Goal: Task Accomplishment & Management: Manage account settings

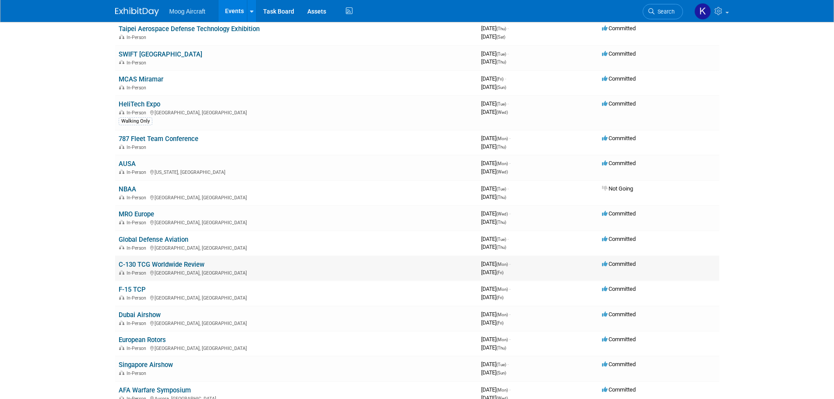
scroll to position [175, 0]
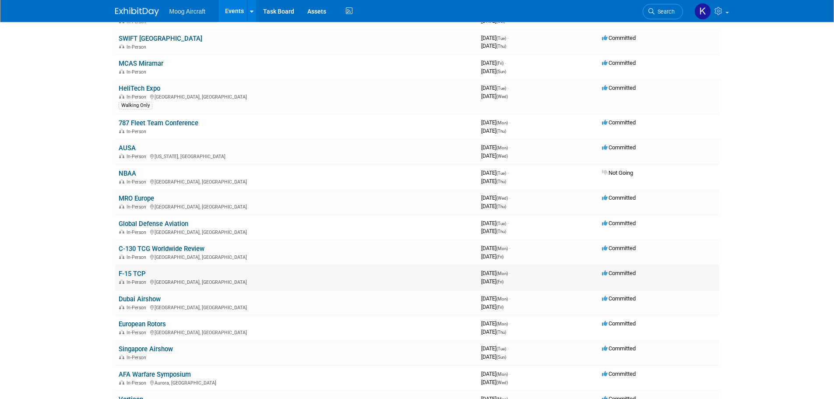
click at [136, 271] on link "F-15 TCP" at bounding box center [132, 274] width 27 height 8
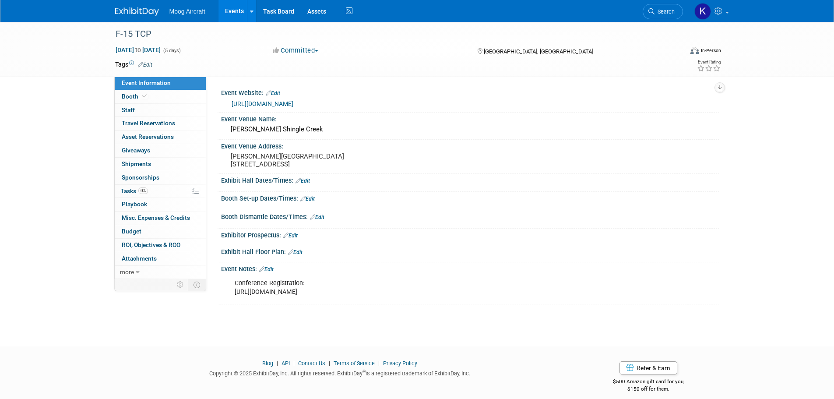
click at [258, 104] on link "[URL][DOMAIN_NAME]" at bounding box center [263, 103] width 62 height 7
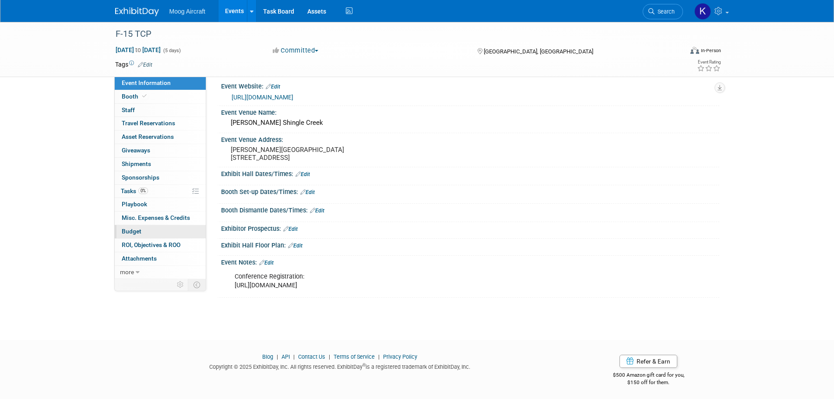
scroll to position [9, 0]
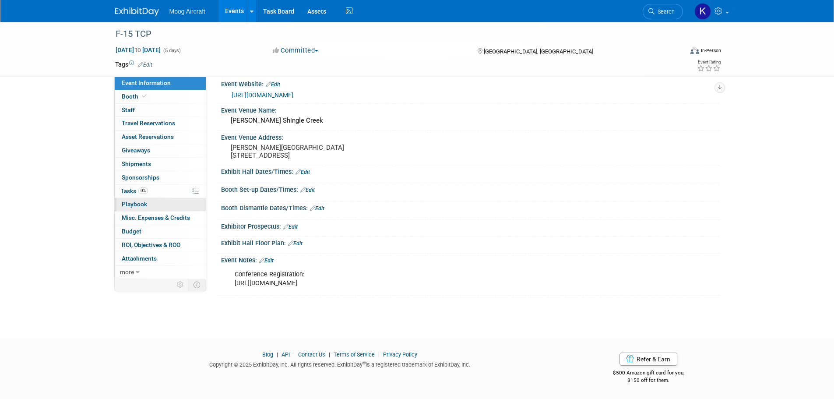
click at [159, 199] on link "0 Playbook 0" at bounding box center [160, 204] width 91 height 13
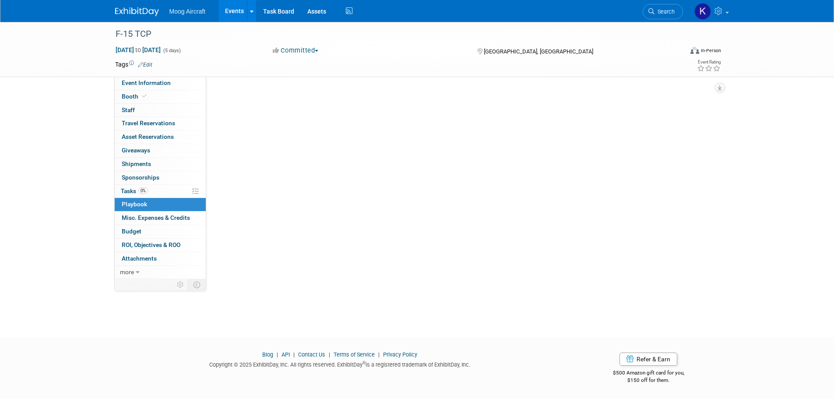
scroll to position [0, 0]
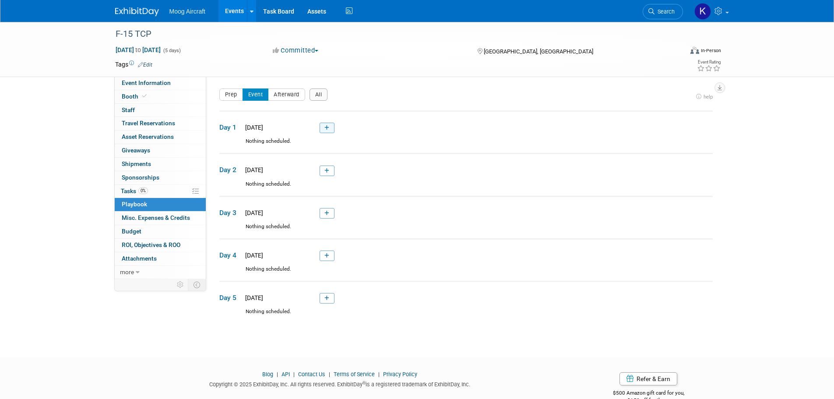
click at [325, 130] on icon at bounding box center [326, 127] width 5 height 5
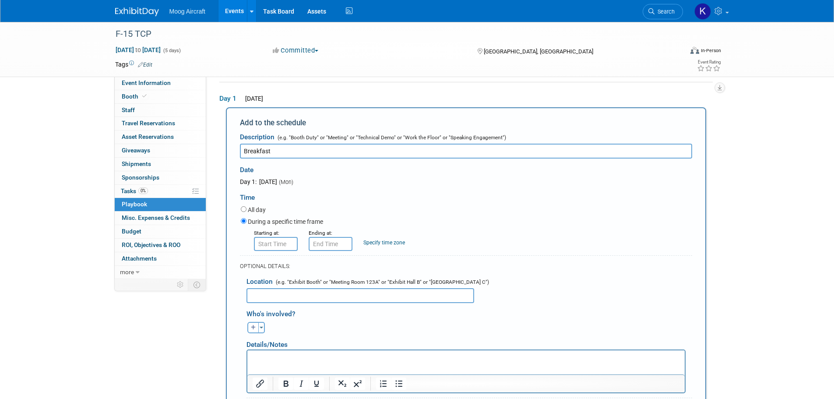
type input "Breakfast"
click at [274, 246] on input "8:00 AM" at bounding box center [276, 244] width 44 height 14
click at [273, 285] on span "08" at bounding box center [274, 284] width 17 height 16
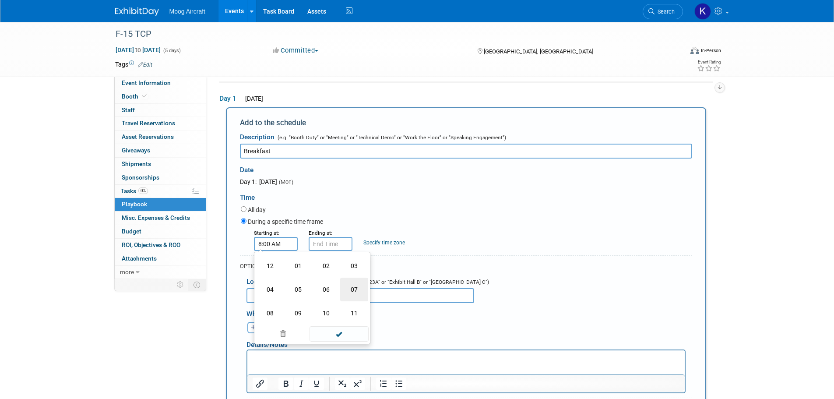
click at [350, 292] on td "07" at bounding box center [354, 290] width 28 height 24
click at [315, 288] on span "00" at bounding box center [315, 284] width 17 height 16
click at [301, 310] on td "45" at bounding box center [298, 313] width 28 height 24
type input "7:45 AM"
click at [348, 317] on span at bounding box center [339, 323] width 59 height 15
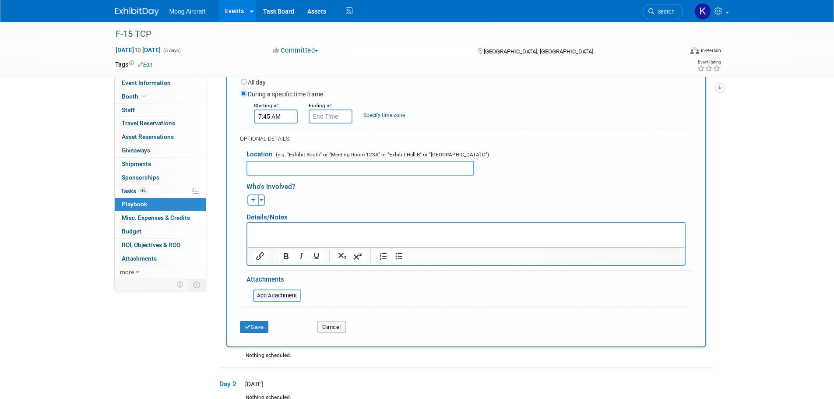
scroll to position [204, 0]
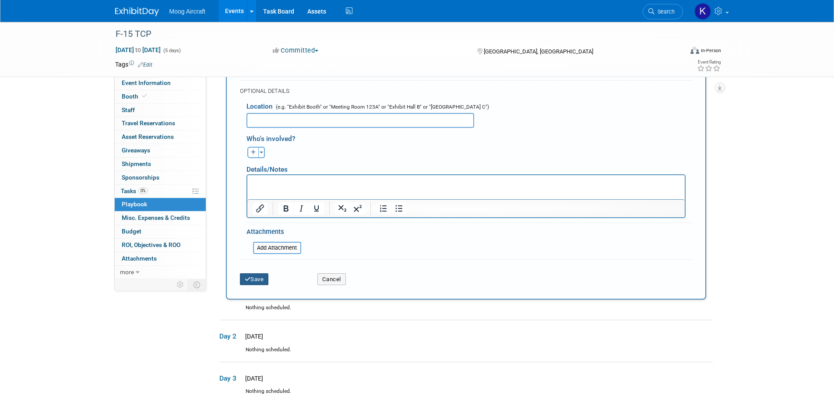
click at [262, 278] on button "Save" at bounding box center [254, 279] width 29 height 12
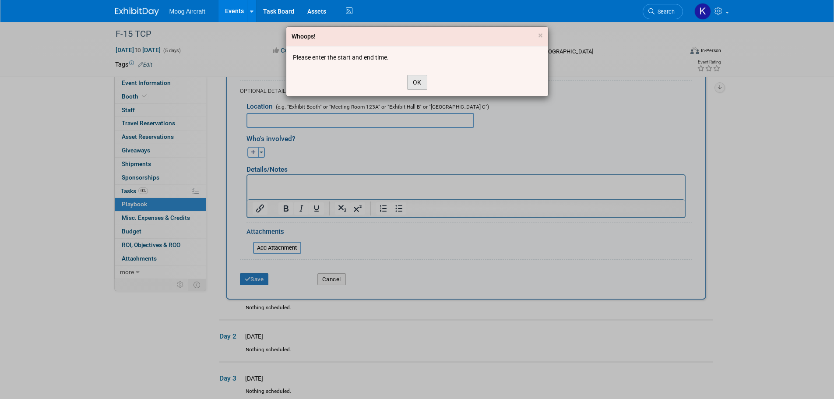
click at [409, 84] on button "OK" at bounding box center [417, 82] width 20 height 15
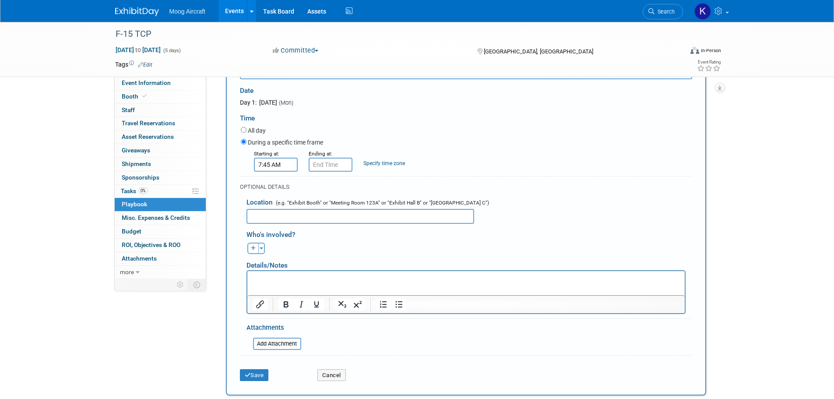
scroll to position [73, 0]
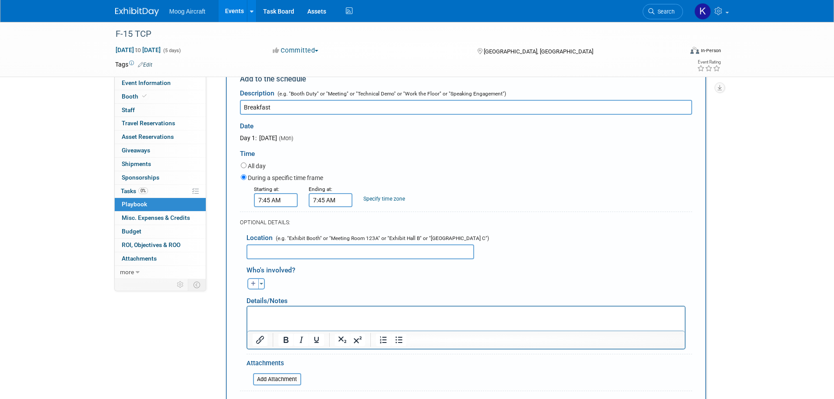
click at [327, 197] on input "7:45 AM" at bounding box center [331, 200] width 44 height 14
click at [327, 259] on span at bounding box center [328, 259] width 15 height 15
click at [328, 257] on span at bounding box center [328, 259] width 15 height 15
click at [328, 236] on span "05" at bounding box center [328, 240] width 17 height 16
click at [358, 268] on td "09" at bounding box center [353, 269] width 28 height 24
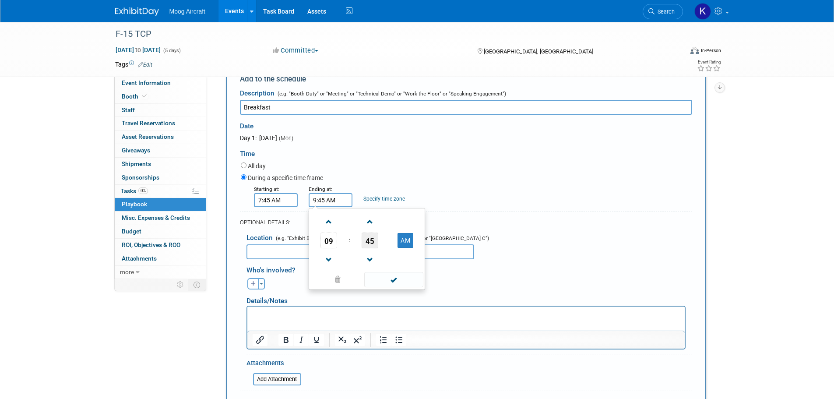
click at [370, 244] on span "45" at bounding box center [370, 240] width 17 height 16
click at [331, 224] on td "00" at bounding box center [325, 222] width 28 height 24
type input "9:00 AM"
click at [398, 280] on span at bounding box center [393, 279] width 59 height 15
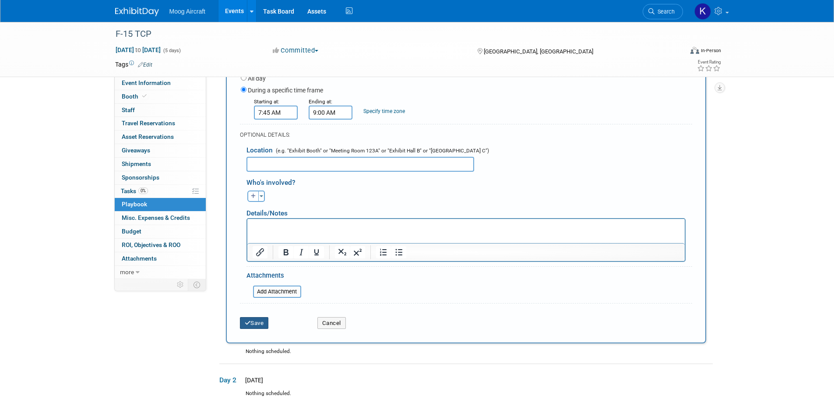
click at [251, 321] on button "Save" at bounding box center [254, 323] width 29 height 12
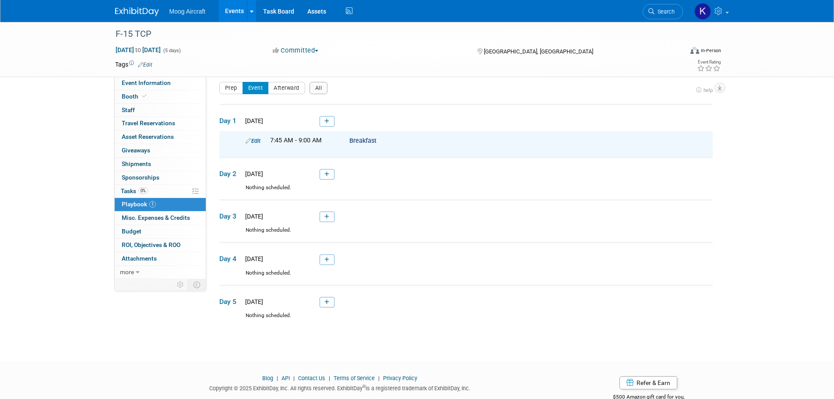
scroll to position [0, 0]
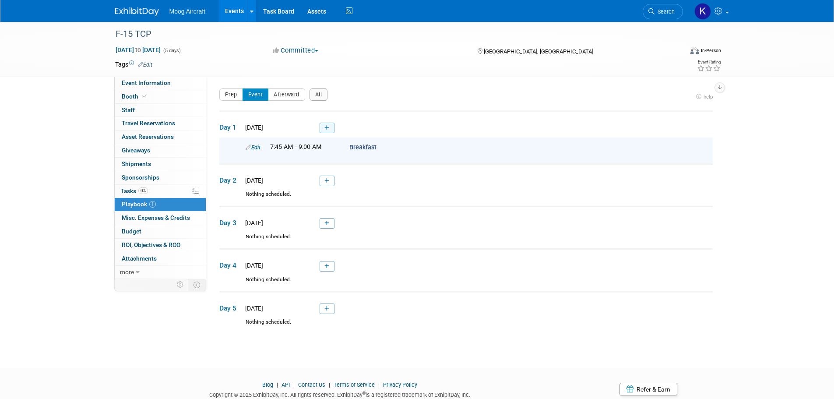
click at [328, 123] on link at bounding box center [327, 128] width 15 height 11
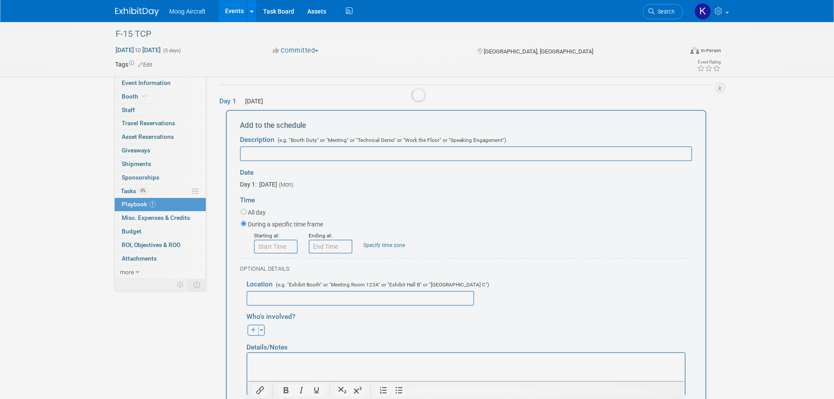
scroll to position [29, 0]
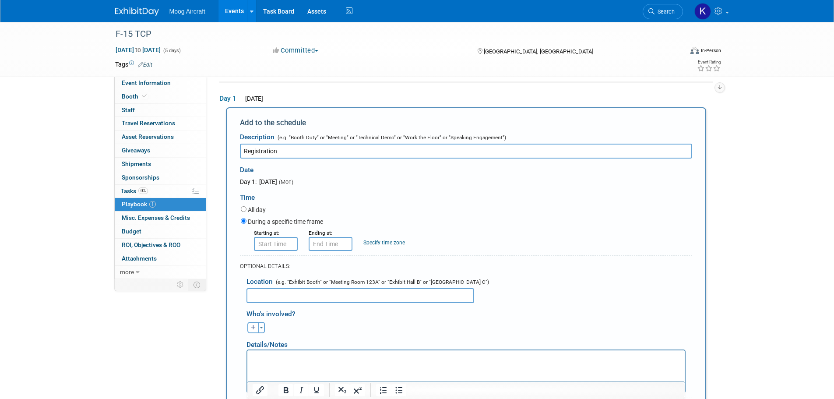
type input "Registration"
type input "8:00 AM"
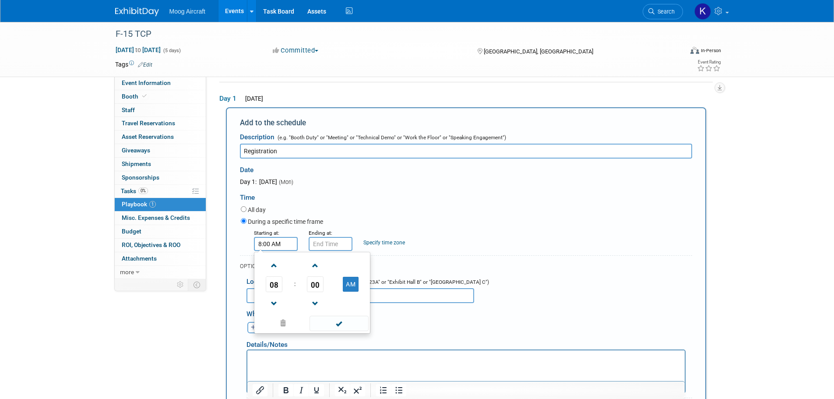
click at [285, 243] on input "8:00 AM" at bounding box center [276, 244] width 44 height 14
click at [336, 326] on span at bounding box center [339, 323] width 59 height 15
click at [324, 234] on small "Ending at:" at bounding box center [321, 233] width 24 height 6
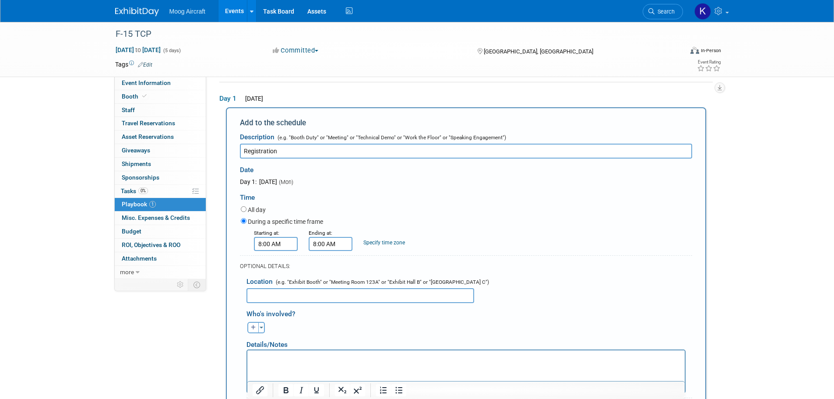
click at [325, 245] on input "8:00 AM" at bounding box center [331, 244] width 44 height 14
click at [333, 291] on span "08" at bounding box center [328, 284] width 17 height 16
click at [334, 290] on td "04" at bounding box center [325, 290] width 28 height 24
click at [418, 292] on td "AM" at bounding box center [405, 284] width 35 height 16
drag, startPoint x: 407, startPoint y: 288, endPoint x: 405, endPoint y: 302, distance: 13.7
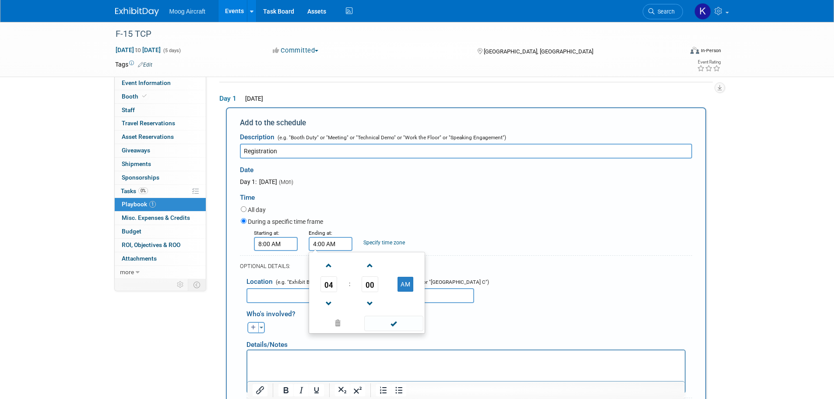
click at [407, 288] on button "AM" at bounding box center [406, 284] width 16 height 15
type input "4:00 PM"
click at [401, 314] on td at bounding box center [405, 303] width 35 height 22
click at [397, 320] on span at bounding box center [393, 323] width 59 height 15
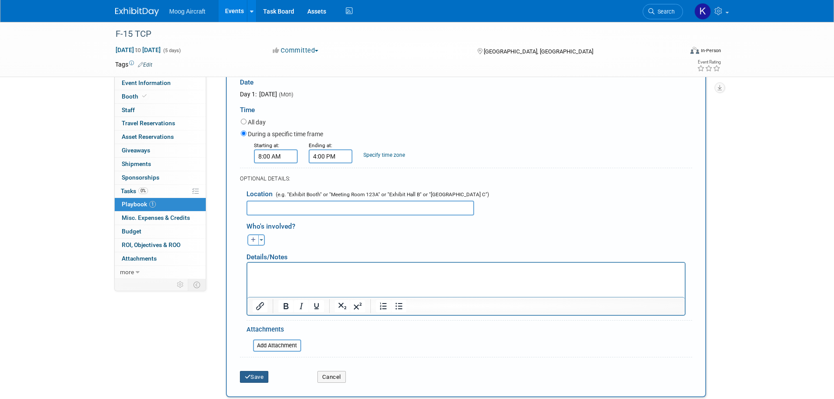
click at [246, 379] on icon "submit" at bounding box center [248, 377] width 6 height 6
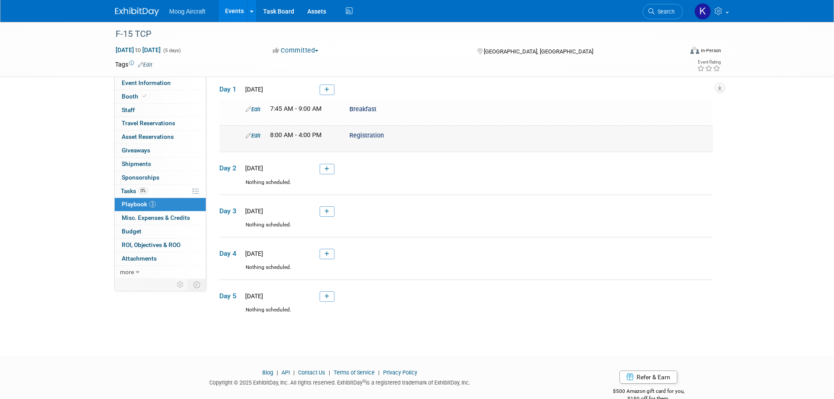
scroll to position [54, 0]
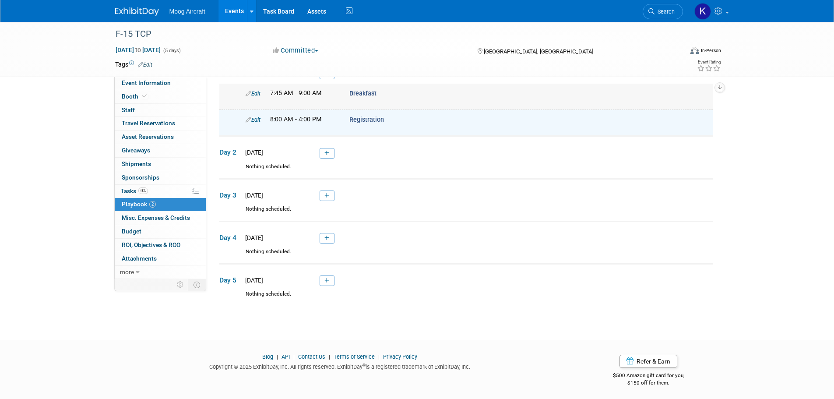
click at [256, 95] on link "Edit" at bounding box center [253, 93] width 15 height 7
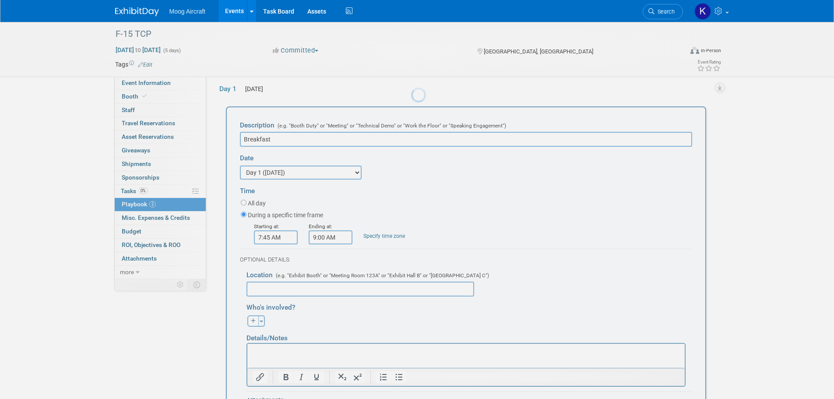
scroll to position [0, 0]
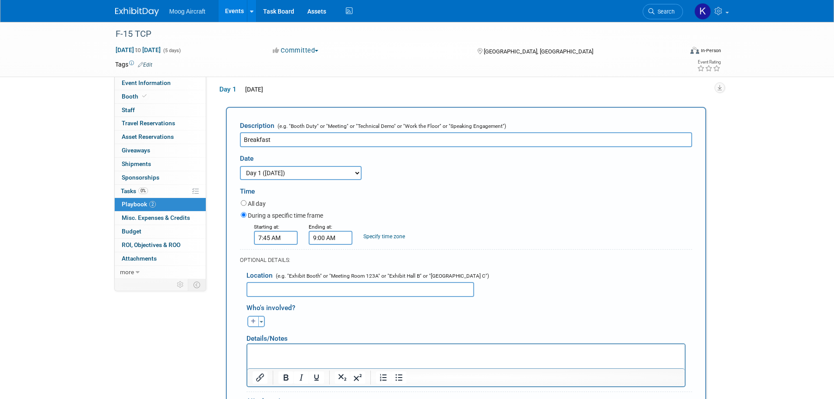
click at [270, 244] on input "7:45 AM" at bounding box center [276, 238] width 44 height 14
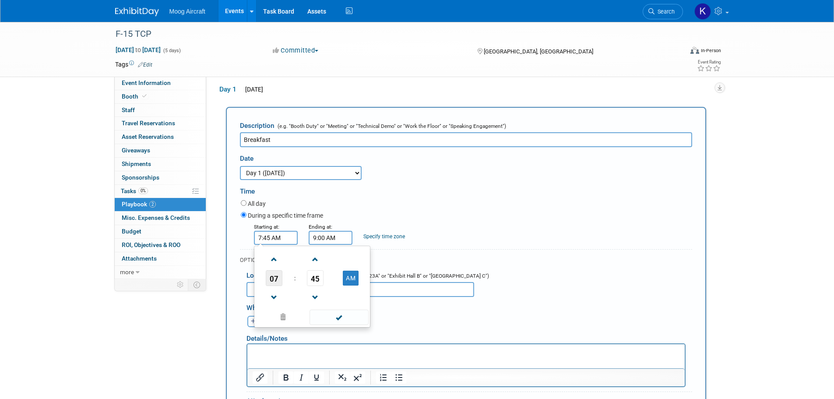
click at [273, 282] on span "07" at bounding box center [274, 278] width 17 height 16
click at [334, 287] on td "06" at bounding box center [326, 283] width 28 height 24
type input "6:45 AM"
drag, startPoint x: 327, startPoint y: 320, endPoint x: 327, endPoint y: 300, distance: 19.7
click at [327, 311] on span at bounding box center [339, 317] width 59 height 15
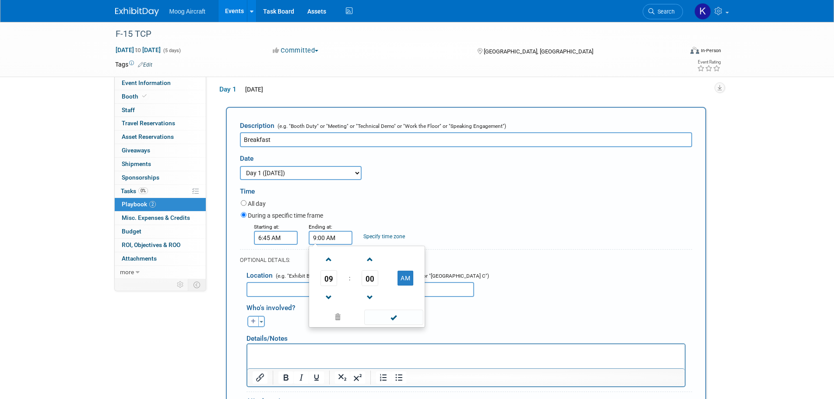
click at [329, 239] on input "9:00 AM" at bounding box center [331, 238] width 44 height 14
click at [327, 295] on span at bounding box center [328, 297] width 15 height 15
click at [372, 280] on span "00" at bounding box center [370, 278] width 17 height 16
click at [355, 303] on td "45" at bounding box center [353, 307] width 28 height 24
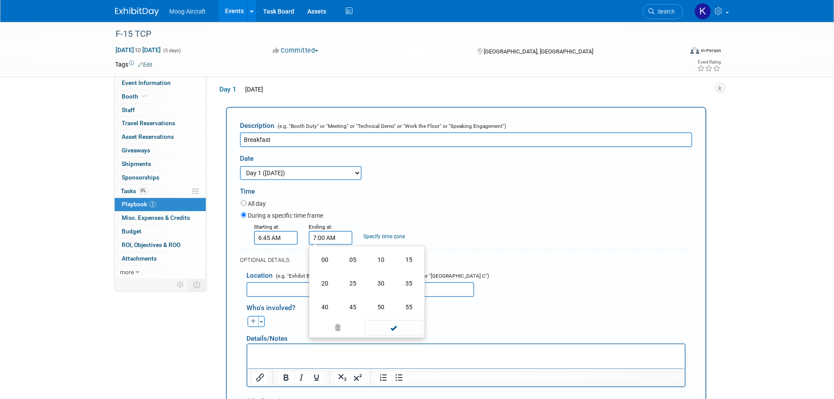
type input "7:45 AM"
click at [394, 322] on span at bounding box center [393, 317] width 59 height 15
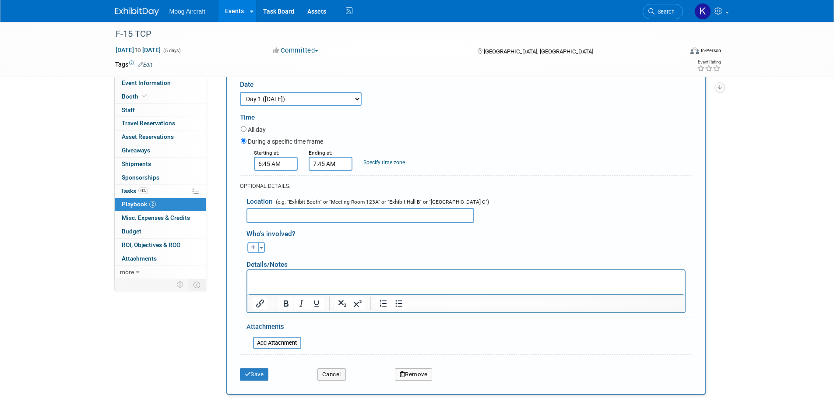
scroll to position [257, 0]
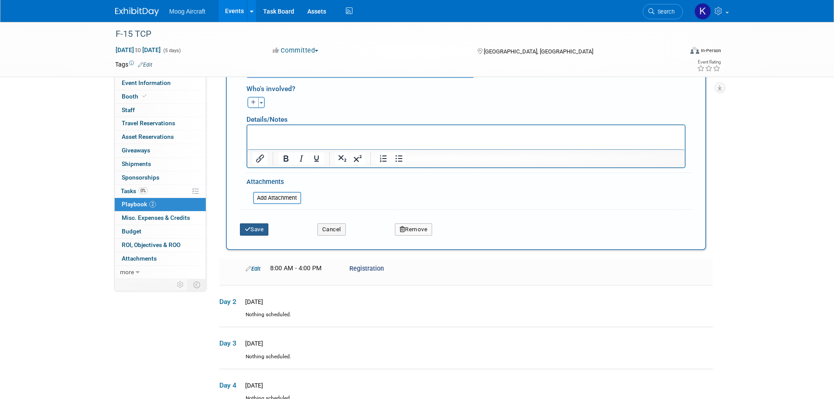
click at [258, 236] on button "Save" at bounding box center [254, 229] width 29 height 12
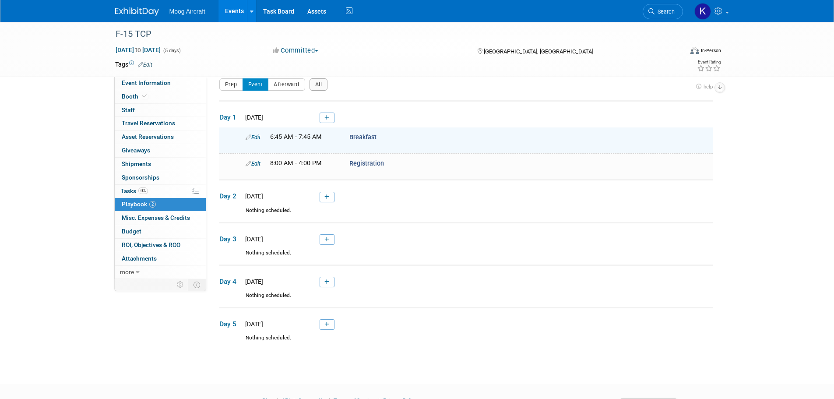
scroll to position [0, 0]
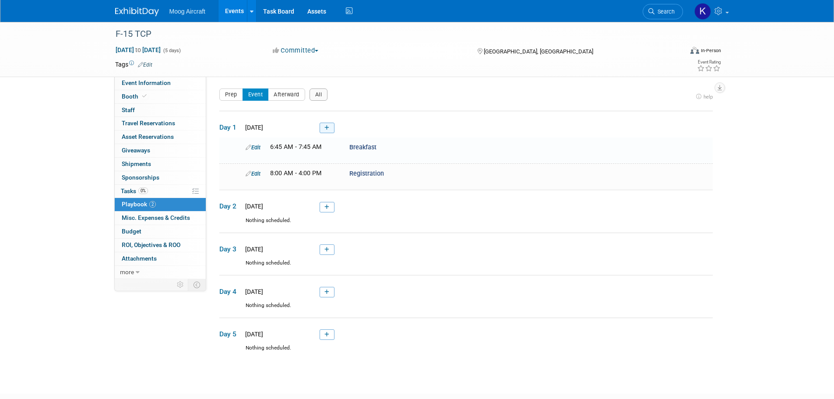
click at [330, 123] on link at bounding box center [327, 128] width 15 height 11
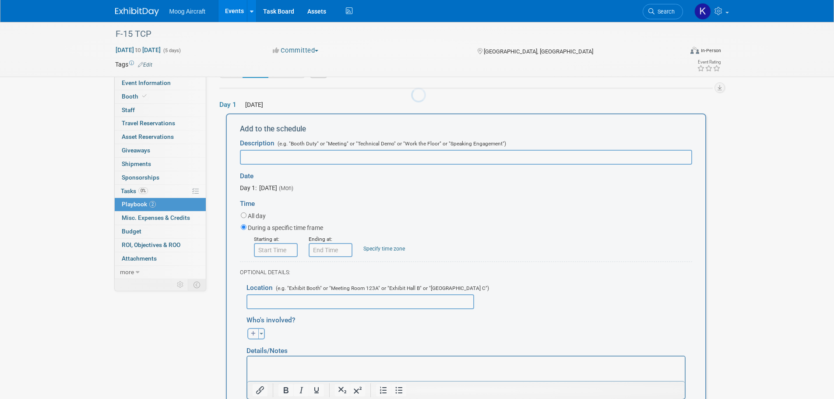
scroll to position [29, 0]
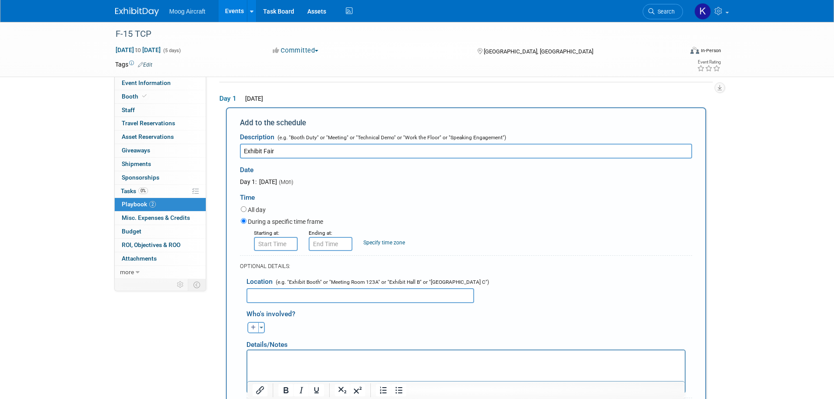
type input "Exhibit Fair"
type input "8:00 AM"
click at [279, 246] on input "8:00 AM" at bounding box center [276, 244] width 44 height 14
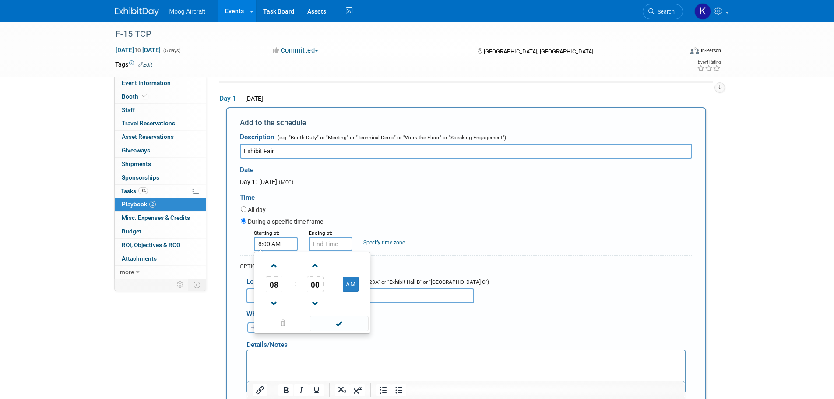
click at [325, 320] on span at bounding box center [339, 323] width 59 height 15
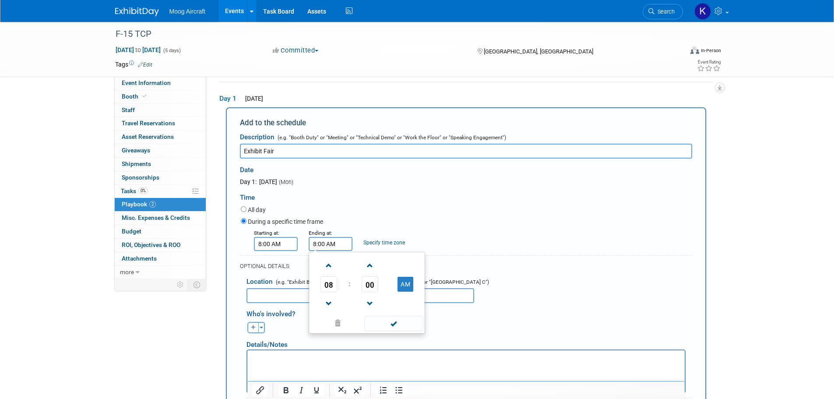
click at [330, 249] on input "8:00 AM" at bounding box center [331, 244] width 44 height 14
click at [331, 290] on span "08" at bounding box center [328, 284] width 17 height 16
click at [324, 294] on td "04" at bounding box center [325, 290] width 28 height 24
click at [406, 281] on button "AM" at bounding box center [406, 284] width 16 height 15
type input "4:00 PM"
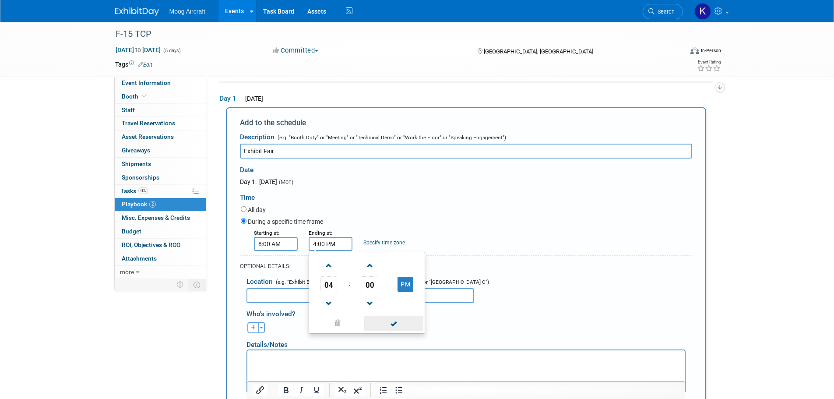
click at [395, 324] on span at bounding box center [393, 323] width 59 height 15
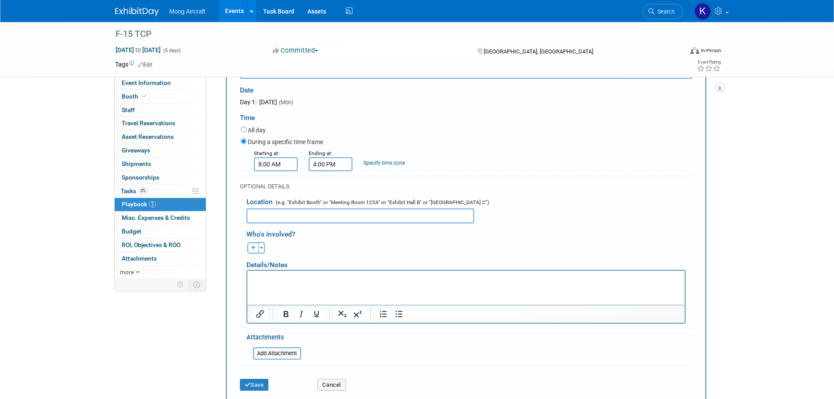
scroll to position [116, 0]
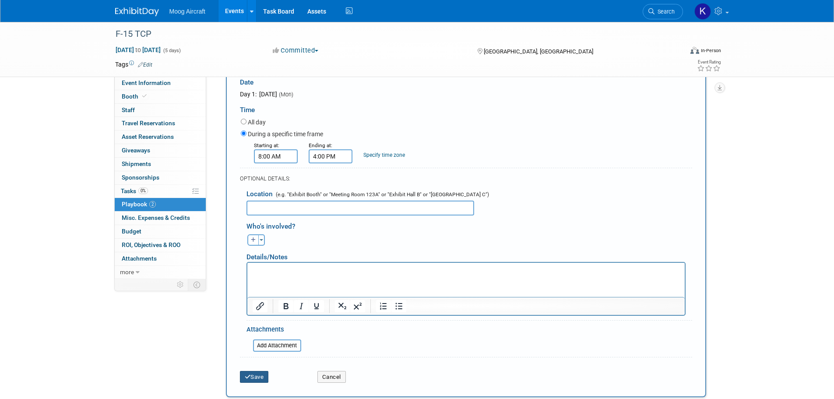
click at [249, 376] on icon "submit" at bounding box center [248, 377] width 6 height 6
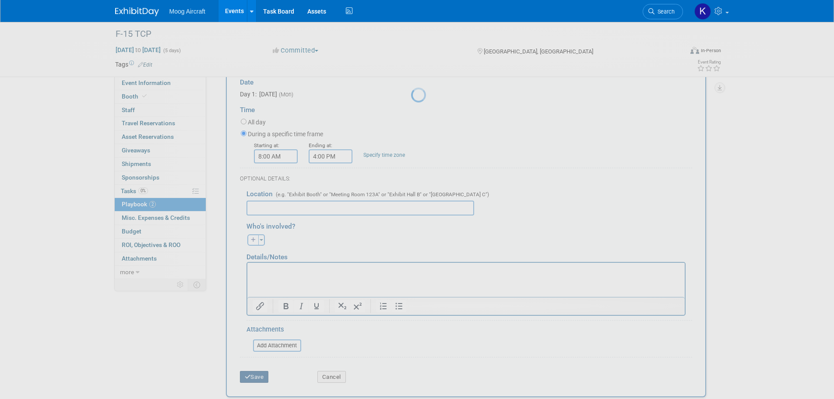
scroll to position [73, 0]
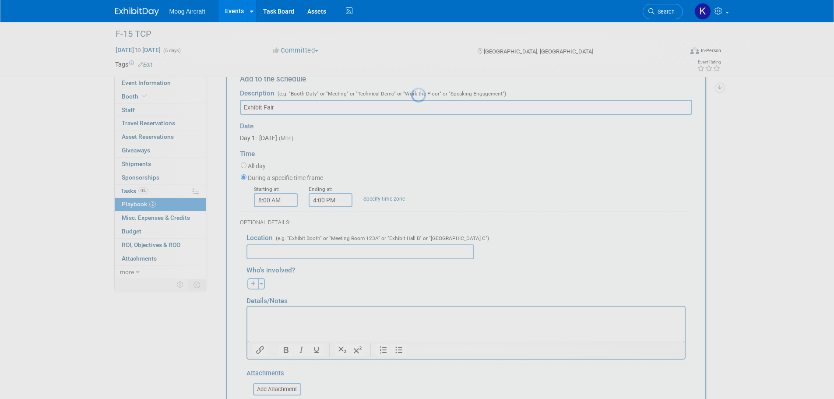
click at [411, 142] on div at bounding box center [417, 199] width 12 height 399
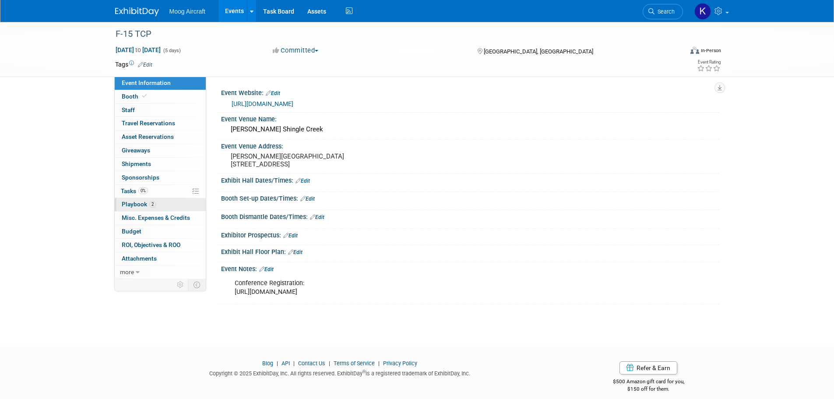
click at [129, 207] on span "Playbook 2" at bounding box center [139, 204] width 34 height 7
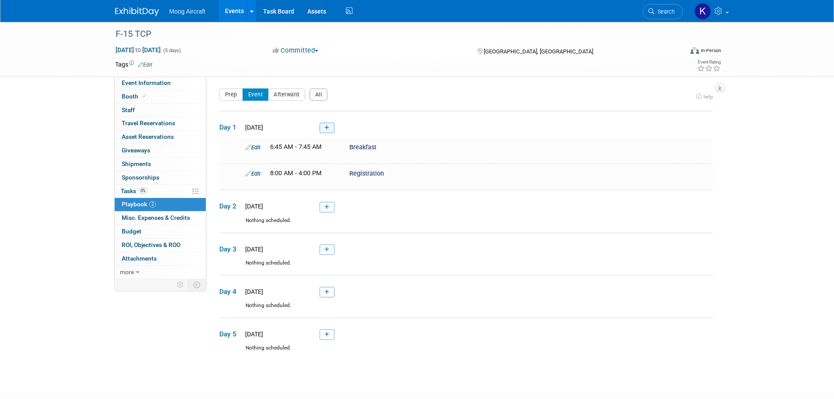
click at [322, 128] on link at bounding box center [327, 128] width 15 height 11
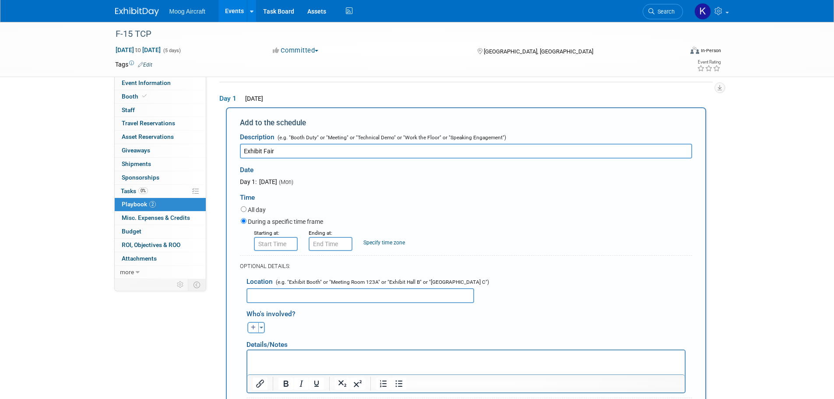
type input "Exhibit Fair"
type input "8:00 AM"
click at [278, 246] on input "8:00 AM" at bounding box center [276, 244] width 44 height 14
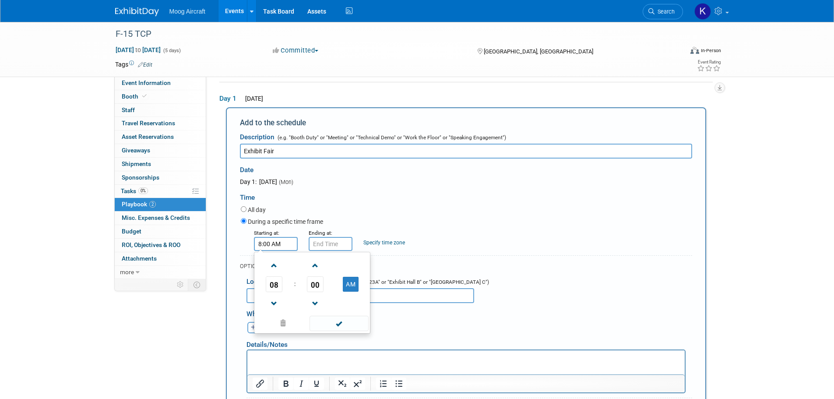
click at [334, 334] on div "Details/Notes" at bounding box center [465, 341] width 439 height 16
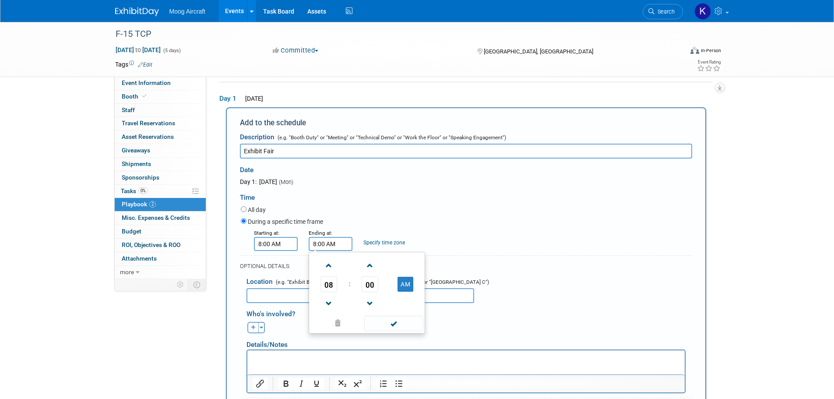
click at [326, 237] on input "8:00 AM" at bounding box center [331, 244] width 44 height 14
click at [333, 288] on span "08" at bounding box center [328, 284] width 17 height 16
click at [313, 285] on td "04" at bounding box center [325, 290] width 28 height 24
click at [411, 288] on button "AM" at bounding box center [406, 284] width 16 height 15
type input "4:00 PM"
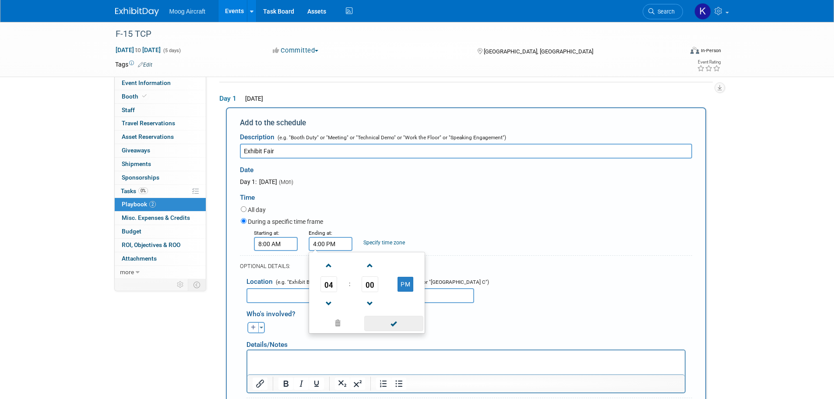
click at [394, 326] on span at bounding box center [393, 323] width 59 height 15
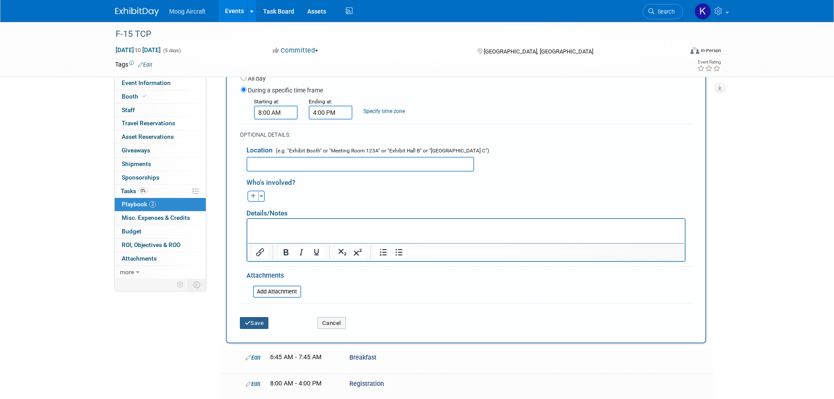
click at [249, 324] on icon "submit" at bounding box center [248, 323] width 6 height 6
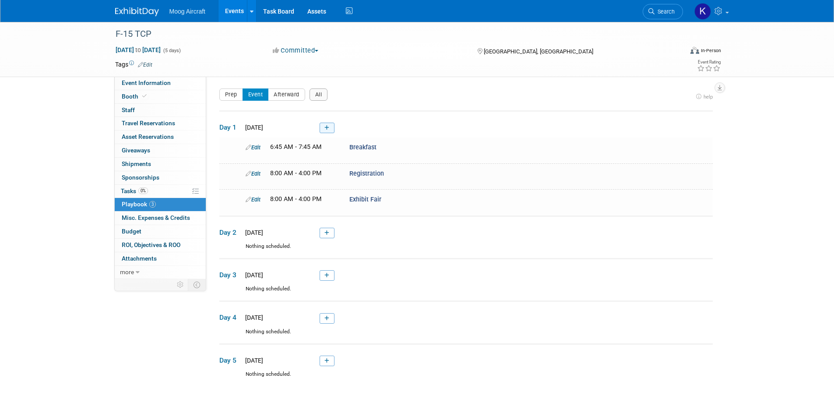
click at [325, 128] on icon at bounding box center [326, 127] width 5 height 5
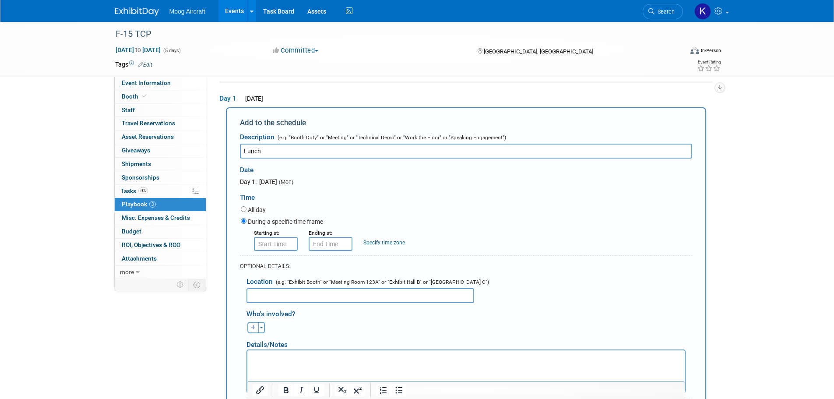
type input "Lunch"
click at [268, 241] on input "8:00 AM" at bounding box center [276, 244] width 44 height 14
click at [280, 285] on span "08" at bounding box center [274, 284] width 17 height 16
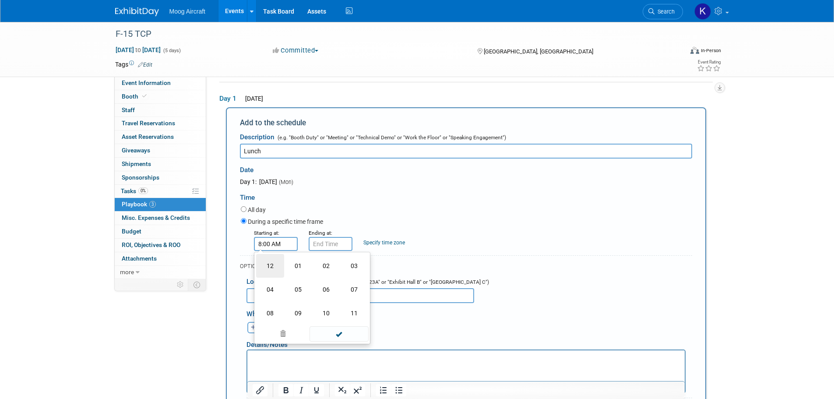
click at [280, 274] on td "12" at bounding box center [270, 266] width 28 height 24
type input "12:00 AM"
click at [324, 325] on span at bounding box center [339, 323] width 59 height 15
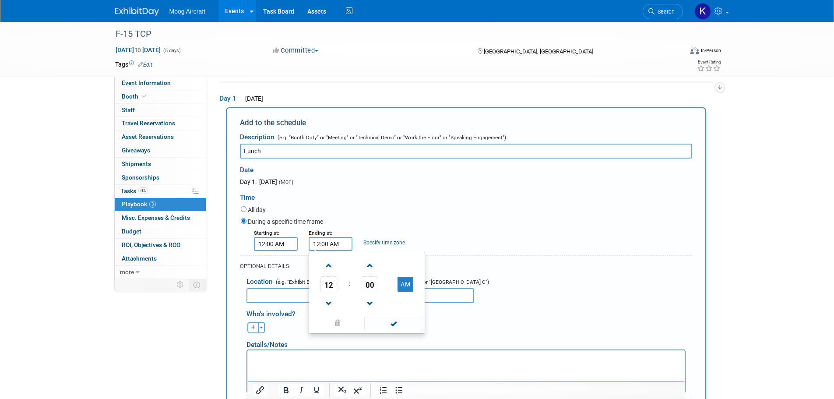
click at [327, 246] on input "12:00 AM" at bounding box center [331, 244] width 44 height 14
click at [343, 285] on td "12" at bounding box center [329, 284] width 36 height 16
click at [333, 288] on span "12" at bounding box center [328, 284] width 17 height 16
click at [355, 278] on td "05" at bounding box center [353, 290] width 28 height 24
click at [337, 280] on span "05" at bounding box center [328, 284] width 17 height 16
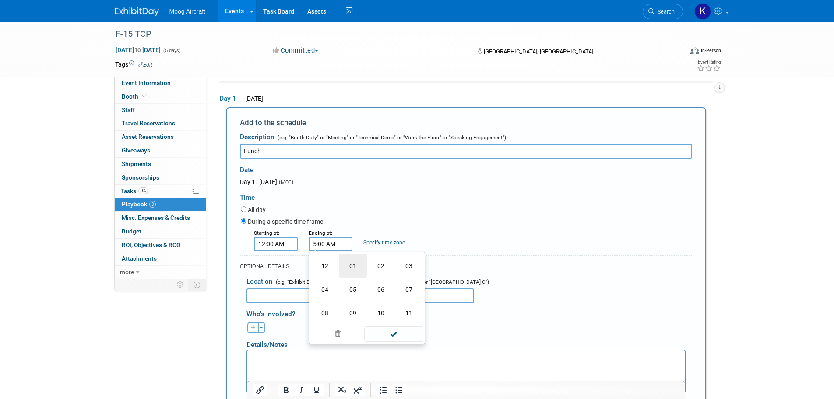
click at [356, 268] on td "01" at bounding box center [353, 266] width 28 height 24
click at [364, 279] on span "00" at bounding box center [370, 284] width 17 height 16
click at [382, 296] on td "30" at bounding box center [381, 290] width 28 height 24
click at [400, 288] on button "AM" at bounding box center [406, 284] width 16 height 15
type input "1:30 PM"
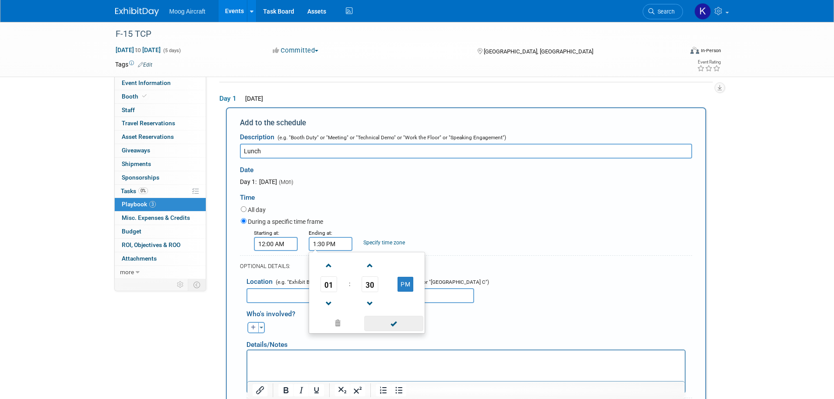
click at [395, 324] on span at bounding box center [393, 323] width 59 height 15
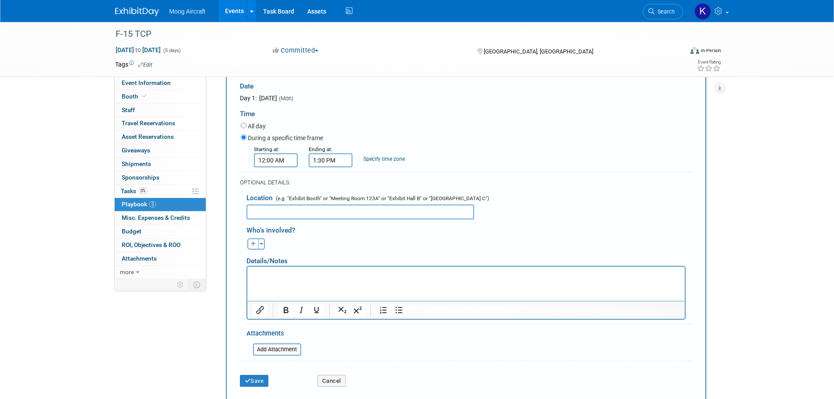
scroll to position [116, 0]
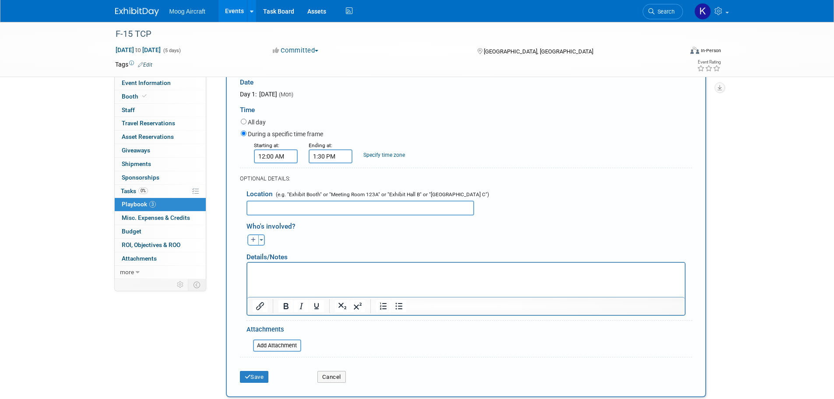
click at [283, 155] on input "12:00 AM" at bounding box center [276, 156] width 44 height 14
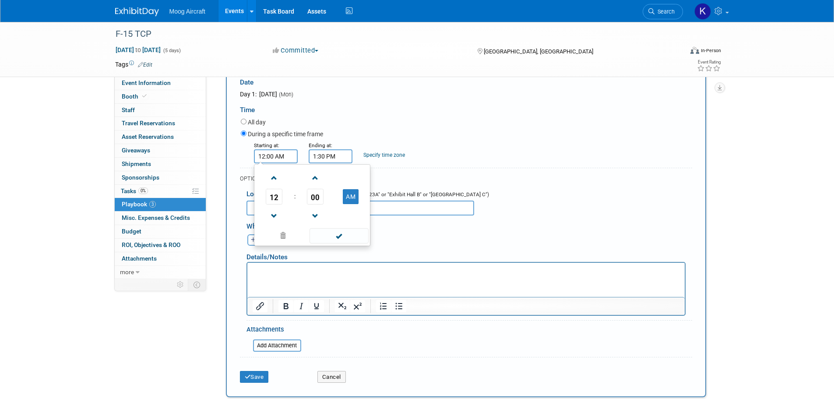
click at [338, 201] on td "AM" at bounding box center [351, 197] width 35 height 16
click at [344, 201] on button "AM" at bounding box center [351, 196] width 16 height 15
type input "12:00 PM"
click at [342, 236] on span at bounding box center [339, 235] width 59 height 15
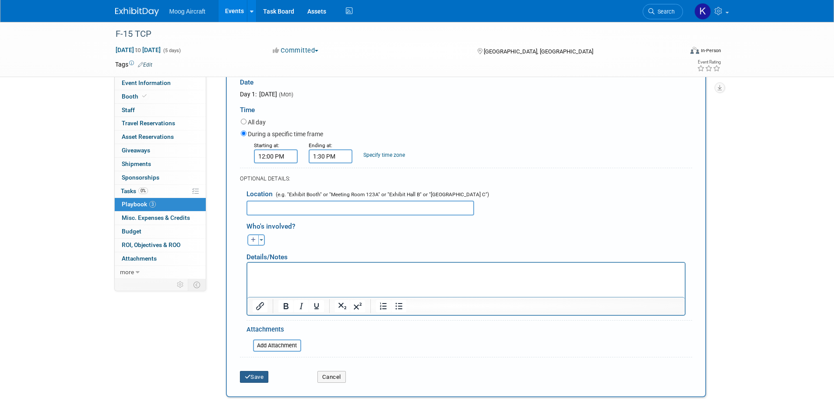
click at [252, 372] on button "Save" at bounding box center [254, 377] width 29 height 12
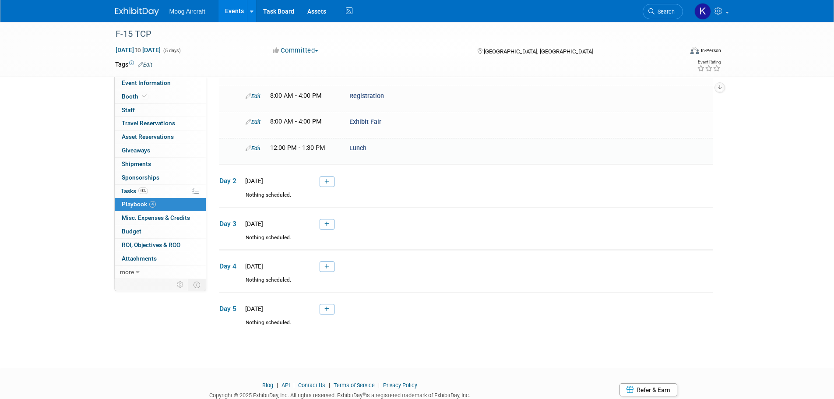
scroll to position [106, 0]
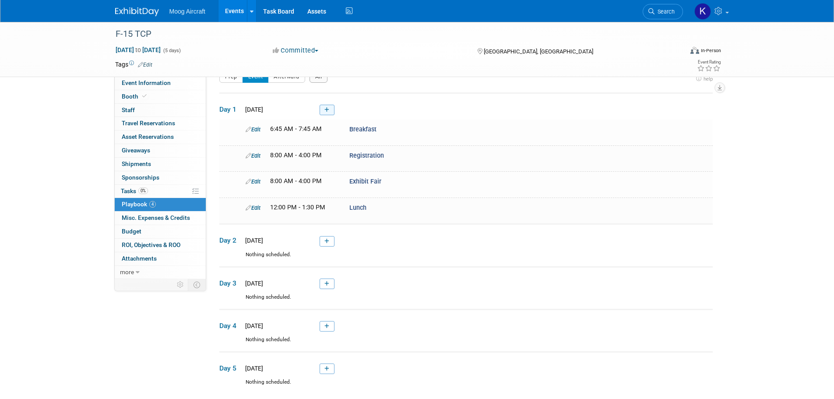
click at [327, 106] on link at bounding box center [327, 110] width 15 height 11
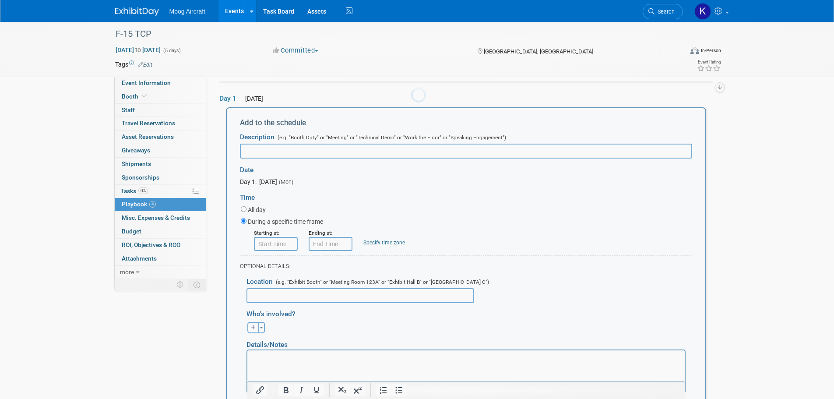
scroll to position [0, 0]
click at [313, 148] on input "text" at bounding box center [466, 151] width 452 height 15
paste input "Exhibit Fair and Icebreaker Social"
type input "Exhibit Fair and Icebreaker Social"
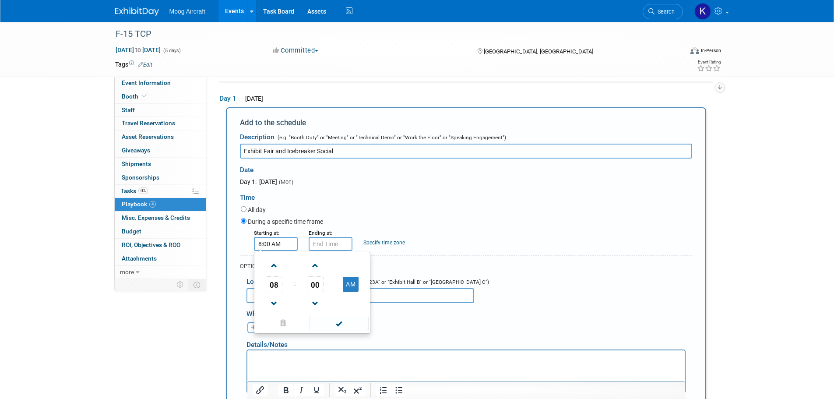
click at [275, 247] on input "8:00 AM" at bounding box center [276, 244] width 44 height 14
click at [275, 301] on span at bounding box center [274, 303] width 15 height 15
click at [355, 281] on button "AM" at bounding box center [351, 284] width 16 height 15
type input "6:00 PM"
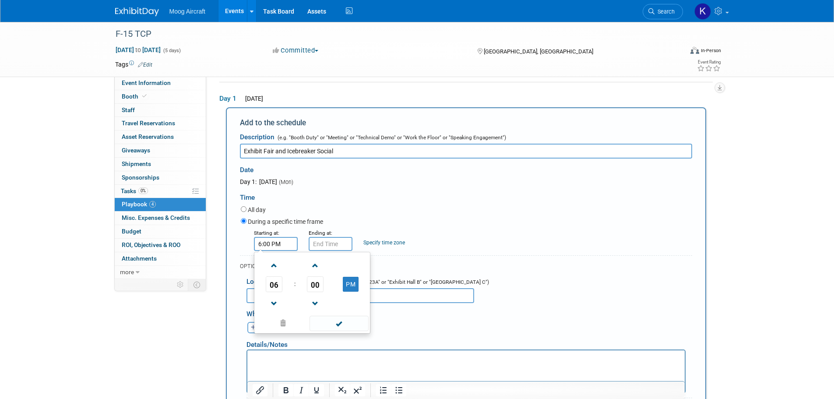
click at [339, 322] on span at bounding box center [339, 323] width 59 height 15
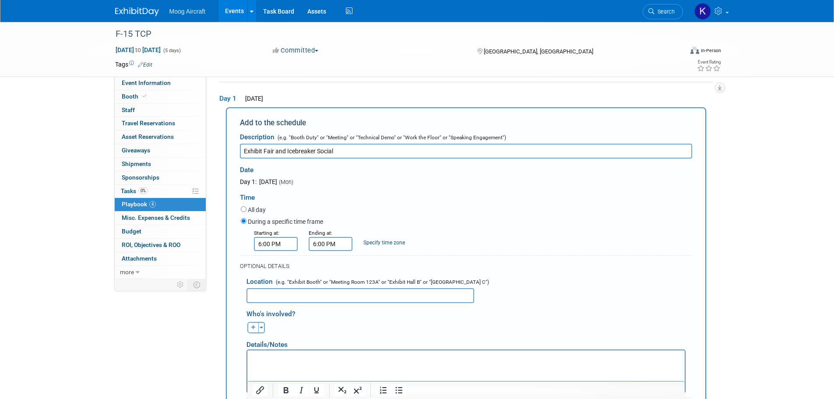
click at [332, 241] on input "6:00 PM" at bounding box center [331, 244] width 44 height 14
click at [333, 282] on span "06" at bounding box center [328, 284] width 17 height 16
click at [330, 315] on td "08" at bounding box center [325, 313] width 28 height 24
type input "8:00 PM"
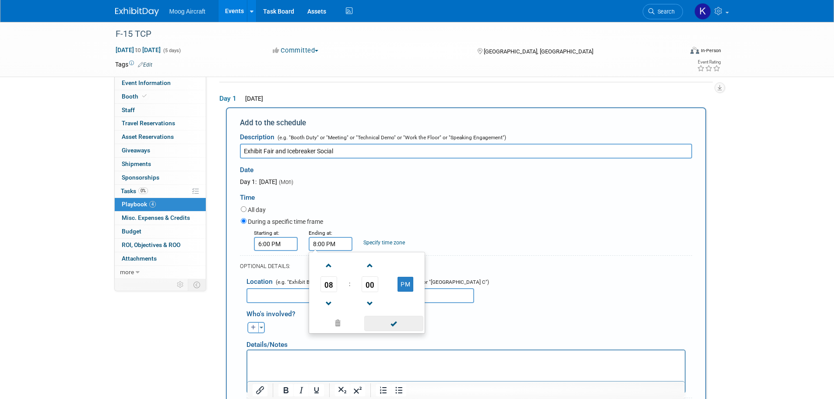
click at [389, 320] on span at bounding box center [393, 323] width 59 height 15
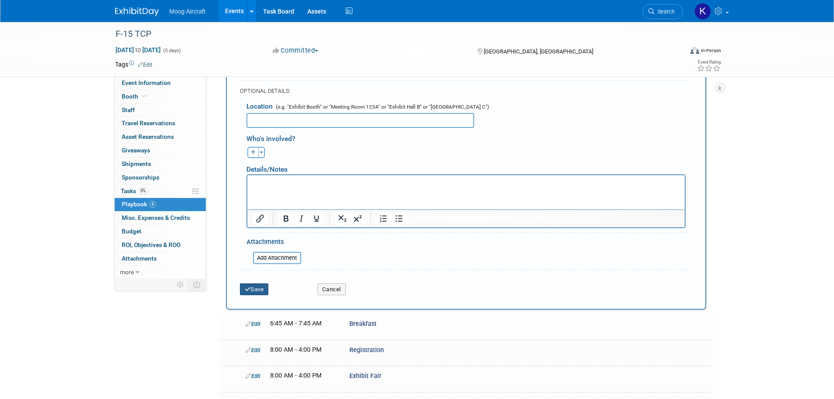
click at [261, 284] on button "Save" at bounding box center [254, 289] width 29 height 12
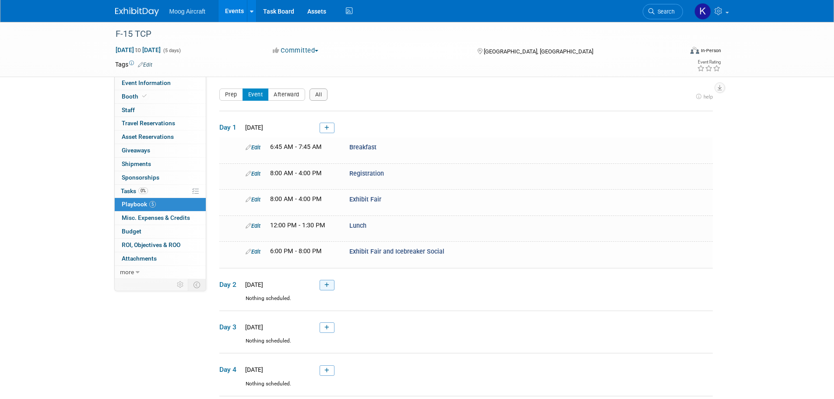
click at [328, 287] on link at bounding box center [327, 285] width 15 height 11
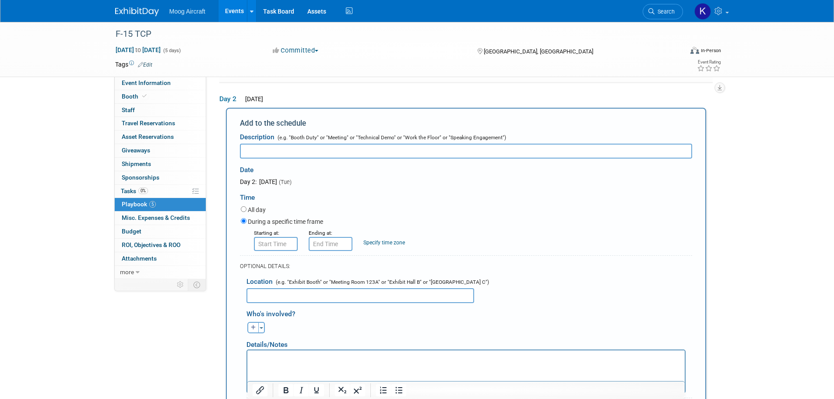
scroll to position [185, 0]
click at [260, 155] on input "Bre" at bounding box center [466, 150] width 452 height 15
type input "Breakfast"
click at [273, 241] on input "8:00 AM" at bounding box center [276, 243] width 44 height 14
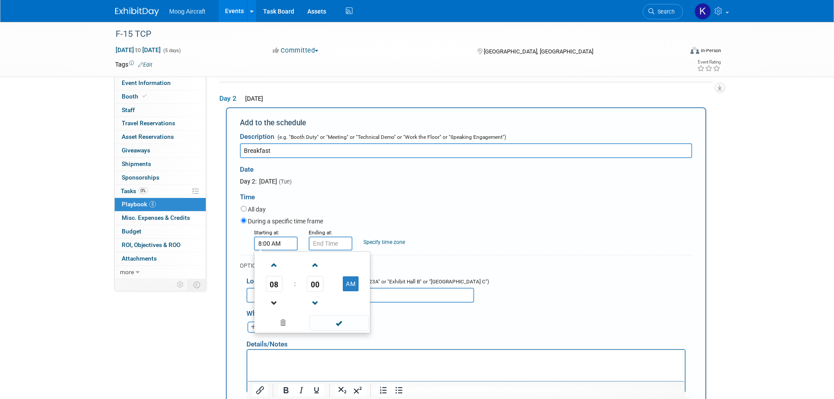
click at [273, 292] on link at bounding box center [274, 303] width 17 height 22
click at [275, 294] on link at bounding box center [274, 303] width 17 height 22
click at [274, 289] on span "06" at bounding box center [274, 284] width 17 height 16
click at [316, 285] on td "06" at bounding box center [326, 289] width 28 height 24
click at [313, 278] on span "00" at bounding box center [315, 284] width 17 height 16
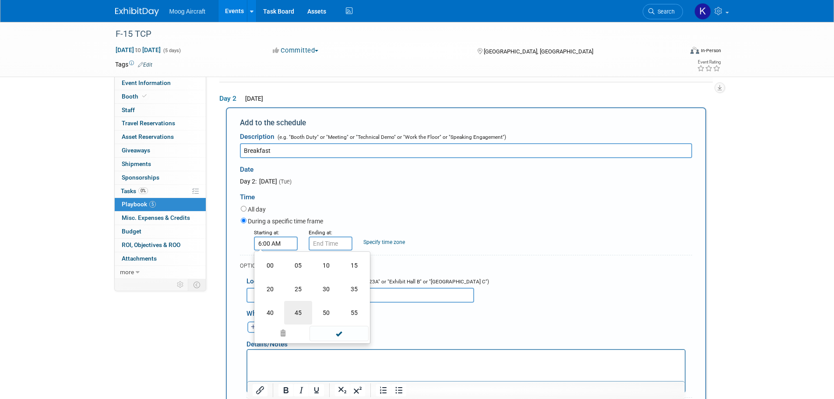
click at [303, 305] on td "45" at bounding box center [298, 313] width 28 height 24
type input "6:45 AM"
click at [336, 320] on span at bounding box center [339, 322] width 59 height 15
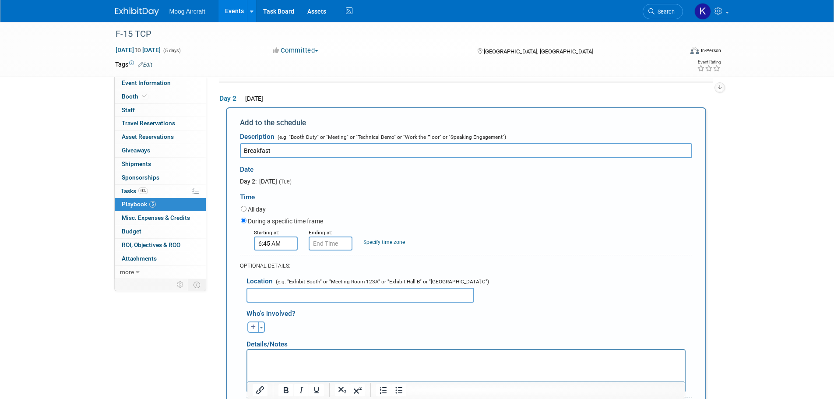
click at [324, 236] on div "Ending at:" at bounding box center [330, 239] width 42 height 23
click at [328, 239] on input "6:45 AM" at bounding box center [331, 243] width 44 height 14
drag, startPoint x: 331, startPoint y: 266, endPoint x: 336, endPoint y: 277, distance: 11.9
click at [331, 268] on span at bounding box center [328, 264] width 15 height 15
type input "7:45 AM"
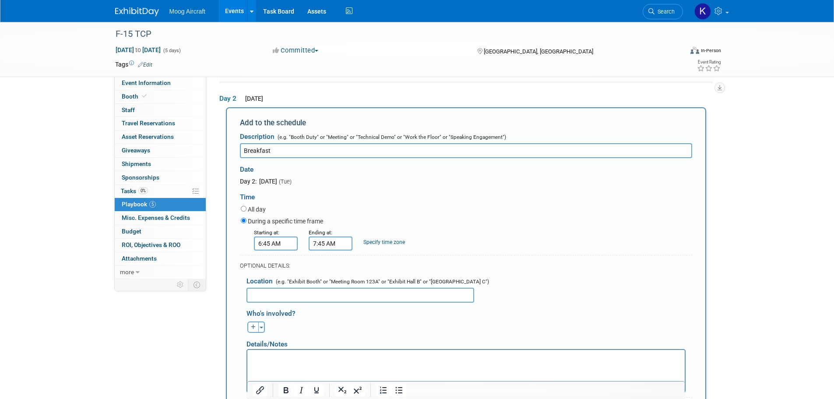
click at [447, 255] on div "OPTIONAL DETAILS:" at bounding box center [466, 263] width 452 height 16
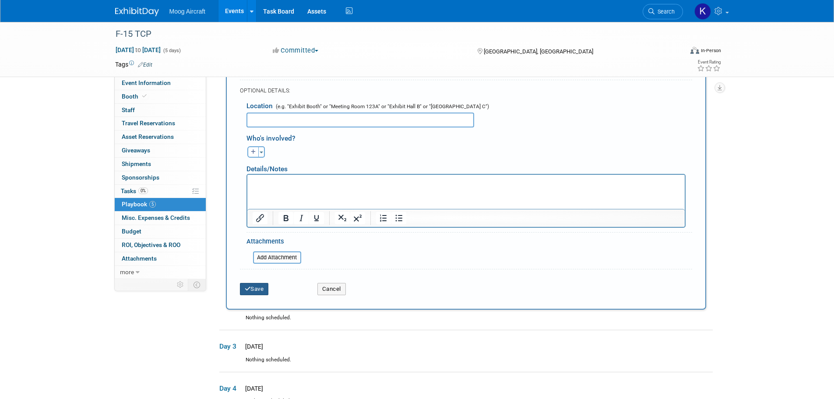
click at [246, 286] on icon "submit" at bounding box center [248, 289] width 6 height 6
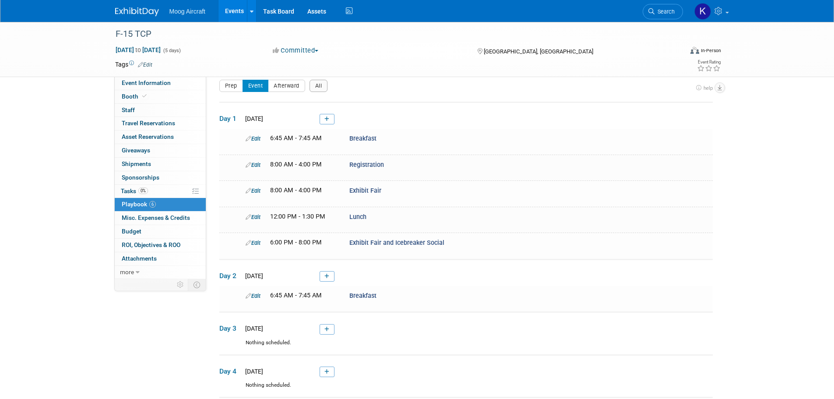
scroll to position [143, 0]
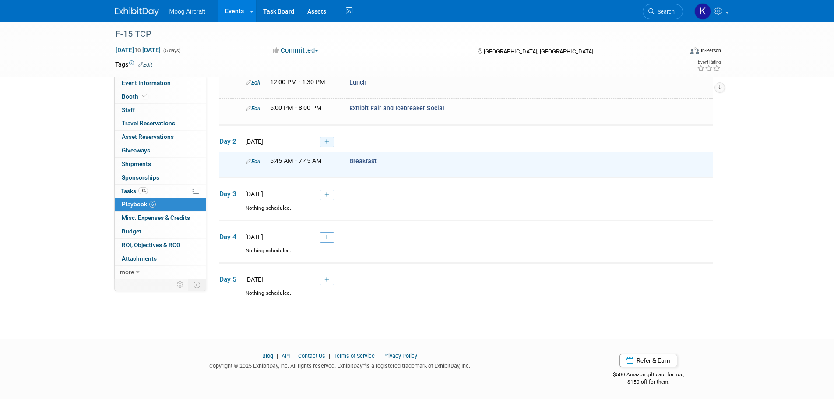
click at [329, 140] on link at bounding box center [327, 142] width 15 height 11
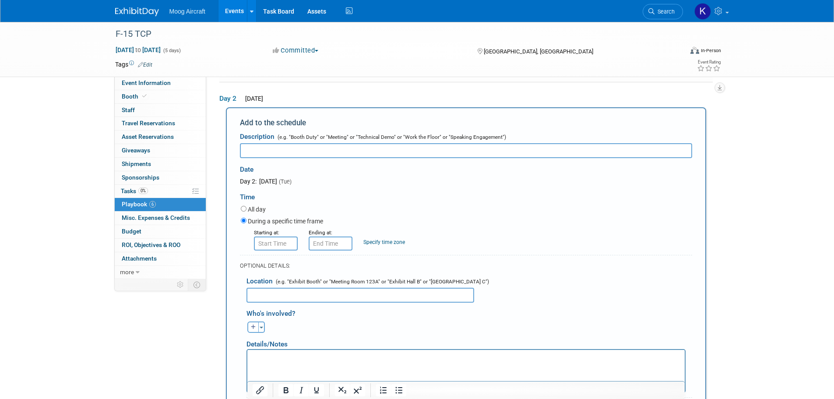
scroll to position [0, 0]
type input "Registration"
type input "8:00 AM"
click at [284, 239] on input "8:00 AM" at bounding box center [276, 243] width 44 height 14
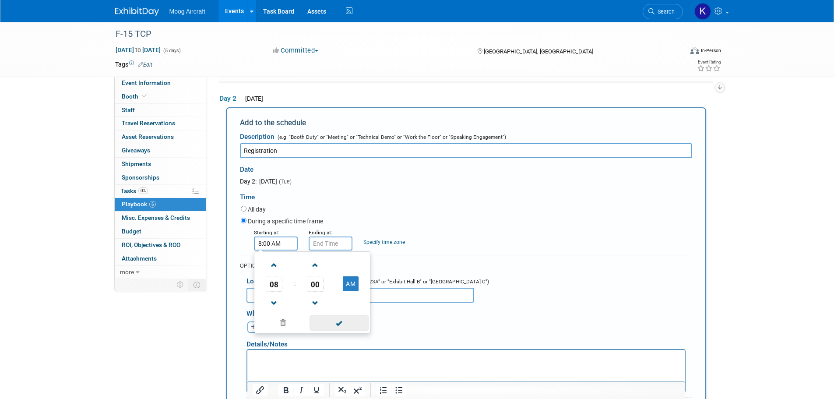
click at [331, 317] on span at bounding box center [339, 322] width 59 height 15
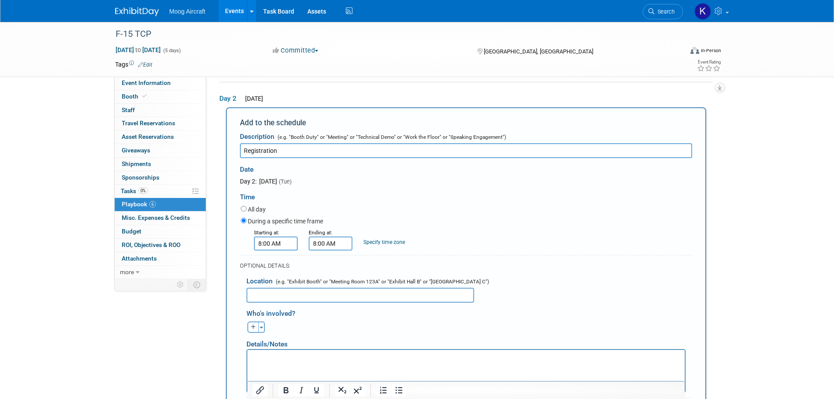
click at [336, 242] on input "8:00 AM" at bounding box center [331, 243] width 44 height 14
click at [332, 287] on span "08" at bounding box center [328, 284] width 17 height 16
click at [324, 290] on td "04" at bounding box center [325, 289] width 28 height 24
click at [401, 283] on button "AM" at bounding box center [406, 283] width 16 height 15
type input "4:00 PM"
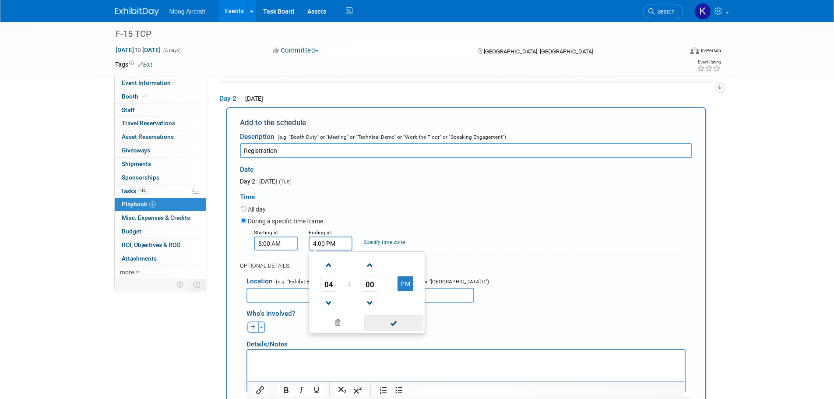
click at [394, 321] on span at bounding box center [393, 322] width 59 height 15
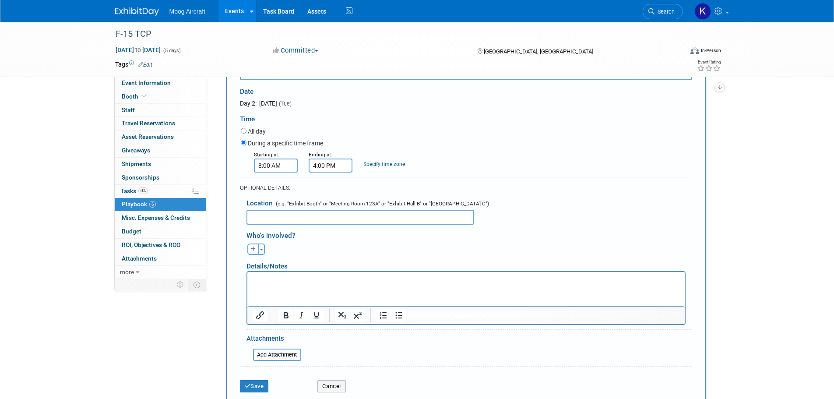
scroll to position [360, 0]
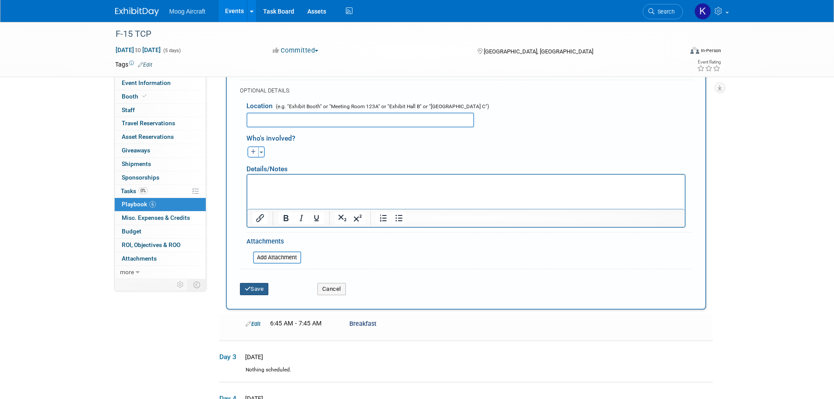
click at [250, 285] on button "Save" at bounding box center [254, 289] width 29 height 12
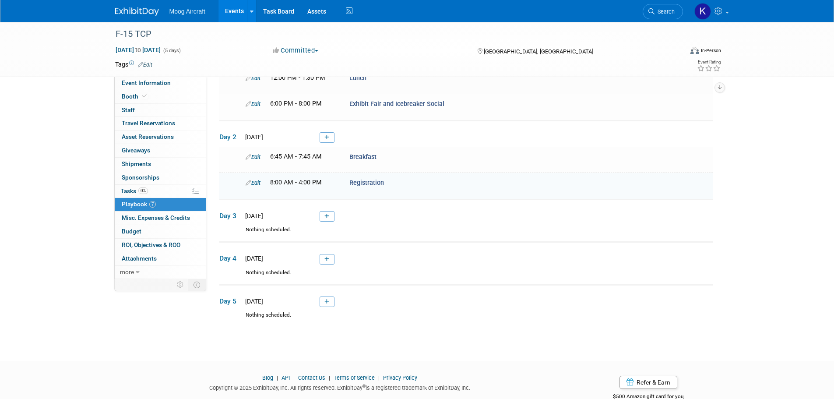
scroll to position [169, 0]
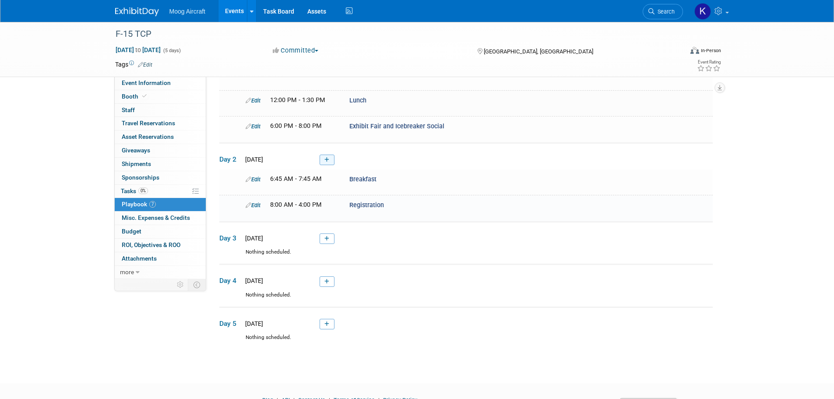
click at [331, 155] on link at bounding box center [327, 160] width 15 height 11
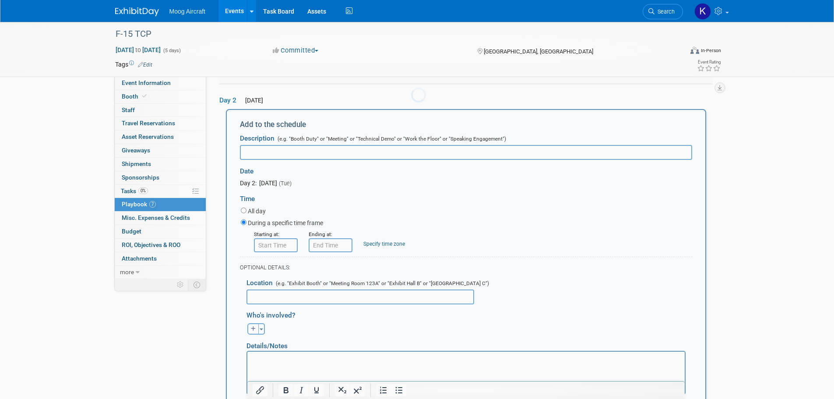
scroll to position [0, 0]
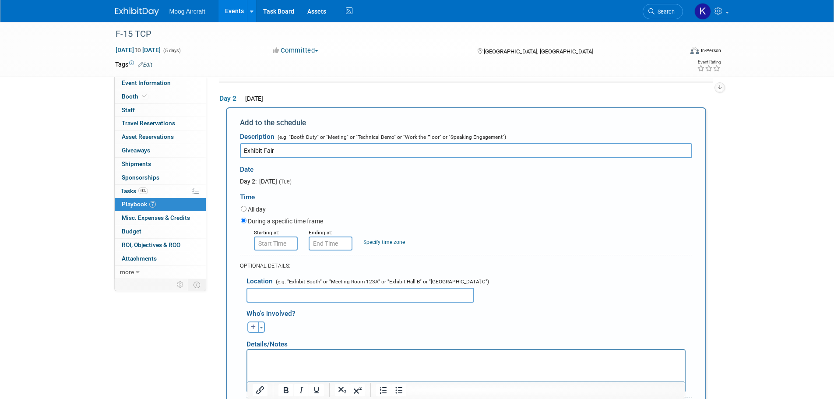
type input "Exhibit Fair"
type input "8:00 AM"
click at [266, 245] on input "8:00 AM" at bounding box center [276, 243] width 44 height 14
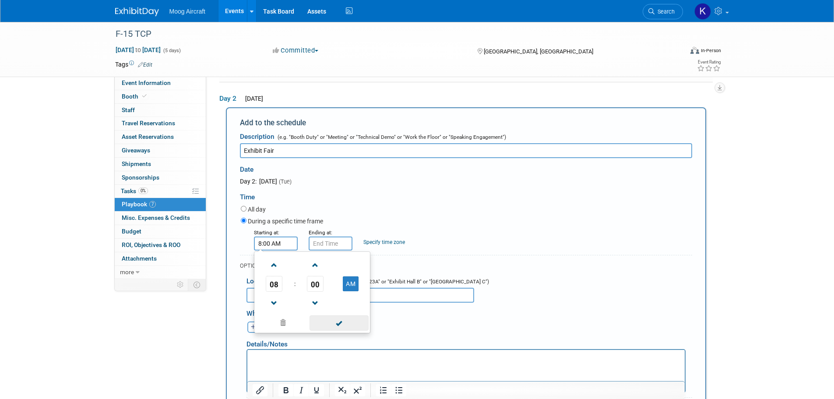
click at [335, 324] on span at bounding box center [339, 322] width 59 height 15
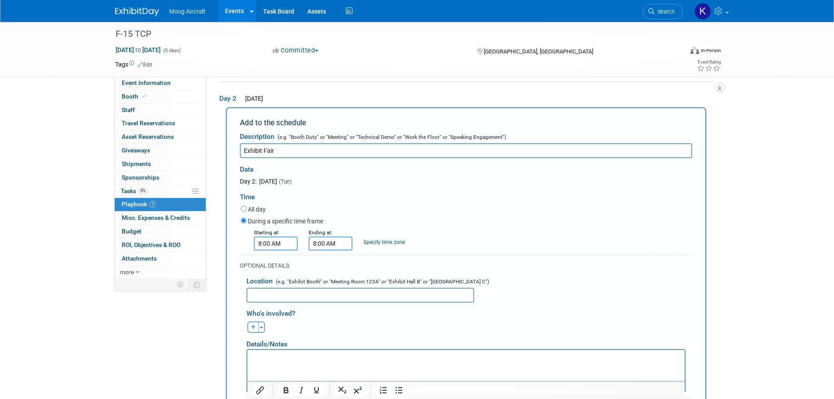
click at [331, 240] on input "8:00 AM" at bounding box center [331, 243] width 44 height 14
click at [325, 285] on span "08" at bounding box center [328, 284] width 17 height 16
click at [330, 288] on td "04" at bounding box center [325, 289] width 28 height 24
drag, startPoint x: 402, startPoint y: 291, endPoint x: 400, endPoint y: 298, distance: 6.9
click at [402, 287] on table "04 : 00 AM" at bounding box center [367, 283] width 112 height 60
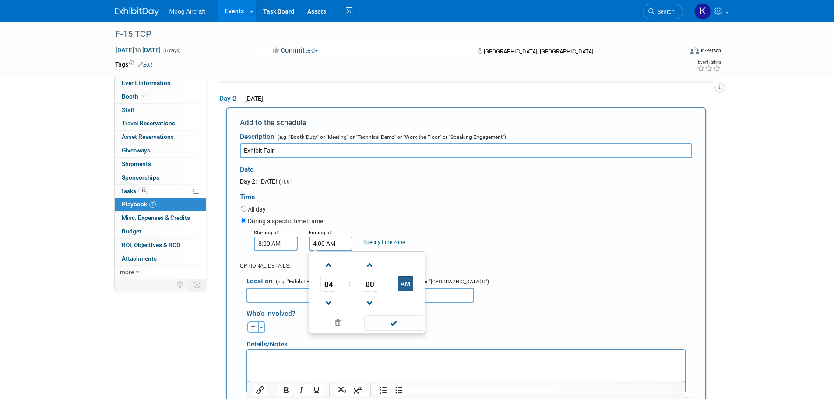
click at [401, 290] on button "AM" at bounding box center [406, 283] width 16 height 15
type input "4:00 PM"
click at [403, 320] on span at bounding box center [393, 322] width 59 height 15
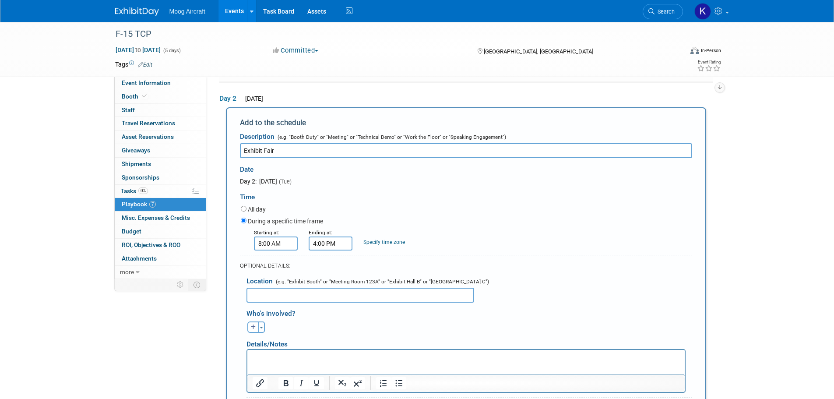
scroll to position [317, 0]
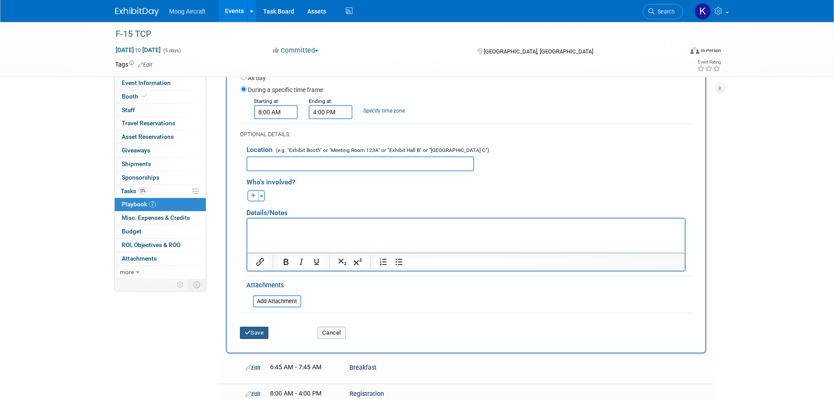
click at [256, 332] on button "Save" at bounding box center [254, 333] width 29 height 12
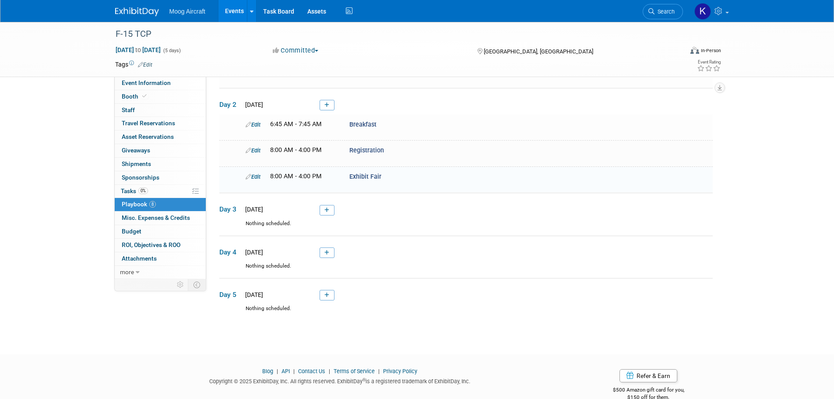
scroll to position [195, 0]
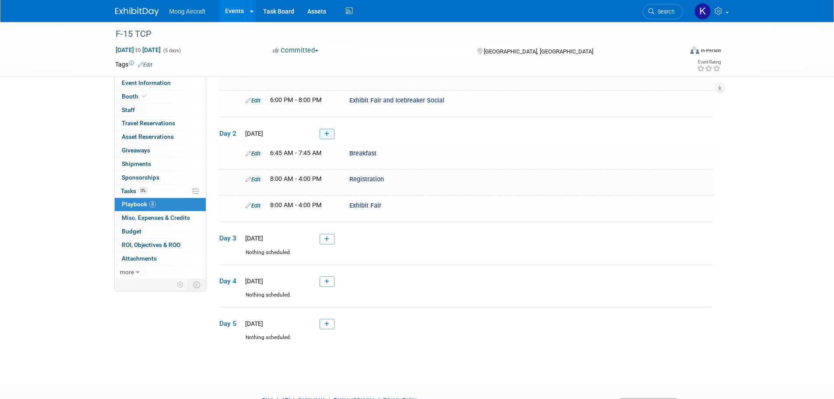
click at [332, 131] on link at bounding box center [327, 134] width 15 height 11
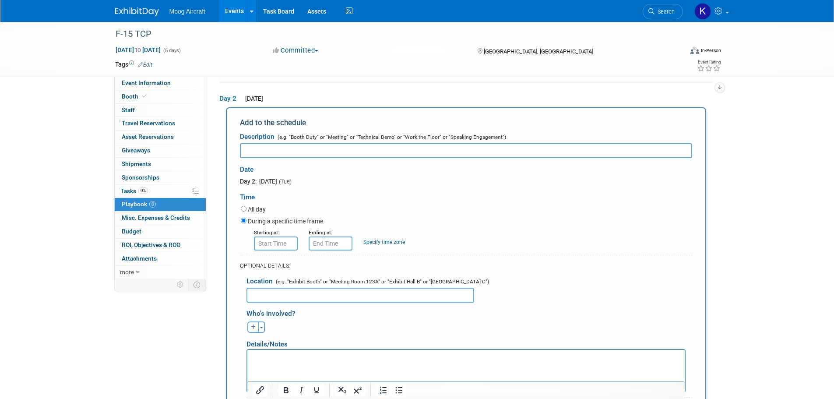
scroll to position [0, 0]
type input "Government Briefings"
click at [279, 253] on form "Description (e.g. "Booth Duty" or "Meeting" or "Technical Demo" or "Work the Fl…" at bounding box center [466, 296] width 452 height 337
type input "8:00 AM"
click at [279, 247] on input "8:00 AM" at bounding box center [276, 243] width 44 height 14
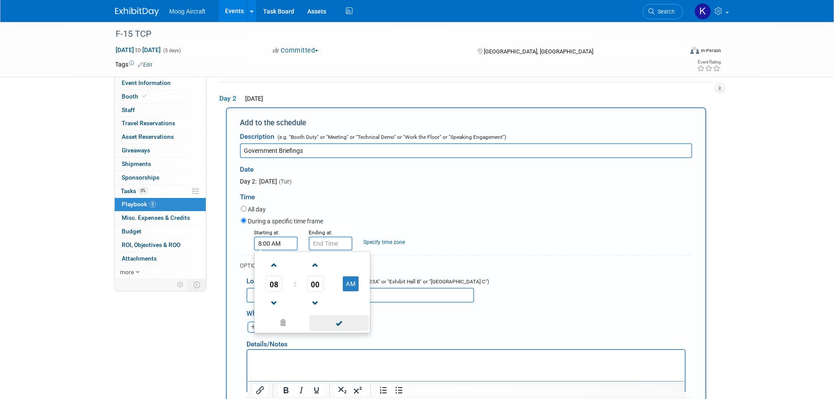
click at [342, 328] on span at bounding box center [339, 322] width 59 height 15
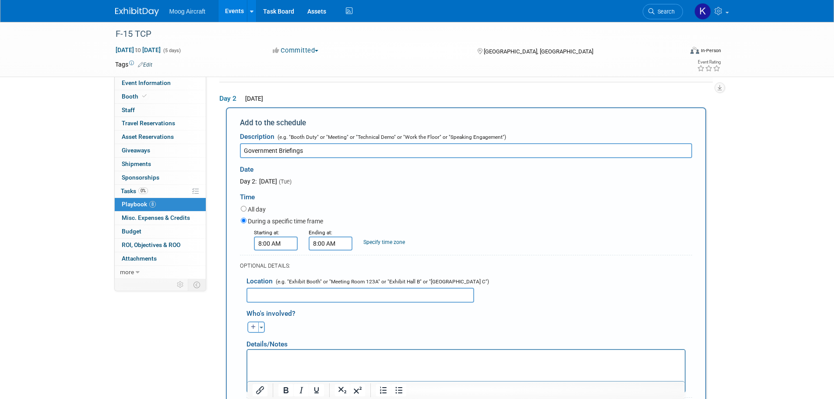
click at [320, 238] on input "8:00 AM" at bounding box center [331, 243] width 44 height 14
click at [326, 285] on span "08" at bounding box center [328, 284] width 17 height 16
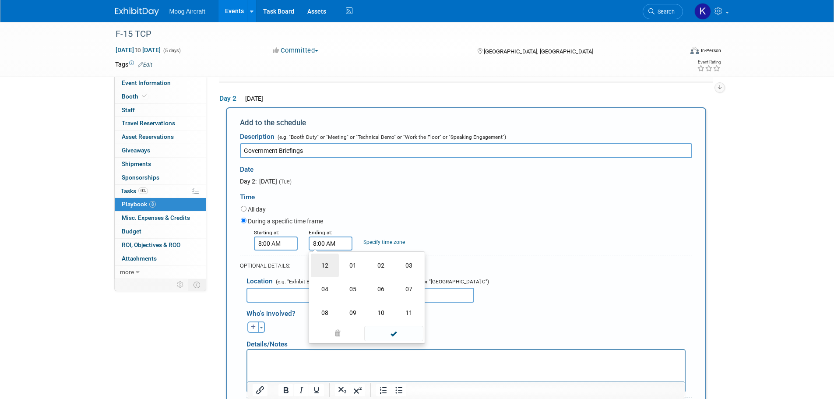
click at [334, 267] on td "12" at bounding box center [325, 265] width 28 height 24
click at [408, 291] on button "AM" at bounding box center [406, 283] width 16 height 15
type input "12:00 PM"
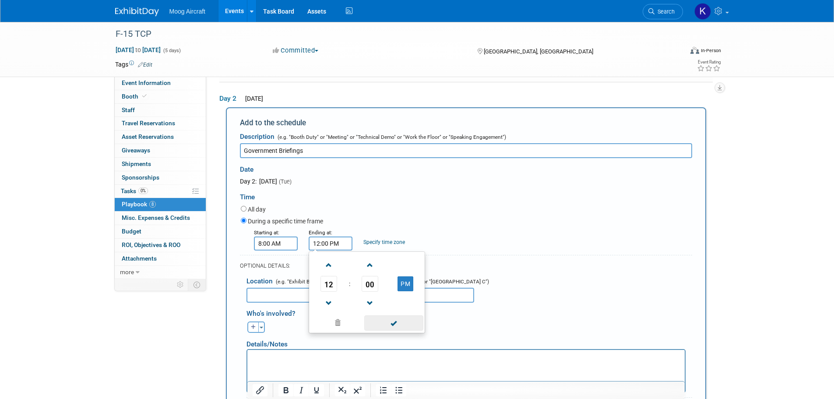
click at [408, 323] on span at bounding box center [393, 322] width 59 height 15
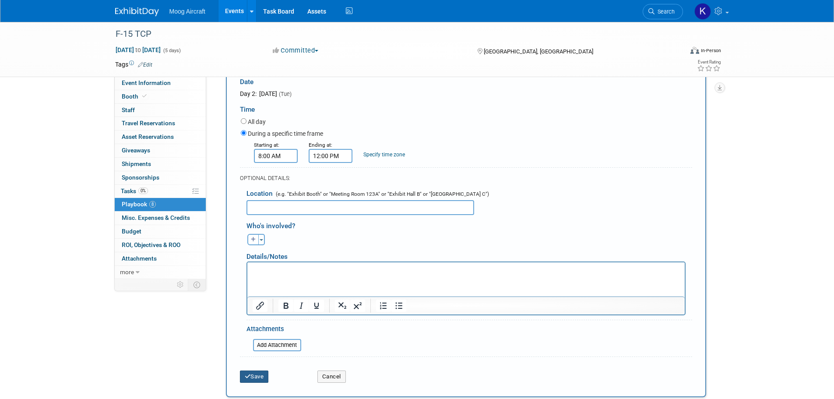
click at [256, 377] on button "Save" at bounding box center [254, 376] width 29 height 12
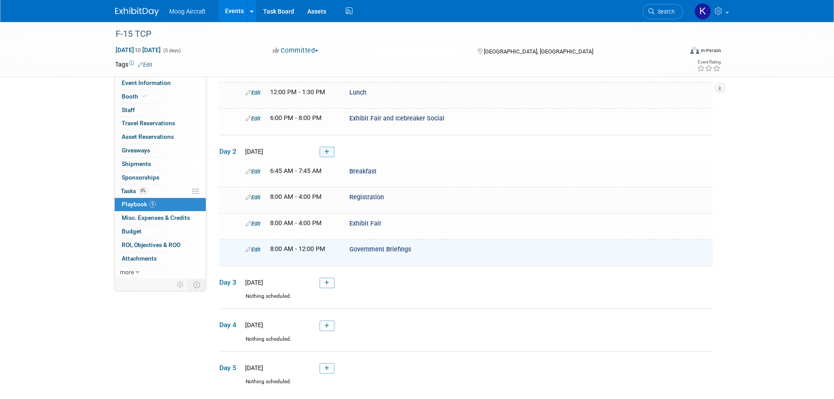
click at [331, 151] on link at bounding box center [327, 152] width 15 height 11
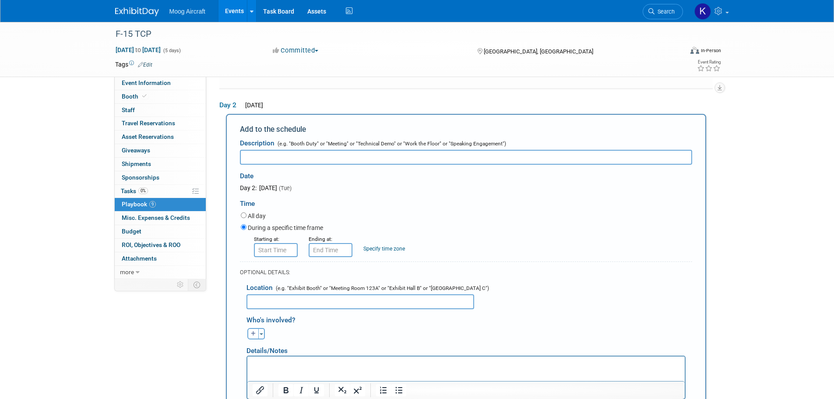
scroll to position [185, 0]
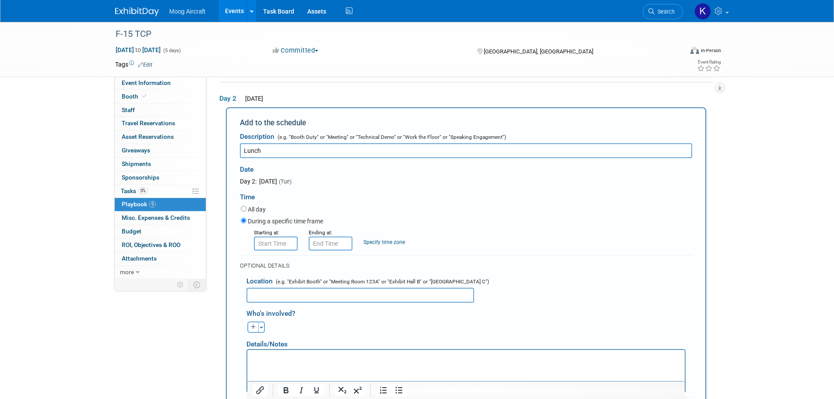
type input "Lunch"
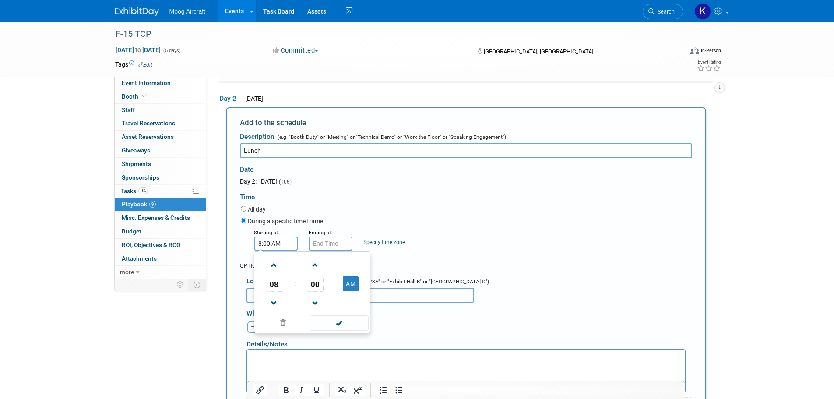
click at [289, 244] on input "8:00 AM" at bounding box center [276, 243] width 44 height 14
click at [276, 274] on link at bounding box center [274, 264] width 17 height 22
click at [276, 273] on link at bounding box center [274, 264] width 17 height 22
click at [273, 269] on span at bounding box center [274, 264] width 15 height 15
click at [273, 268] on span at bounding box center [274, 264] width 15 height 15
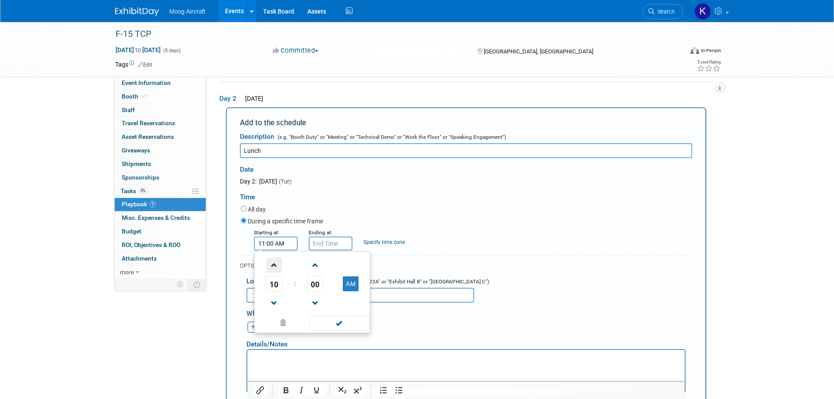
type input "12:00 PM"
click at [357, 327] on span at bounding box center [339, 322] width 59 height 15
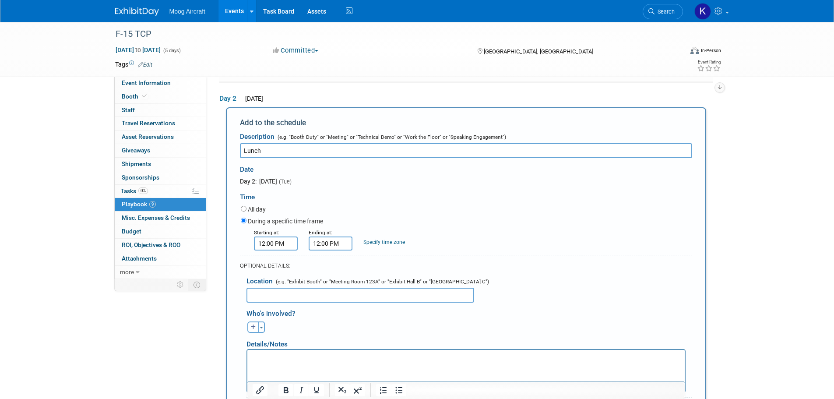
click at [343, 243] on input "12:00 PM" at bounding box center [331, 243] width 44 height 14
click at [329, 283] on span "12" at bounding box center [328, 284] width 17 height 16
click at [349, 267] on td "01" at bounding box center [353, 265] width 28 height 24
click at [364, 286] on span "00" at bounding box center [370, 284] width 17 height 16
click at [380, 292] on td "30" at bounding box center [381, 289] width 28 height 24
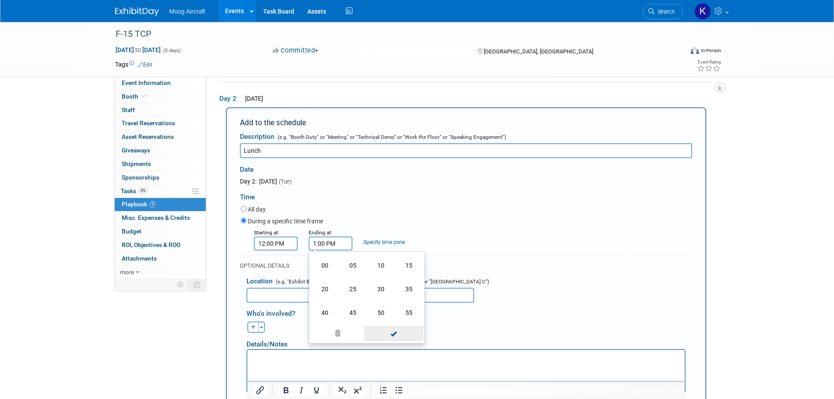
type input "1:30 PM"
click at [400, 329] on span at bounding box center [393, 322] width 59 height 15
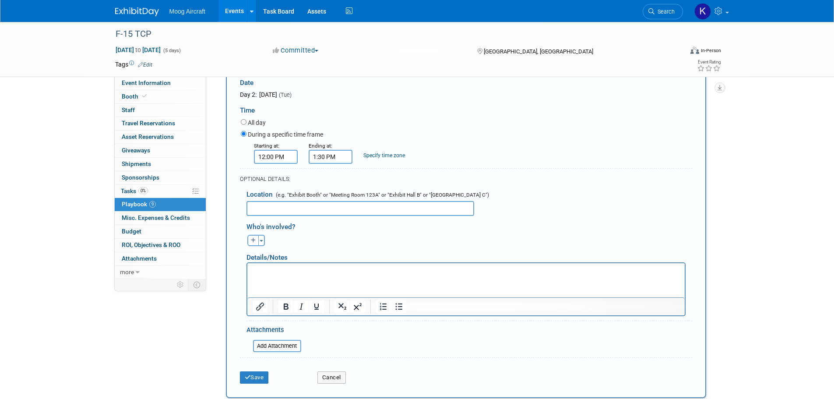
scroll to position [404, 0]
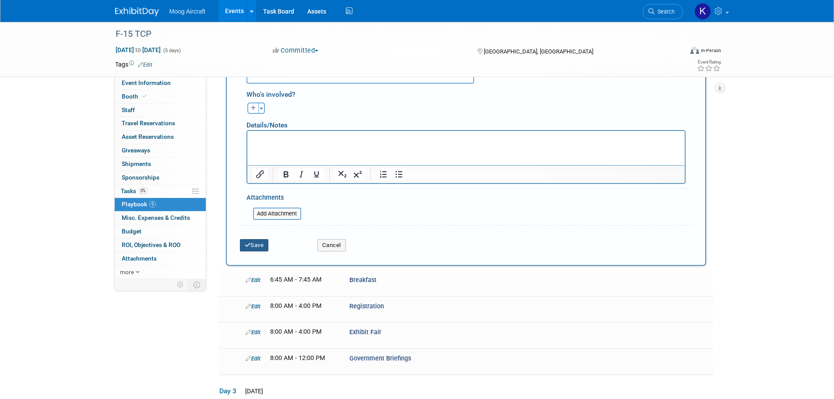
click at [260, 245] on button "Save" at bounding box center [254, 245] width 29 height 12
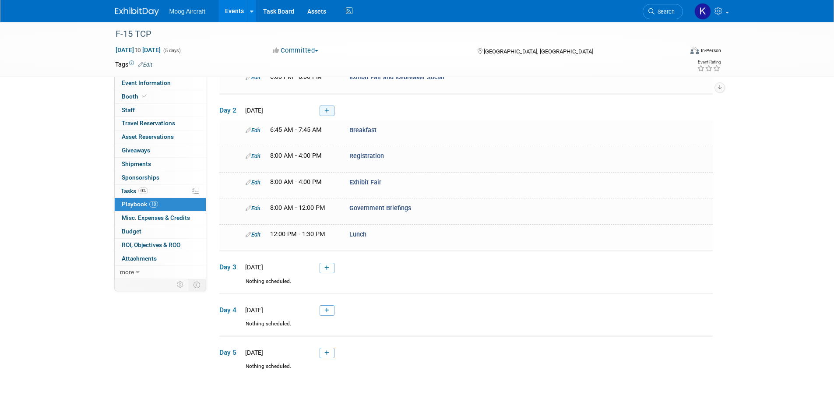
scroll to position [159, 0]
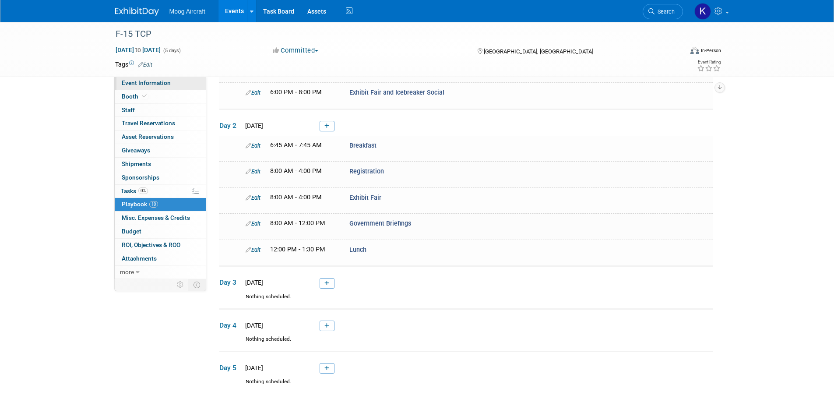
click at [161, 87] on link "Event Information" at bounding box center [160, 83] width 91 height 13
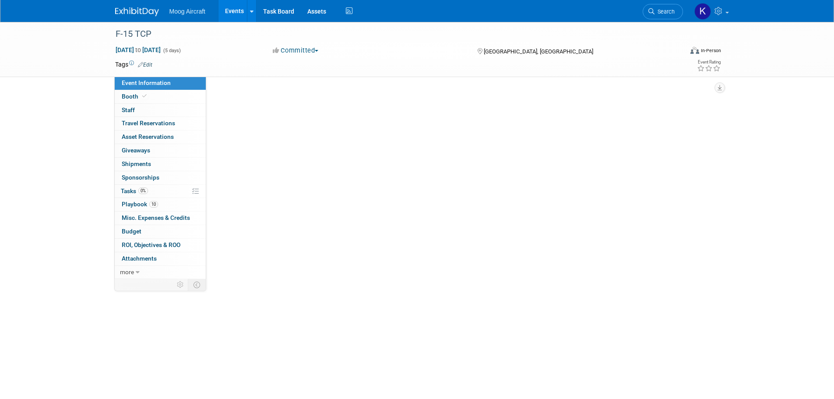
scroll to position [0, 0]
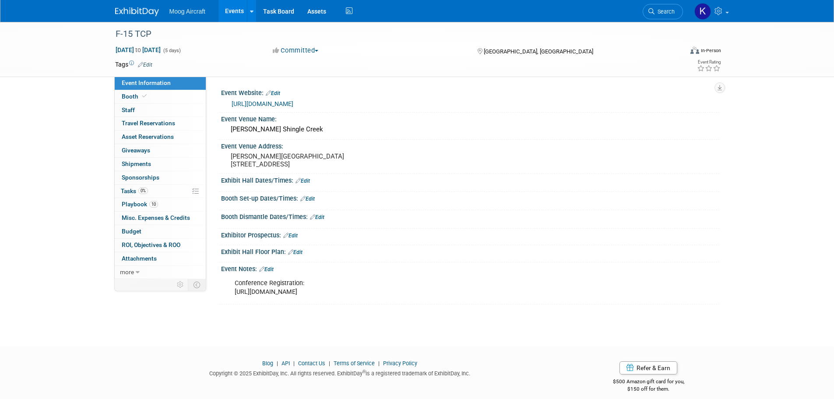
click at [324, 220] on link "Edit" at bounding box center [317, 217] width 14 height 6
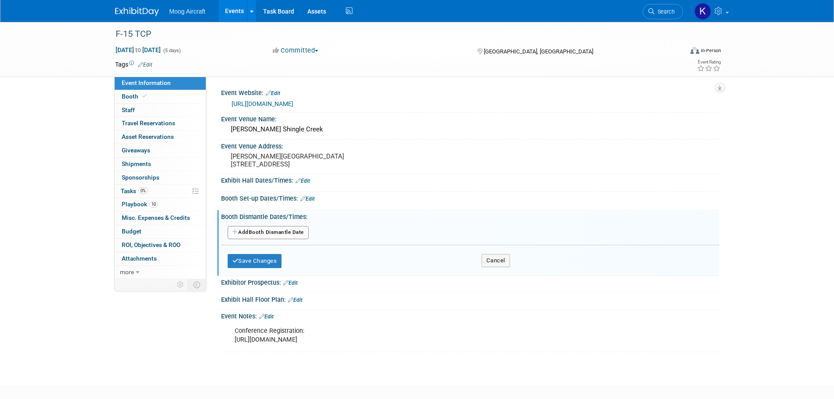
click at [301, 239] on button "Add Another Booth Dismantle Date" at bounding box center [268, 232] width 81 height 13
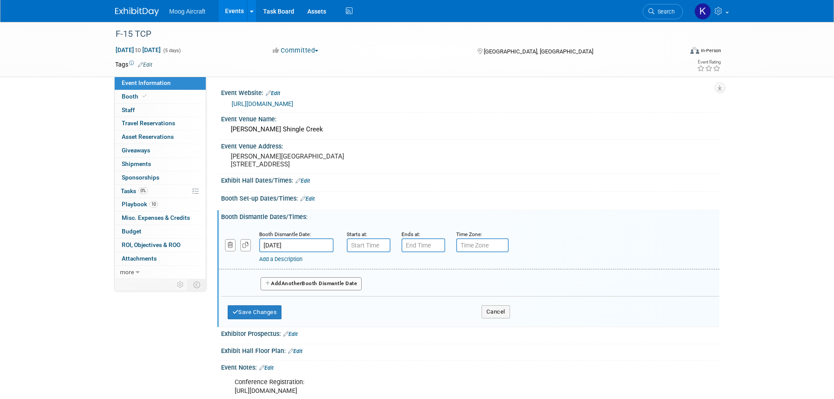
click at [289, 252] on input "[DATE]" at bounding box center [296, 245] width 74 height 14
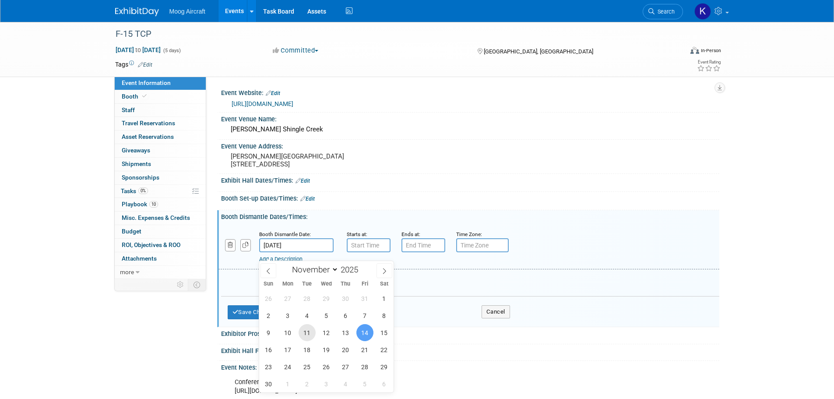
click at [310, 333] on span "11" at bounding box center [307, 332] width 17 height 17
type input "[DATE]"
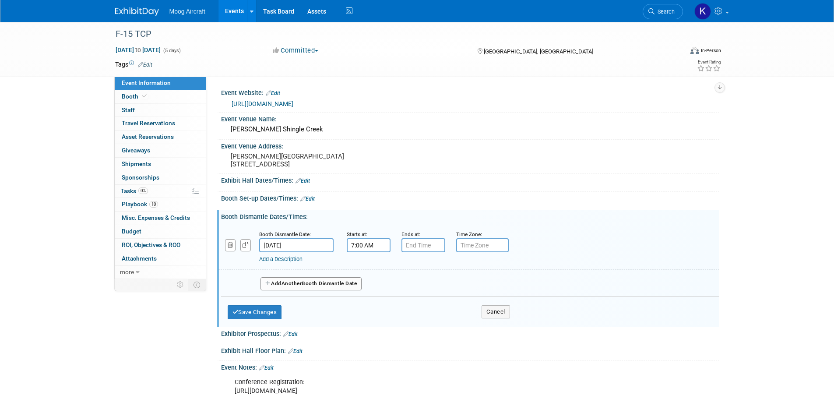
click at [367, 252] on input "7:00 AM" at bounding box center [369, 245] width 44 height 14
click at [364, 278] on link at bounding box center [367, 266] width 17 height 22
click at [368, 293] on span "08" at bounding box center [367, 286] width 17 height 16
click at [363, 303] on td "04" at bounding box center [363, 291] width 28 height 24
drag, startPoint x: 441, startPoint y: 288, endPoint x: 468, endPoint y: 330, distance: 49.3
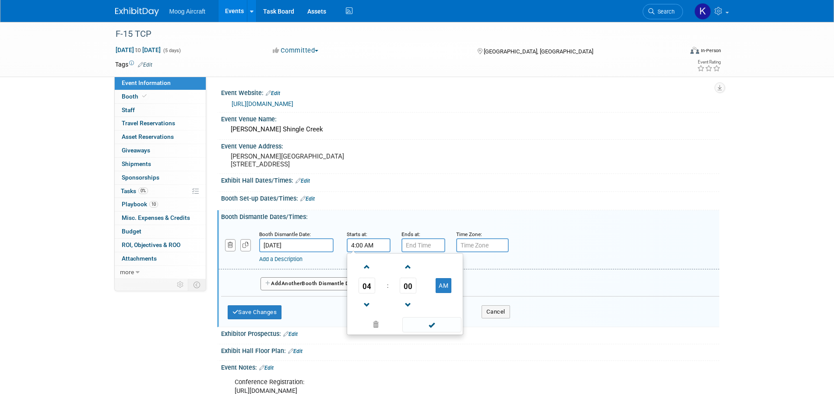
click at [442, 288] on button "AM" at bounding box center [444, 285] width 16 height 15
type input "4:00 PM"
click at [430, 324] on td at bounding box center [430, 324] width 59 height 17
click at [436, 331] on span at bounding box center [431, 324] width 59 height 15
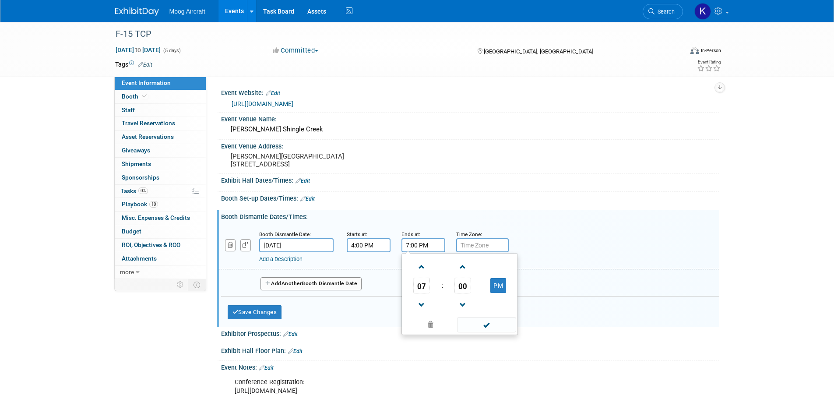
click at [428, 252] on input "7:00 PM" at bounding box center [423, 245] width 44 height 14
click at [422, 293] on span "07" at bounding box center [421, 286] width 17 height 16
drag, startPoint x: 424, startPoint y: 323, endPoint x: 474, endPoint y: 327, distance: 50.1
click at [426, 323] on td "08" at bounding box center [418, 315] width 28 height 24
type input "8:00 PM"
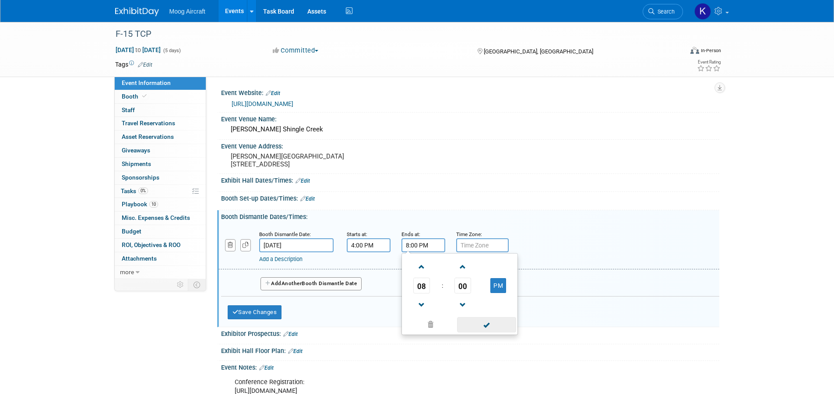
click at [487, 330] on span at bounding box center [486, 324] width 59 height 15
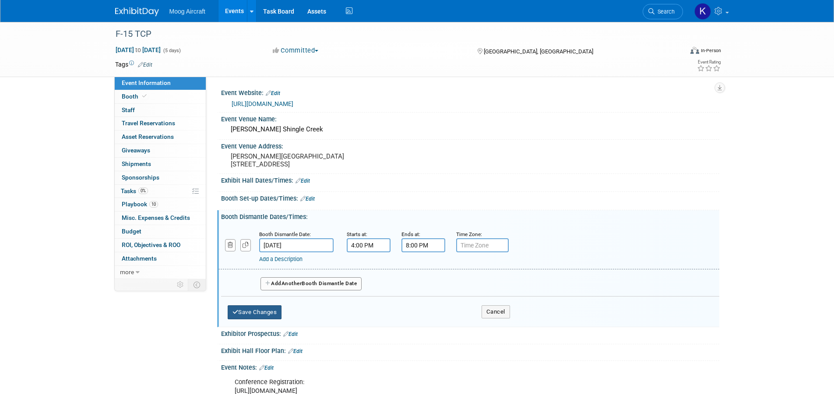
click at [260, 319] on button "Save Changes" at bounding box center [255, 312] width 54 height 14
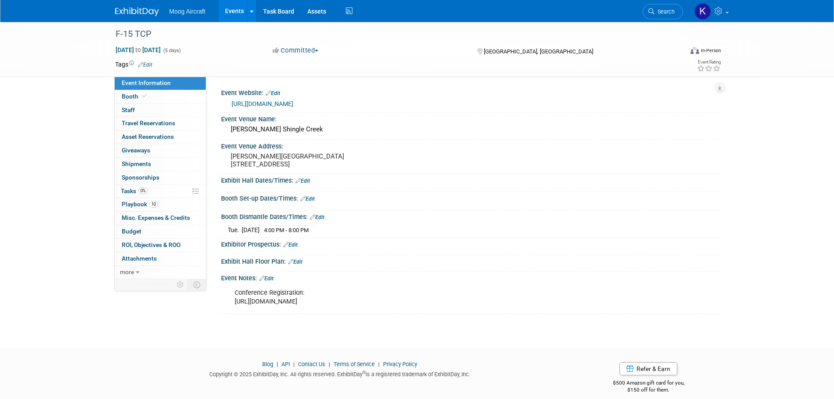
click at [315, 202] on link "Edit" at bounding box center [307, 199] width 14 height 6
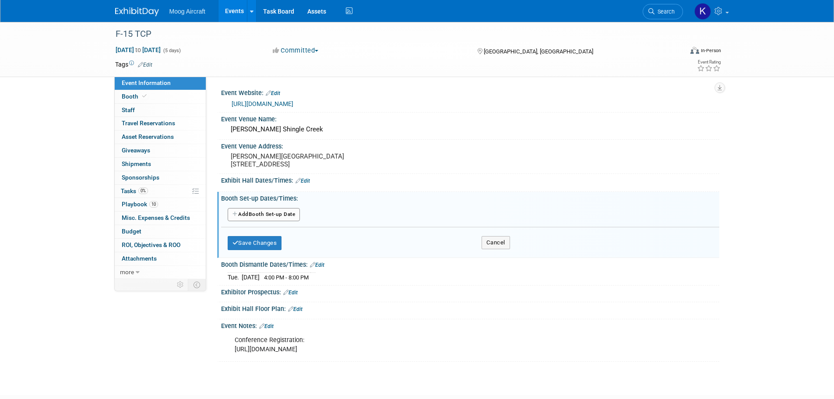
click at [289, 218] on button "Add Another Booth Set-up Date" at bounding box center [264, 214] width 73 height 13
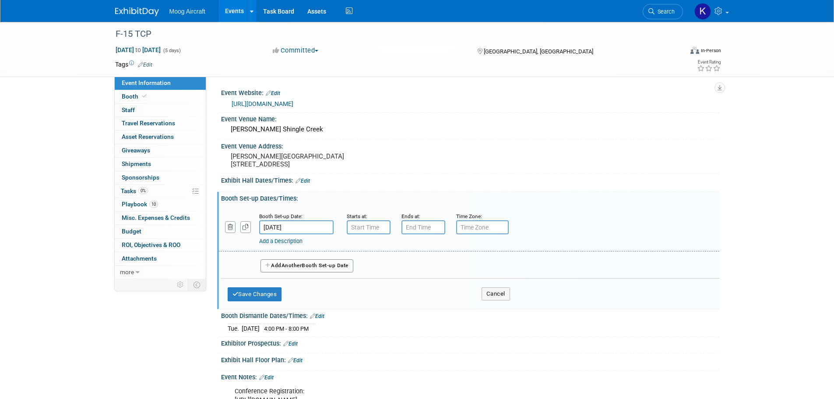
click at [297, 234] on input "[DATE]" at bounding box center [296, 227] width 74 height 14
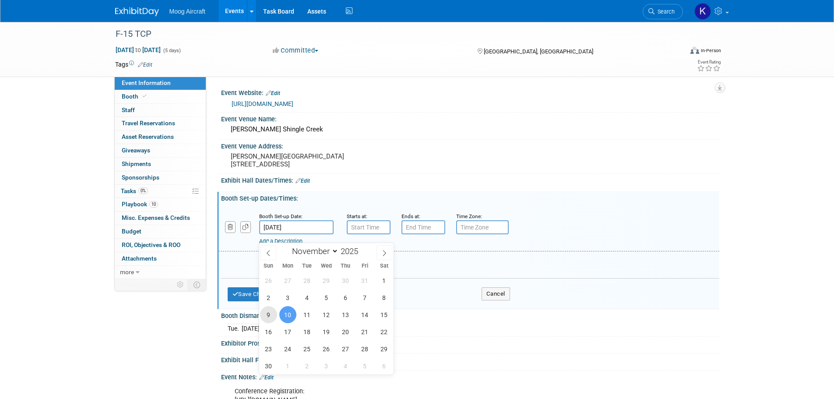
click at [269, 315] on span "9" at bounding box center [268, 314] width 17 height 17
type input "[DATE]"
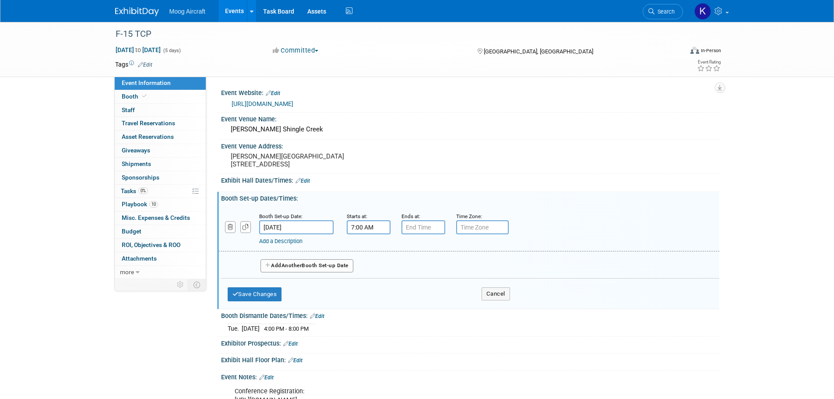
click at [369, 234] on input "7:00 AM" at bounding box center [369, 227] width 44 height 14
click at [369, 275] on span "07" at bounding box center [367, 268] width 17 height 16
click at [390, 256] on td "01" at bounding box center [391, 249] width 28 height 24
click at [448, 269] on button "AM" at bounding box center [444, 267] width 16 height 15
type input "1:00 PM"
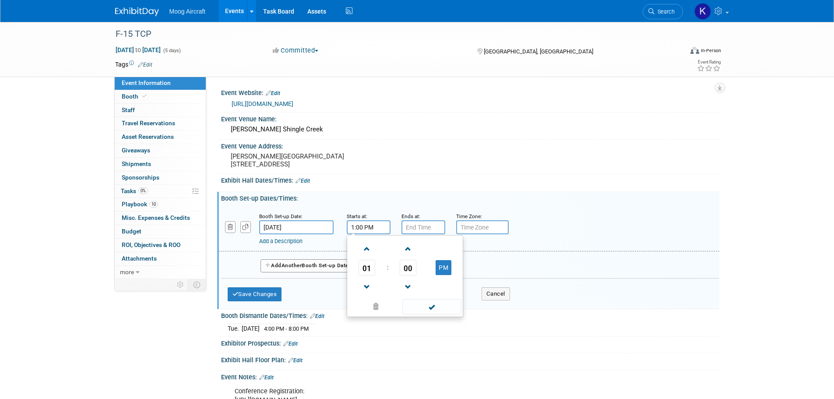
click at [426, 310] on span at bounding box center [431, 306] width 59 height 15
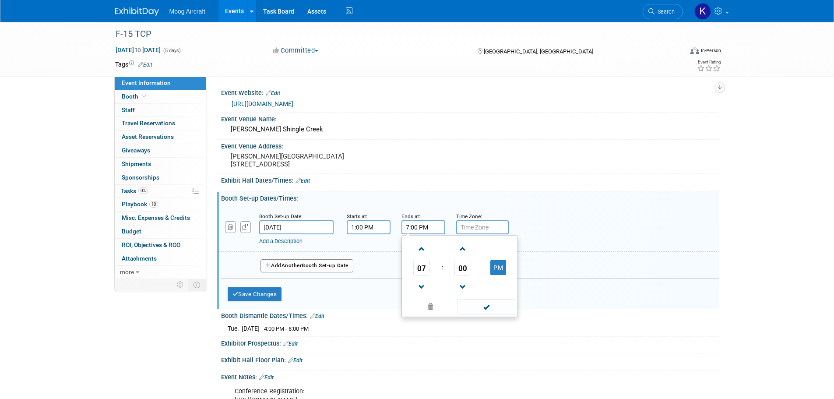
click at [421, 233] on input "7:00 PM" at bounding box center [423, 227] width 44 height 14
click at [421, 274] on span "07" at bounding box center [421, 268] width 17 height 16
drag, startPoint x: 460, startPoint y: 276, endPoint x: 483, endPoint y: 265, distance: 25.1
click at [461, 276] on td "06" at bounding box center [474, 273] width 28 height 24
type input "6:00 PM"
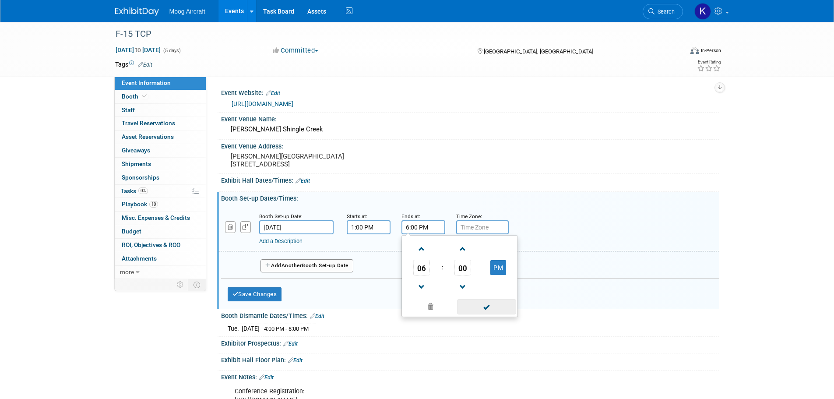
click at [499, 314] on span at bounding box center [486, 306] width 59 height 15
click at [274, 301] on button "Save Changes" at bounding box center [255, 294] width 54 height 14
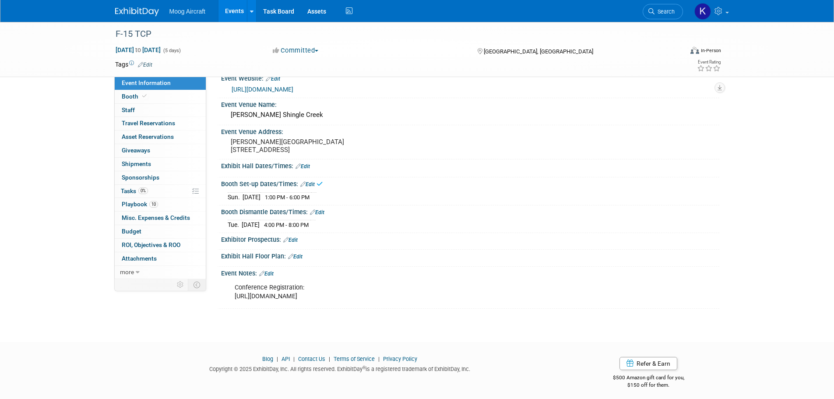
scroll to position [26, 0]
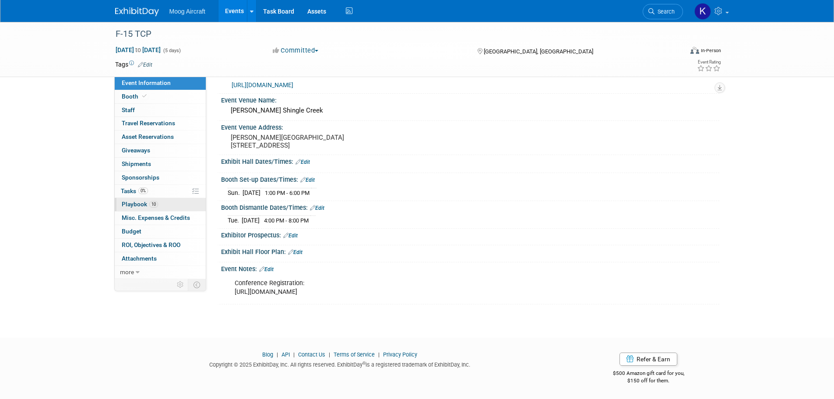
click at [130, 206] on span "Playbook 10" at bounding box center [140, 204] width 36 height 7
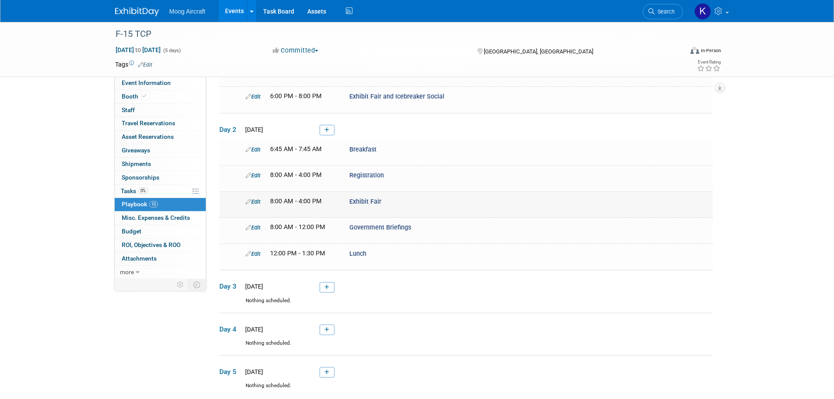
scroll to position [175, 0]
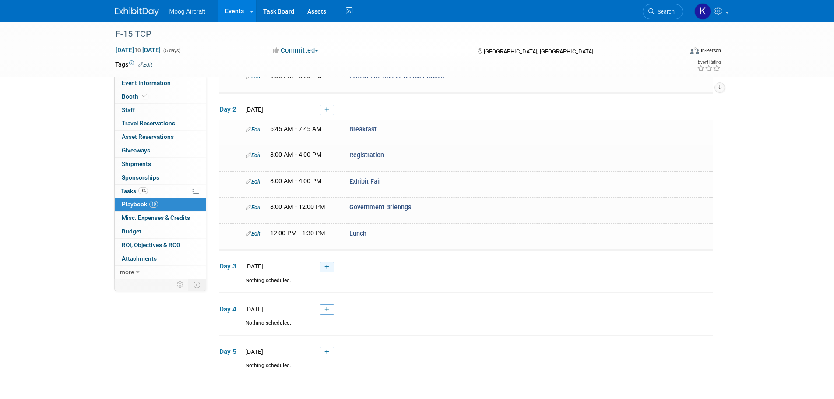
click at [328, 266] on icon at bounding box center [326, 266] width 5 height 5
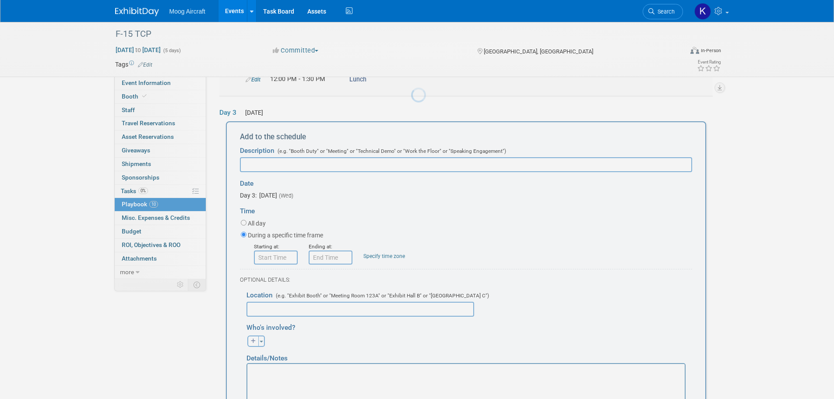
scroll to position [341, 0]
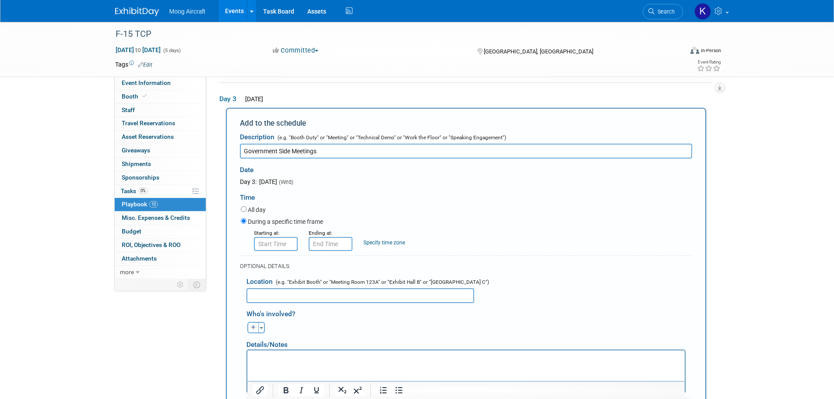
type input "Government Side Meetings"
type input "8:00 AM"
click at [279, 246] on input "8:00 AM" at bounding box center [276, 244] width 44 height 14
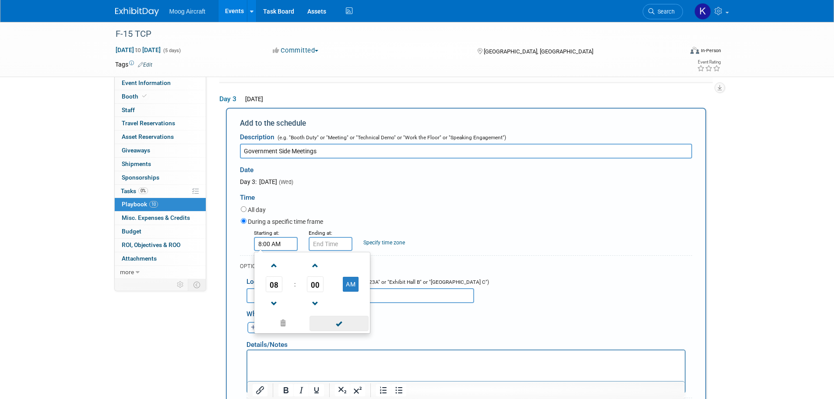
click at [346, 323] on span at bounding box center [339, 323] width 59 height 15
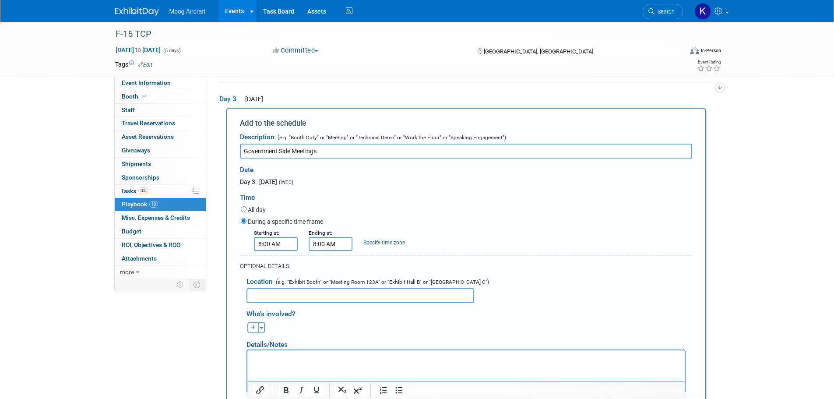
click at [346, 245] on input "8:00 AM" at bounding box center [331, 244] width 44 height 14
click at [329, 286] on span "08" at bounding box center [328, 284] width 17 height 16
drag, startPoint x: 322, startPoint y: 292, endPoint x: 365, endPoint y: 308, distance: 46.4
click at [322, 292] on td "04" at bounding box center [325, 290] width 28 height 24
click at [405, 285] on button "AM" at bounding box center [406, 284] width 16 height 15
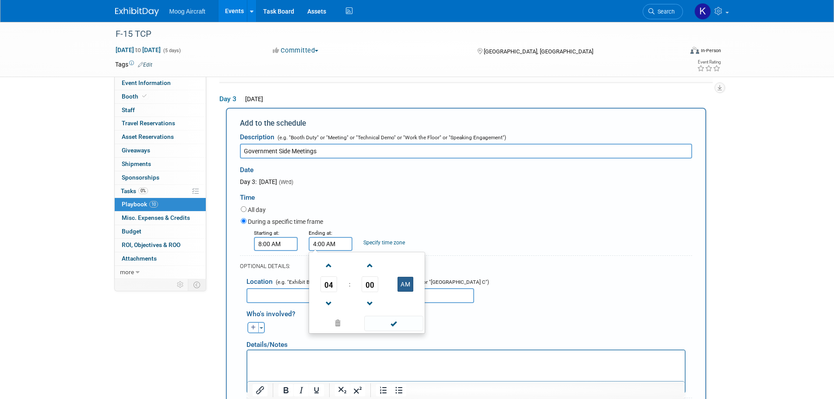
type input "4:00 PM"
click at [408, 322] on span at bounding box center [393, 323] width 59 height 15
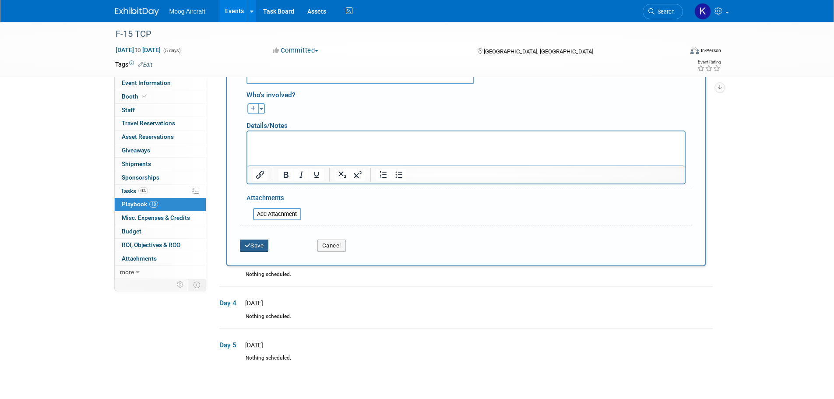
click at [260, 250] on button "Save" at bounding box center [254, 245] width 29 height 12
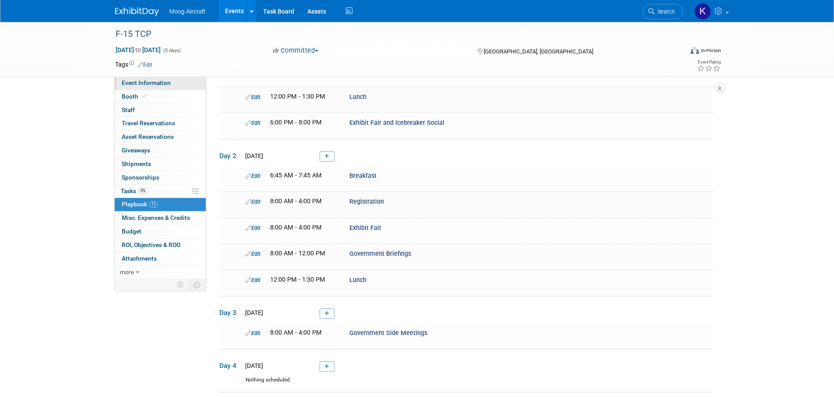
scroll to position [125, 0]
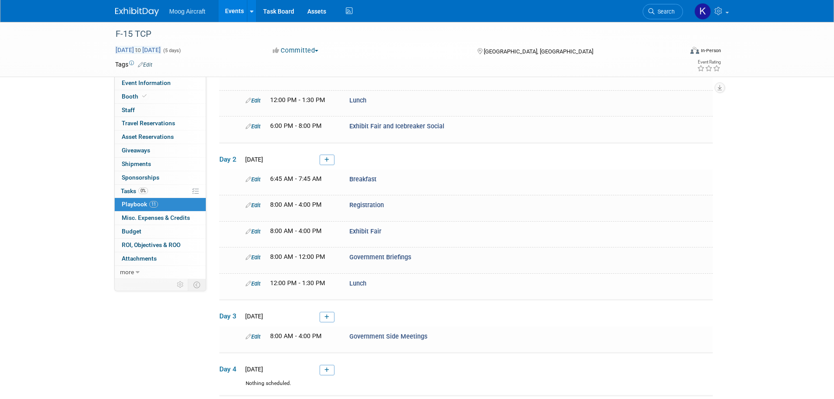
click at [161, 46] on span "[DATE] to [DATE]" at bounding box center [138, 50] width 46 height 8
select select "10"
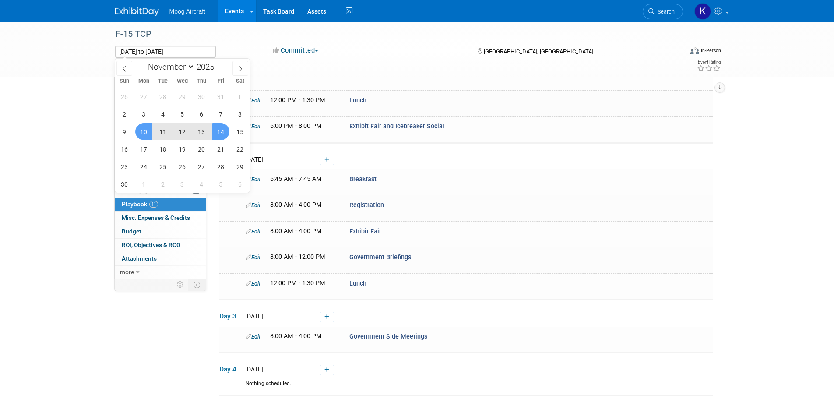
click at [203, 135] on span "13" at bounding box center [201, 131] width 17 height 17
type input "[DATE]"
click at [141, 137] on span "10" at bounding box center [143, 131] width 17 height 17
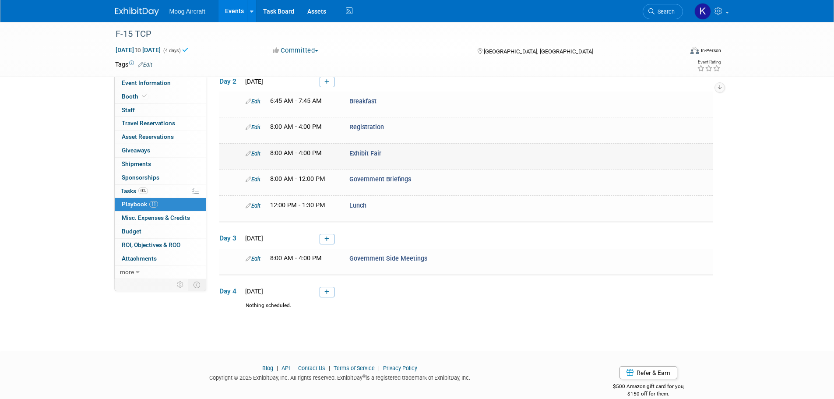
scroll to position [213, 0]
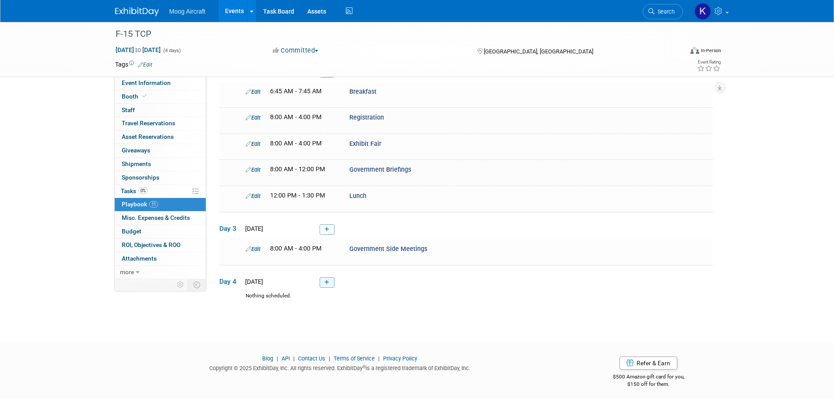
click at [328, 277] on link at bounding box center [327, 282] width 15 height 11
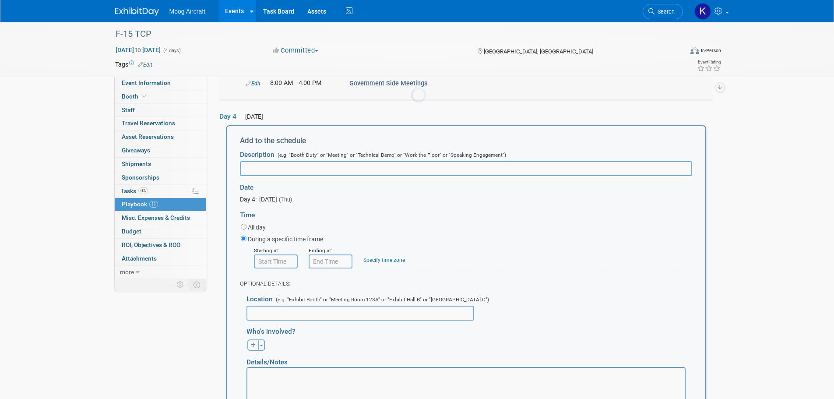
scroll to position [394, 0]
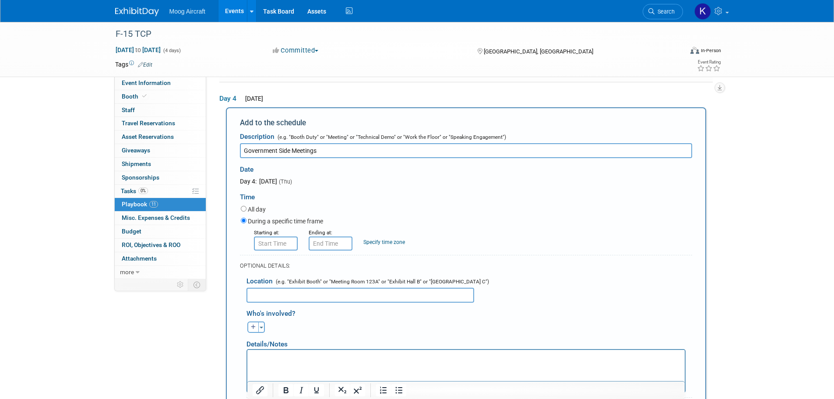
type input "Government Side Meetings"
click at [270, 252] on form "Description (e.g. "Booth Duty" or "Meeting" or "Technical Demo" or "Work the Fl…" at bounding box center [466, 296] width 452 height 337
type input "8:00 AM"
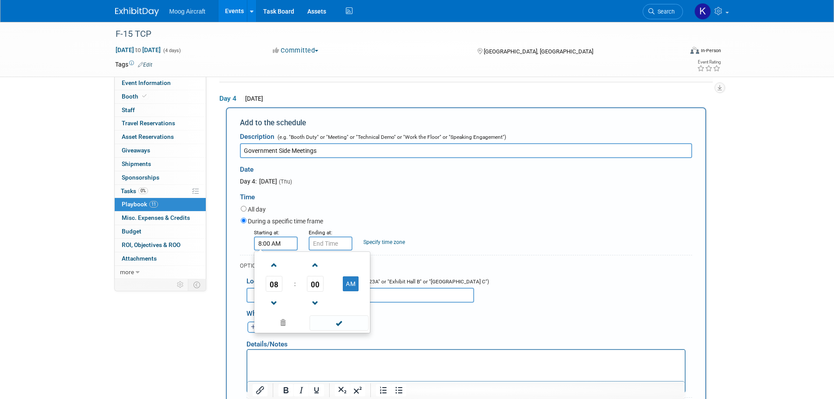
click at [291, 242] on input "8:00 AM" at bounding box center [276, 243] width 44 height 14
click at [347, 325] on span at bounding box center [339, 322] width 59 height 15
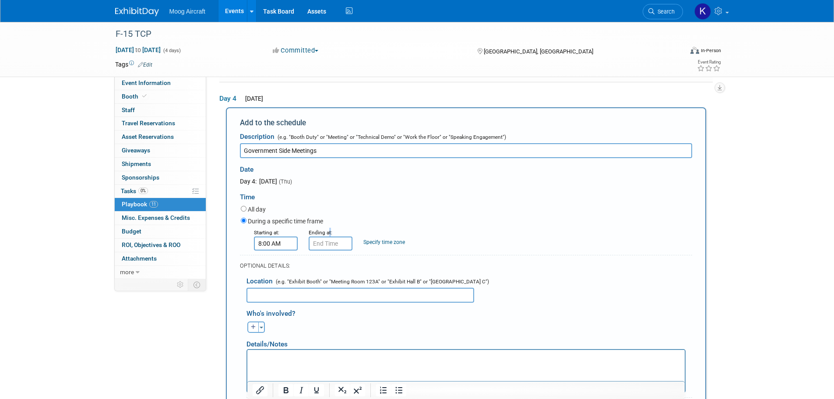
click at [329, 231] on small "Ending at:" at bounding box center [321, 232] width 24 height 6
click at [330, 248] on input "8:00 AM" at bounding box center [331, 243] width 44 height 14
click at [334, 278] on span "08" at bounding box center [328, 284] width 17 height 16
drag, startPoint x: 331, startPoint y: 290, endPoint x: 337, endPoint y: 288, distance: 6.0
click at [331, 289] on td "04" at bounding box center [325, 289] width 28 height 24
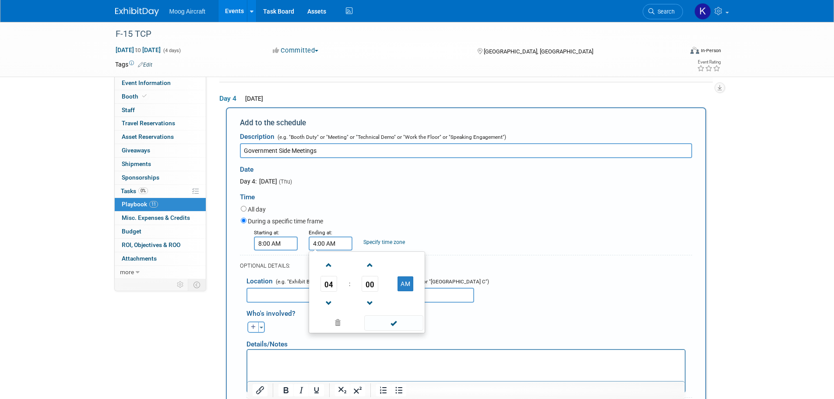
click at [395, 279] on td "AM" at bounding box center [405, 284] width 35 height 16
click at [402, 278] on button "AM" at bounding box center [406, 283] width 16 height 15
type input "4:00 PM"
click at [395, 322] on span at bounding box center [393, 322] width 59 height 15
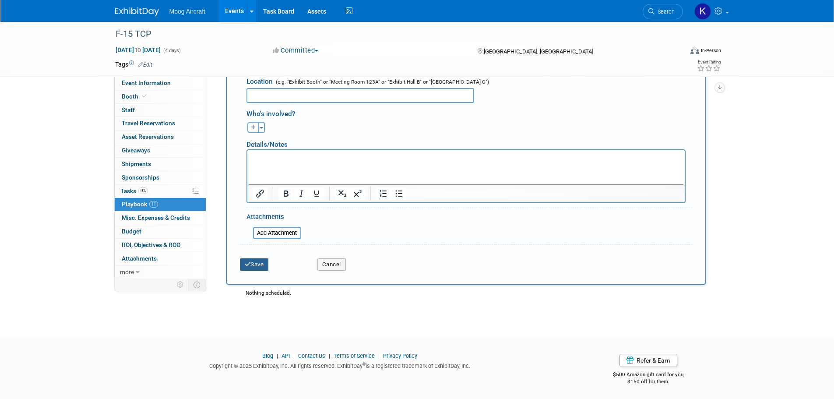
click at [256, 263] on button "Save" at bounding box center [254, 264] width 29 height 12
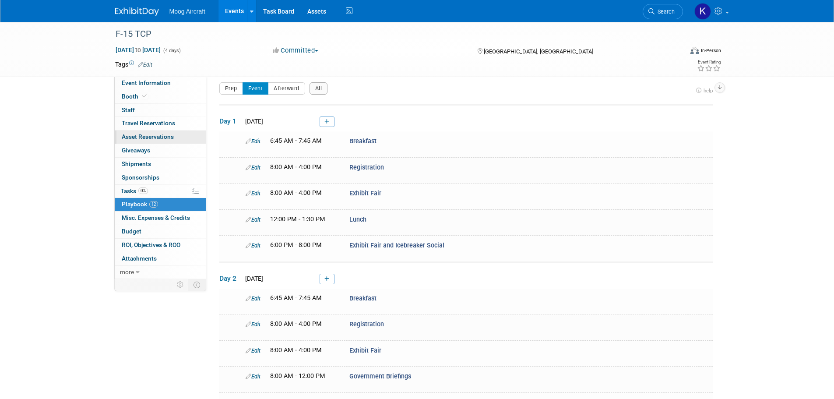
scroll to position [6, 0]
click at [161, 84] on span "Event Information" at bounding box center [146, 82] width 49 height 7
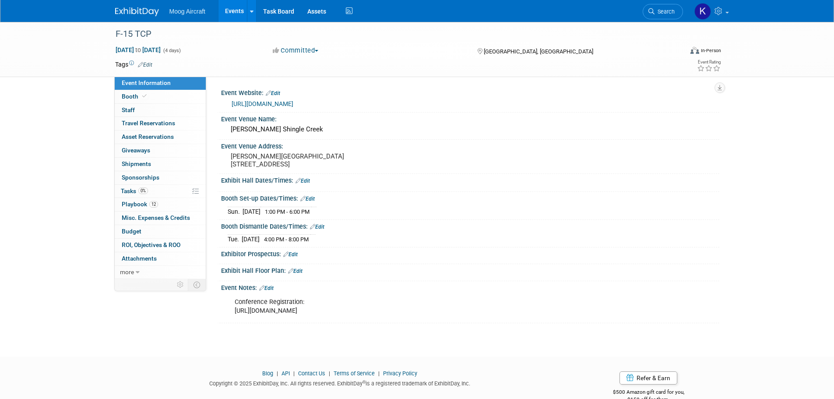
click at [271, 291] on link "Edit" at bounding box center [266, 288] width 14 height 6
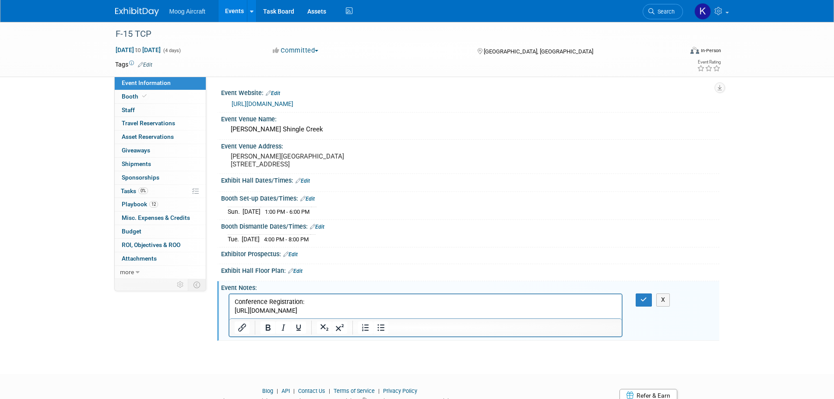
scroll to position [44, 0]
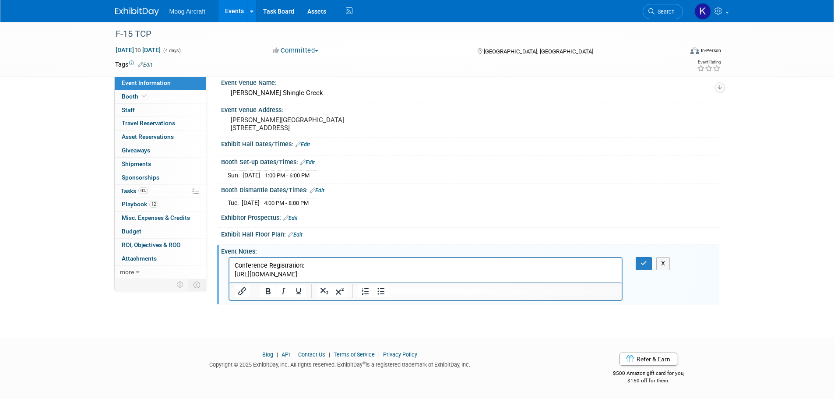
click at [332, 274] on p "Conference Registration: [URL][DOMAIN_NAME]" at bounding box center [425, 270] width 383 height 18
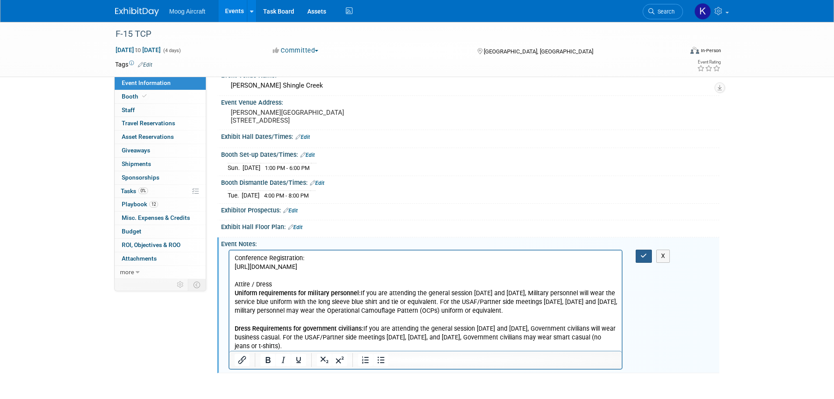
click at [643, 262] on button "button" at bounding box center [644, 256] width 16 height 13
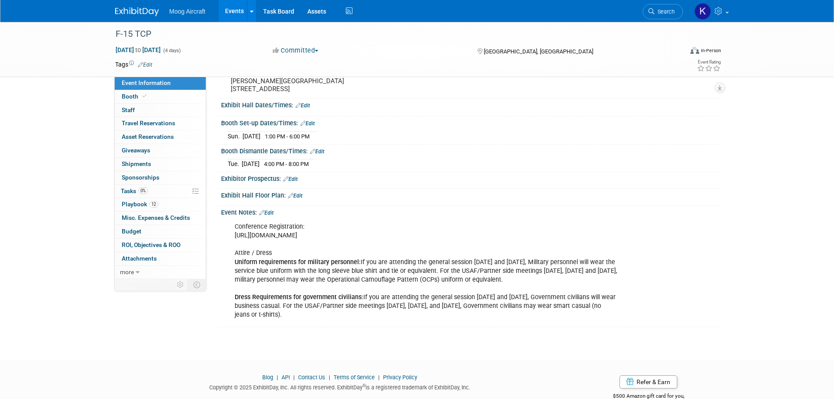
scroll to position [88, 0]
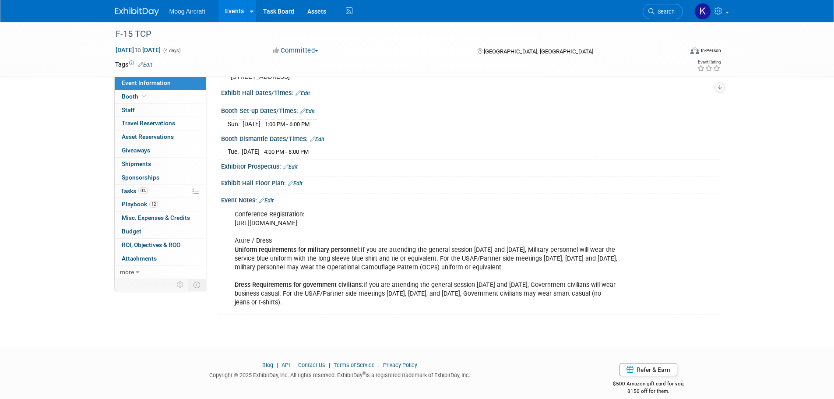
drag, startPoint x: 272, startPoint y: 206, endPoint x: 276, endPoint y: 210, distance: 5.9
click at [272, 204] on link "Edit" at bounding box center [266, 200] width 14 height 6
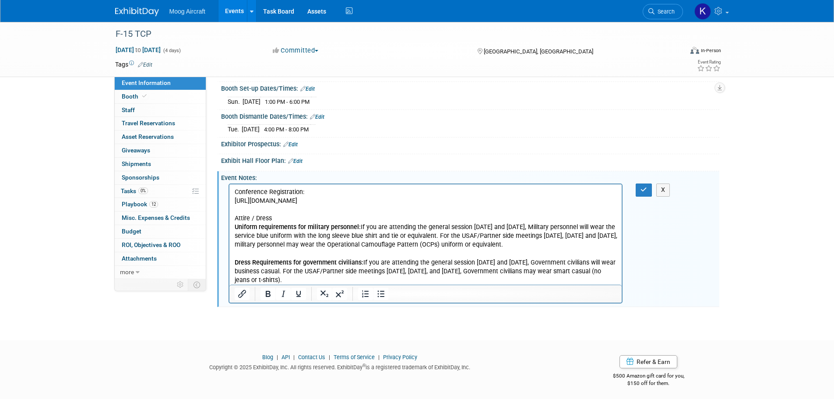
scroll to position [120, 0]
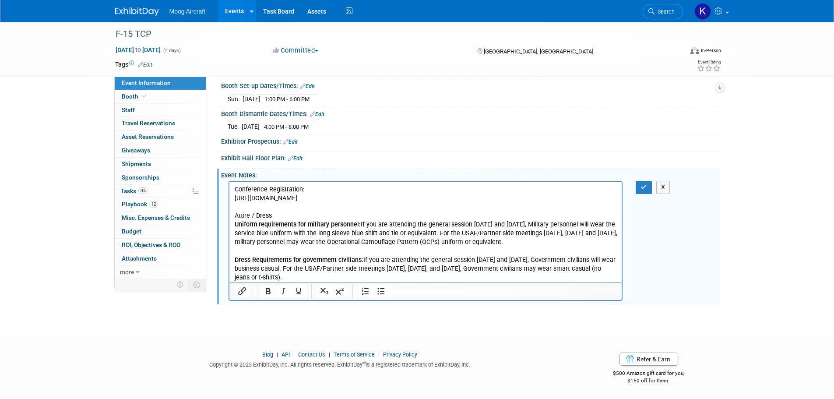
click at [342, 280] on p "Conference Registration: [URL][DOMAIN_NAME] Attire / Dress Uniform requirements…" at bounding box center [425, 233] width 383 height 97
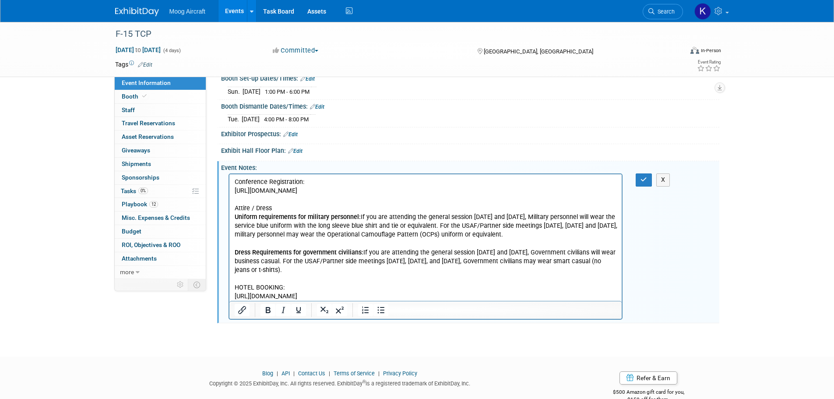
click at [304, 288] on p "HOTEL BOOKING:" at bounding box center [425, 287] width 383 height 9
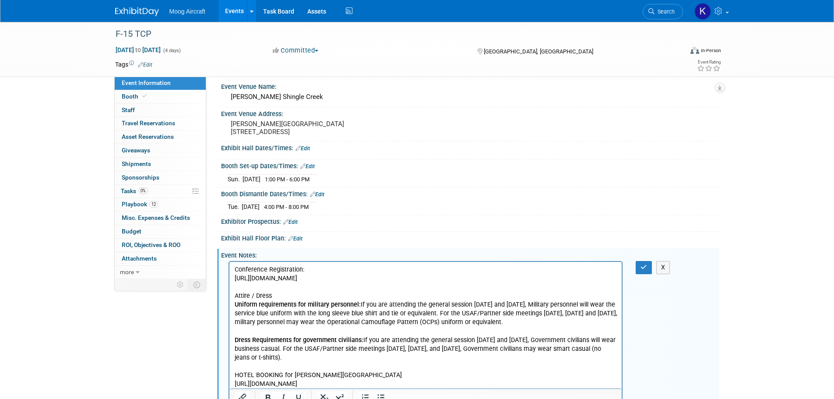
scroll to position [76, 0]
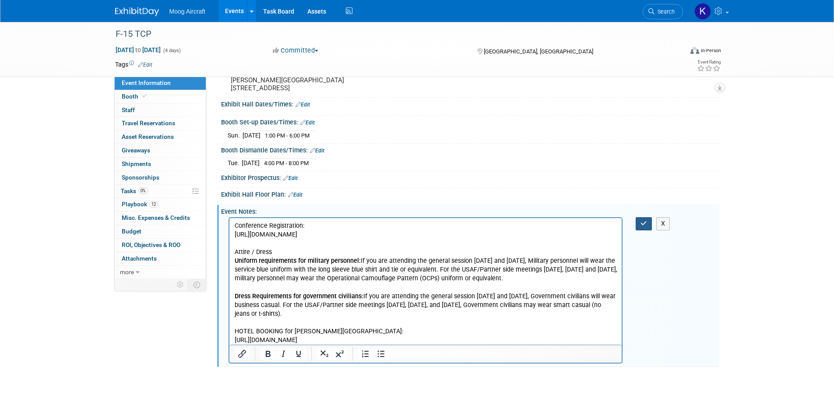
click at [636, 230] on button "button" at bounding box center [644, 223] width 16 height 13
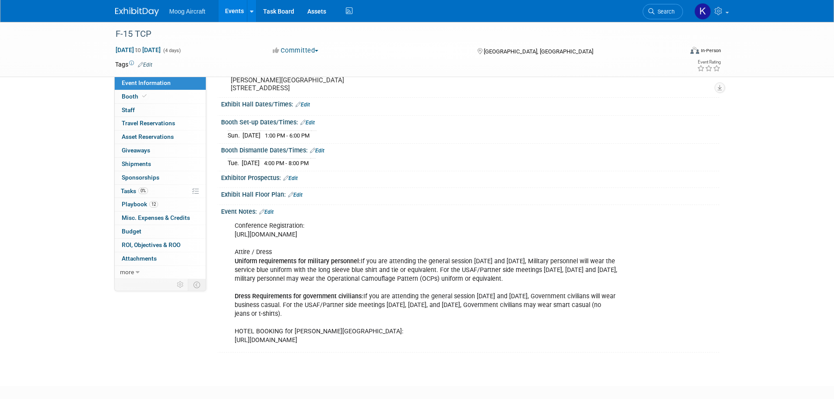
click at [158, 89] on link "Event Information" at bounding box center [160, 83] width 91 height 13
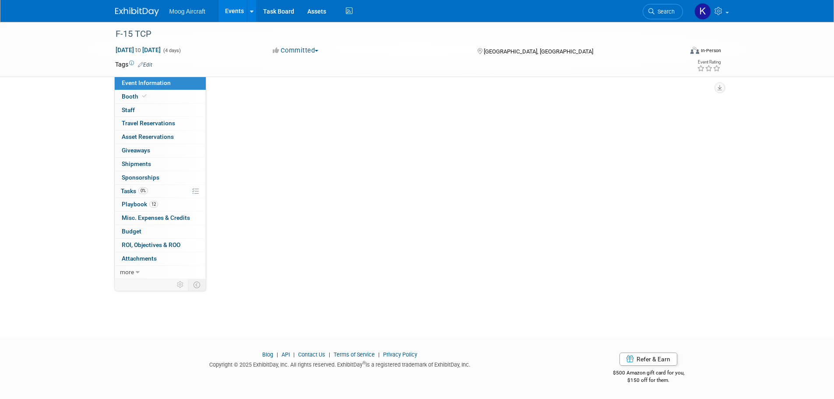
scroll to position [0, 0]
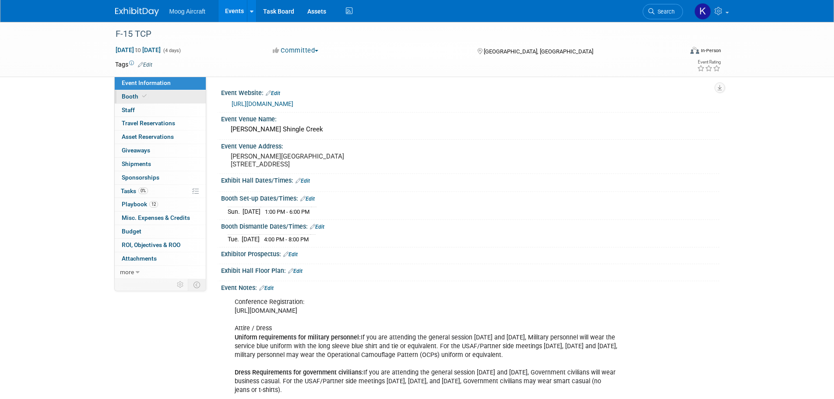
click at [154, 94] on link "Booth" at bounding box center [160, 96] width 91 height 13
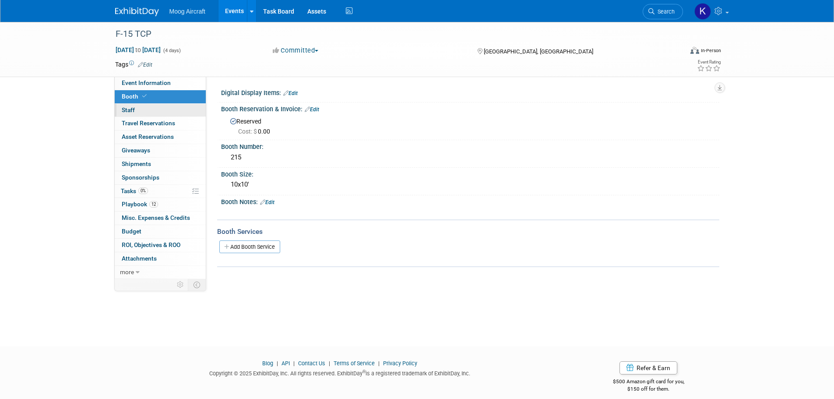
click at [152, 104] on link "0 Staff 0" at bounding box center [160, 110] width 91 height 13
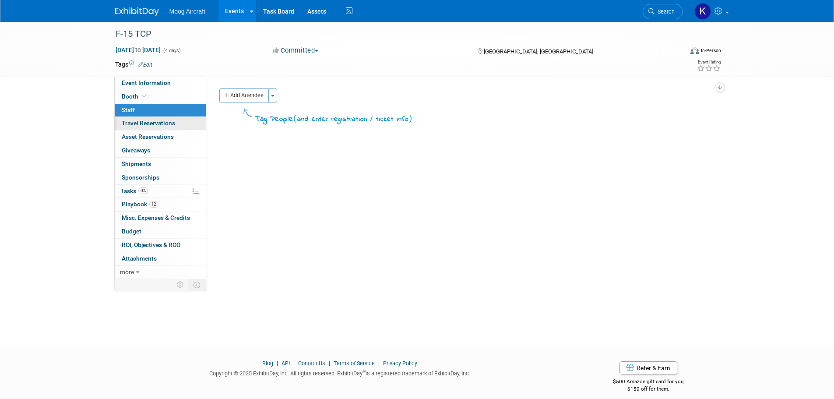
drag, startPoint x: 154, startPoint y: 116, endPoint x: 154, endPoint y: 127, distance: 10.5
click at [154, 117] on div "Event Information Event Info Booth Booth 0 Staff 0 Staff 0 Travel Reservations …" at bounding box center [160, 178] width 92 height 202
click at [154, 131] on link "0 Asset Reservations 0" at bounding box center [160, 136] width 91 height 13
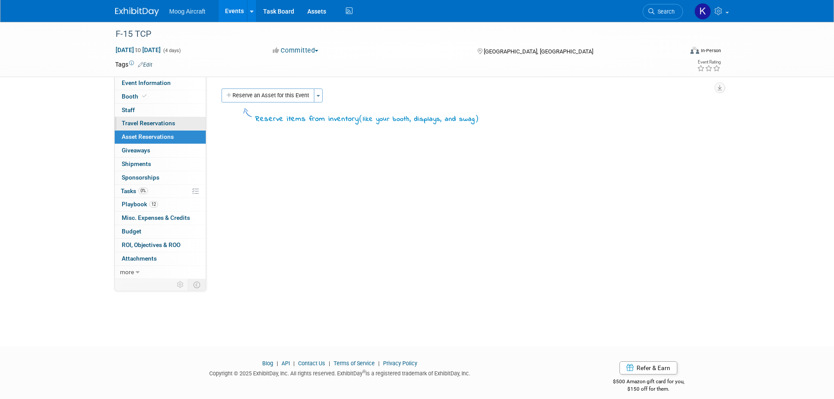
click at [154, 120] on span "Travel Reservations 0" at bounding box center [148, 123] width 53 height 7
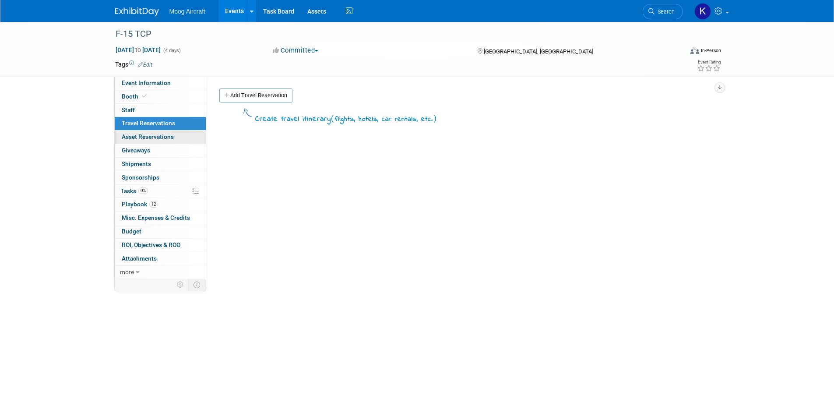
click at [154, 135] on span "Asset Reservations 0" at bounding box center [148, 136] width 52 height 7
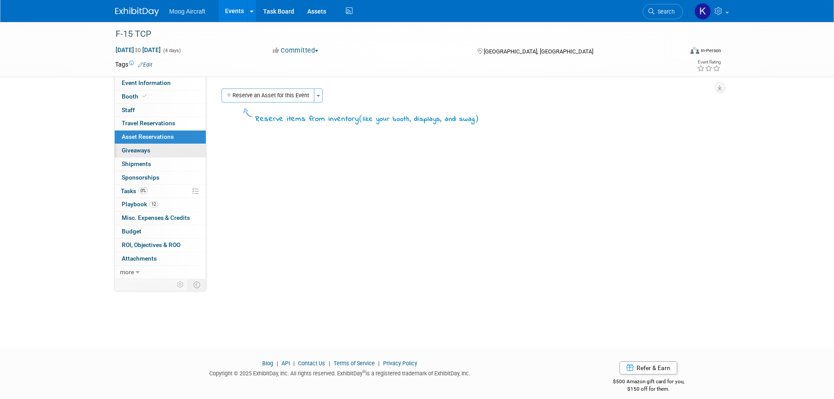
click at [153, 147] on link "0 Giveaways 0" at bounding box center [160, 150] width 91 height 13
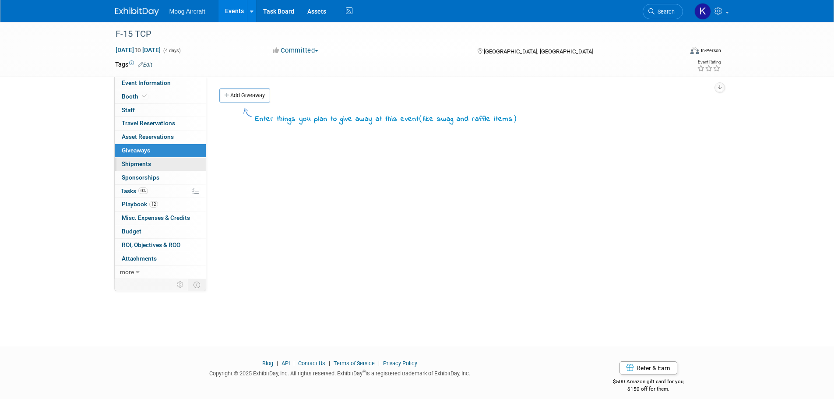
click at [139, 169] on link "0 Shipments 0" at bounding box center [160, 164] width 91 height 13
click at [141, 151] on span "Giveaways 0" at bounding box center [136, 150] width 28 height 7
click at [236, 95] on link "Add Giveaway" at bounding box center [244, 95] width 51 height 14
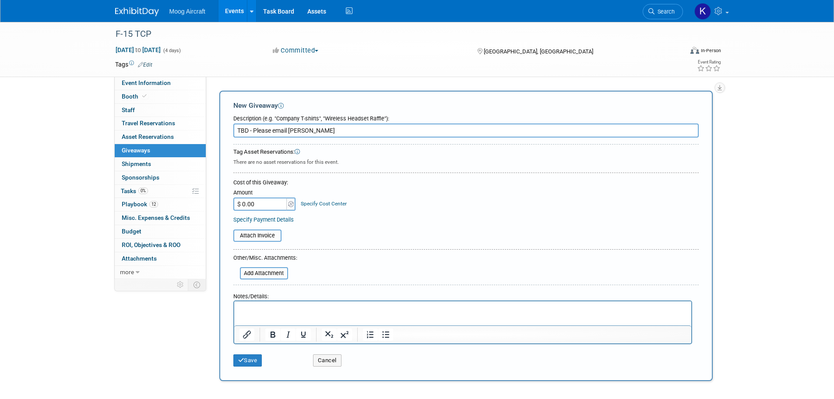
type input "TBD - Please email [PERSON_NAME]"
click at [278, 310] on p "Rich Text Area. Press ALT-0 for help." at bounding box center [462, 309] width 447 height 9
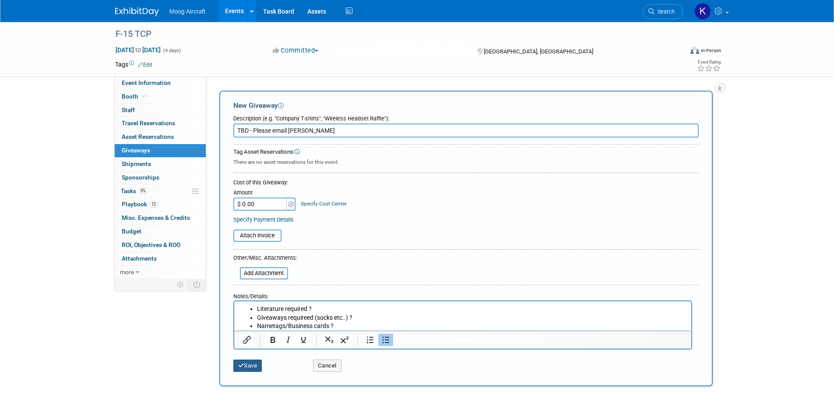
click at [249, 367] on button "Save" at bounding box center [247, 365] width 29 height 12
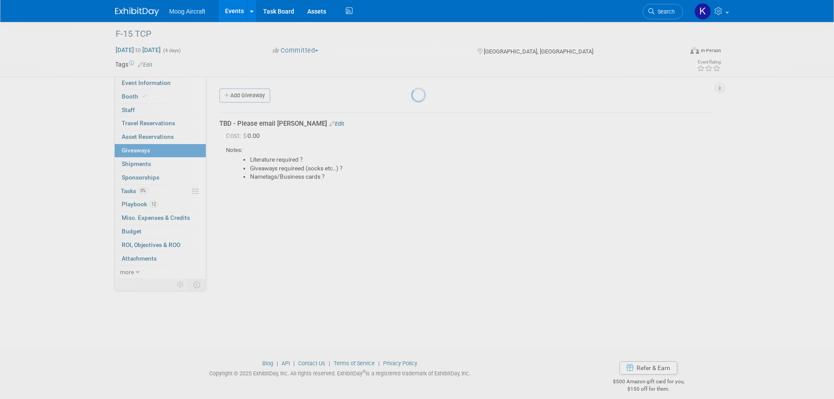
scroll to position [9, 0]
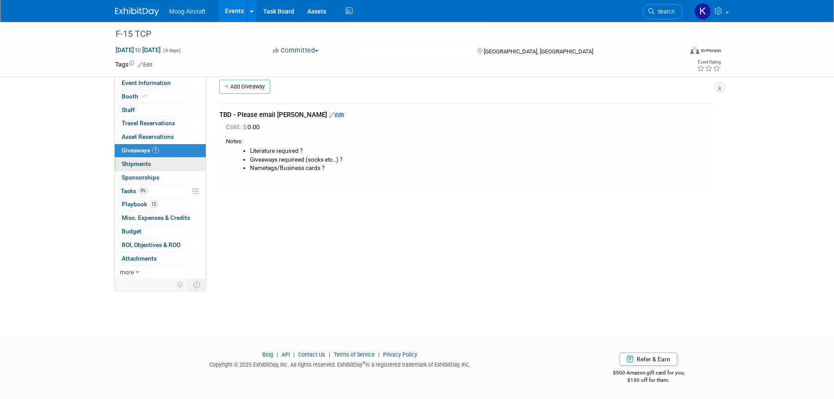
click at [169, 165] on link "0 Shipments 0" at bounding box center [160, 164] width 91 height 13
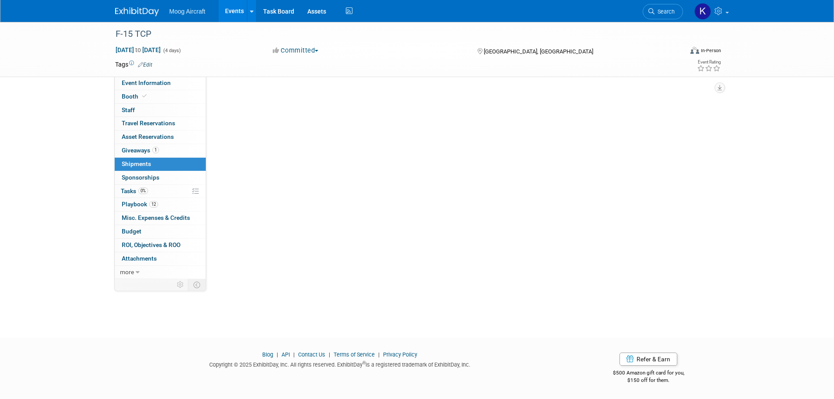
scroll to position [0, 0]
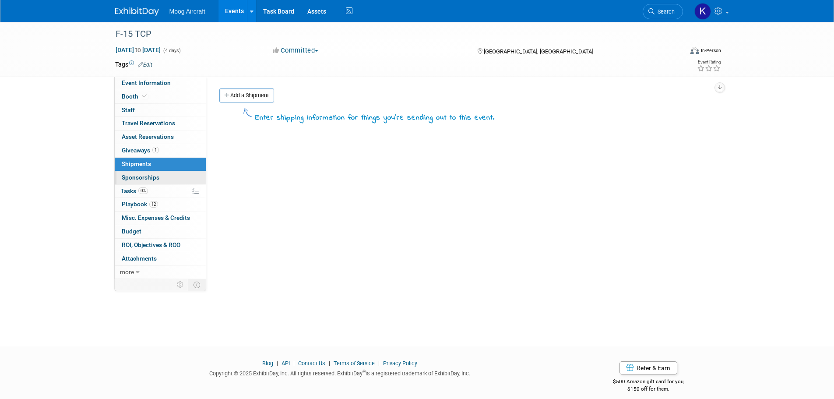
click at [163, 172] on link "0 Sponsorships 0" at bounding box center [160, 177] width 91 height 13
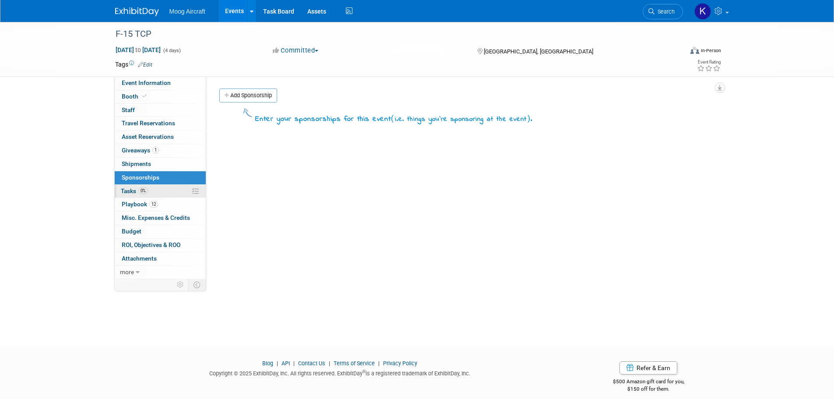
click at [162, 187] on link "0% Tasks 0%" at bounding box center [160, 191] width 91 height 13
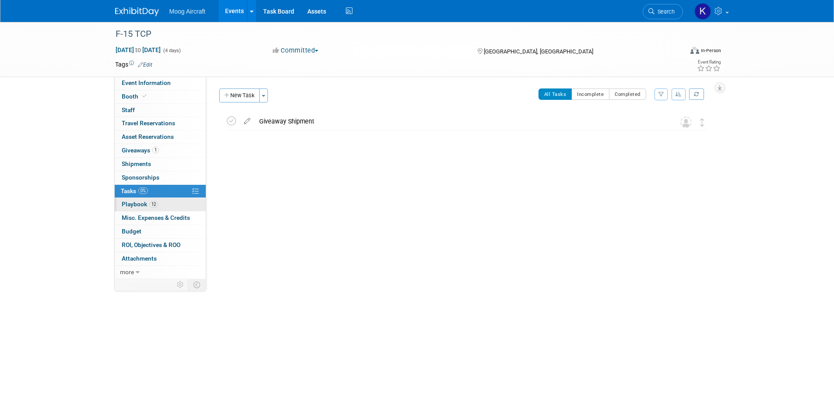
click at [137, 204] on span "Playbook 12" at bounding box center [140, 204] width 36 height 7
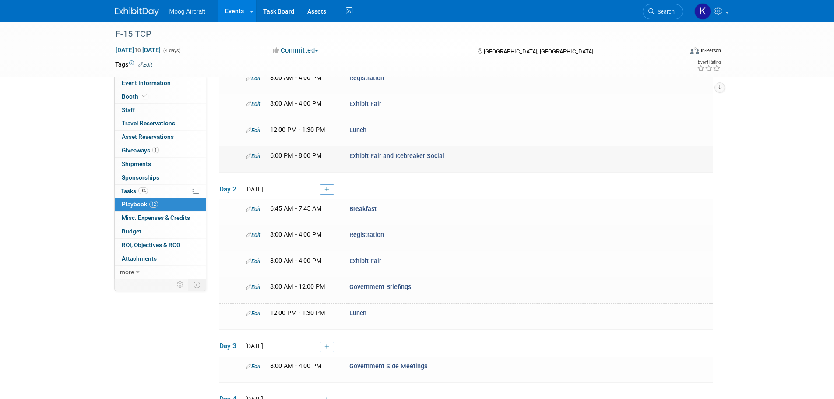
scroll to position [225, 0]
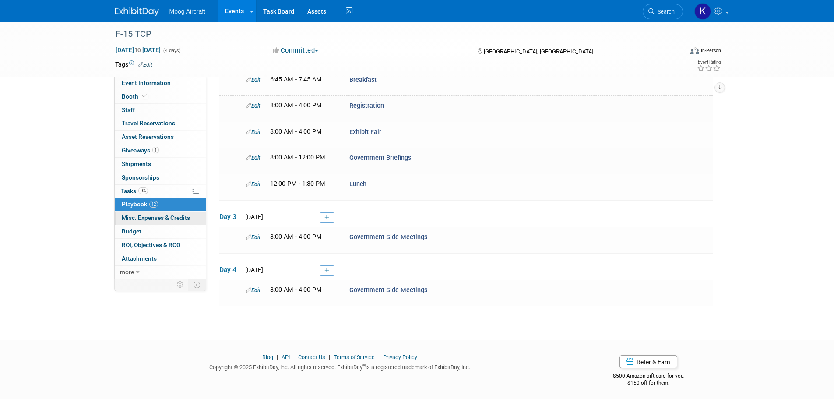
click at [155, 212] on link "0 Misc. Expenses & Credits 0" at bounding box center [160, 217] width 91 height 13
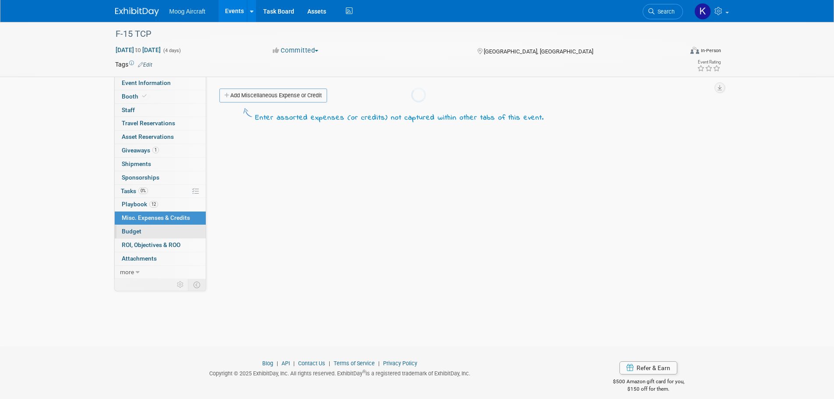
click at [149, 229] on link "Budget" at bounding box center [160, 231] width 91 height 13
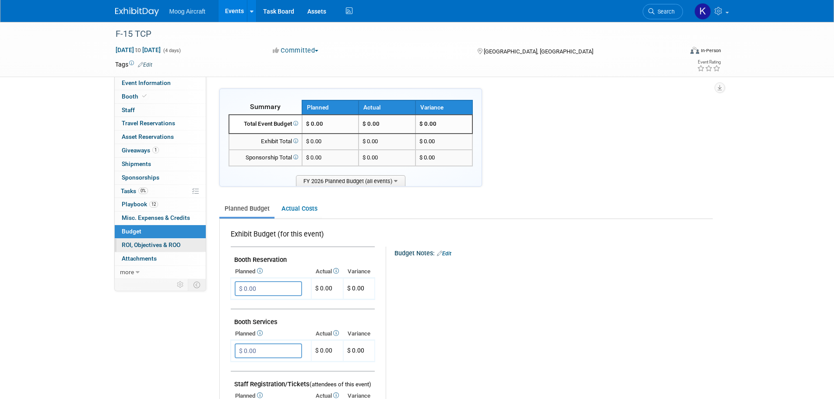
click at [148, 244] on span "ROI, Objectives & ROO 0" at bounding box center [151, 244] width 59 height 7
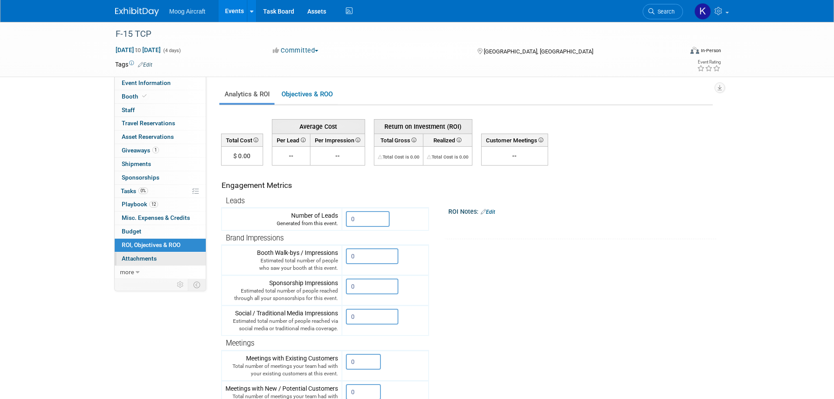
click at [146, 257] on span "Attachments 0" at bounding box center [139, 258] width 35 height 7
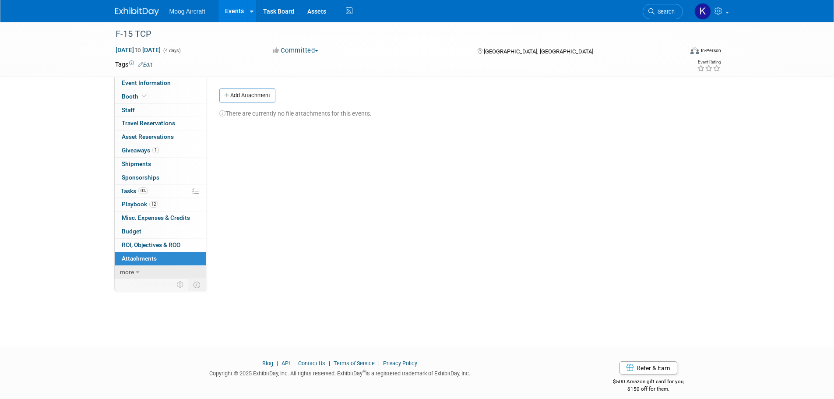
click at [144, 271] on link "more" at bounding box center [160, 272] width 91 height 13
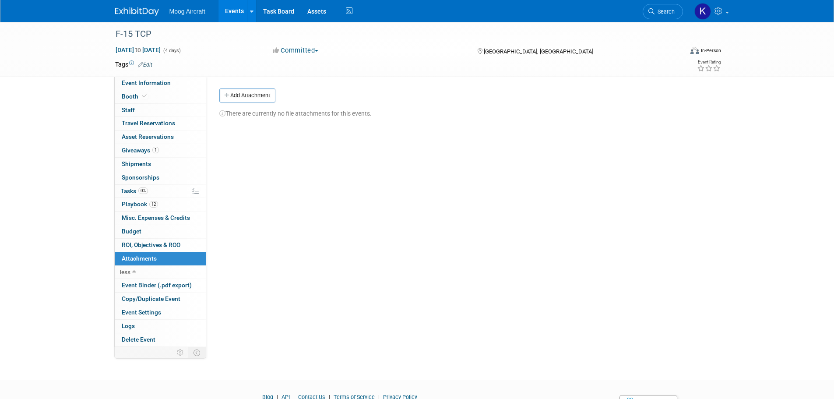
click at [443, 271] on div "Event Website: Edit [URL][DOMAIN_NAME] Event Venue Name: [PERSON_NAME] Shingle …" at bounding box center [462, 212] width 513 height 270
click at [147, 288] on span "Event Binder (.pdf export)" at bounding box center [157, 284] width 70 height 7
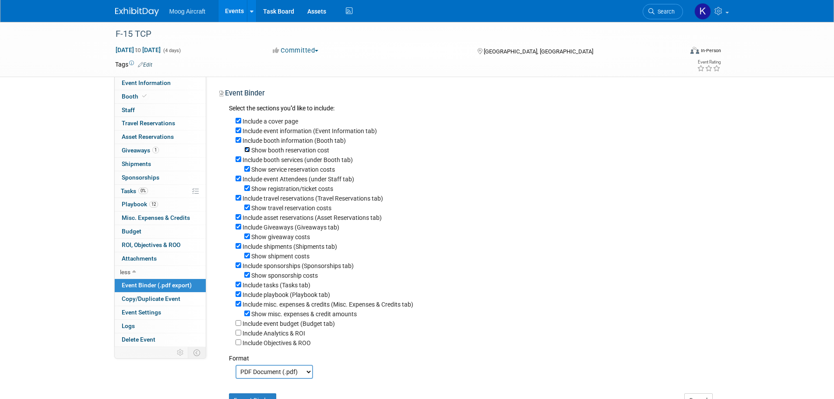
click at [245, 150] on input "Show booth reservation cost" at bounding box center [247, 150] width 6 height 6
checkbox input "false"
click at [238, 159] on input "Include booth services (under Booth tab)" at bounding box center [239, 159] width 6 height 6
checkbox input "false"
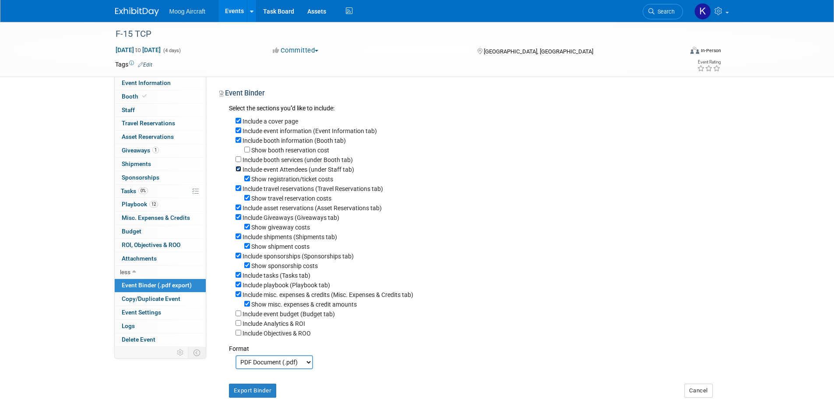
click at [240, 172] on input "Include event Attendees (under Staff tab)" at bounding box center [239, 169] width 6 height 6
checkbox input "false"
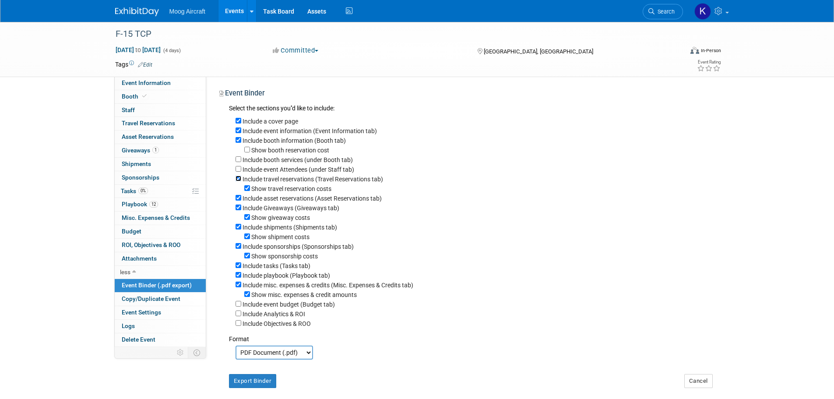
click at [238, 181] on input "Include travel reservations (Travel Reservations tab)" at bounding box center [239, 179] width 6 height 6
checkbox input "false"
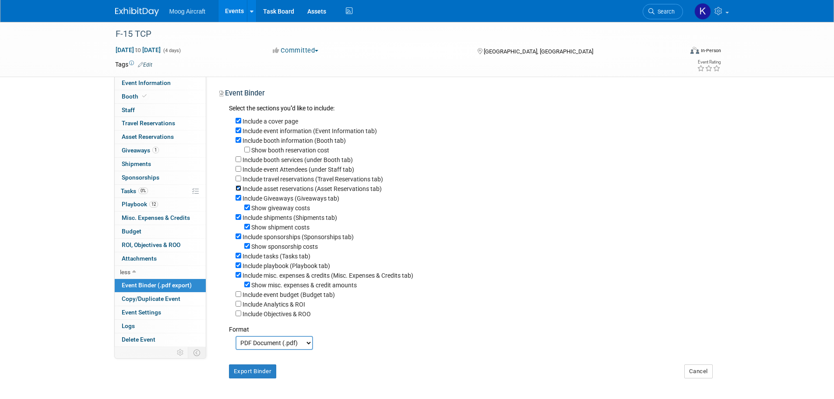
click at [239, 190] on input "Include asset reservations (Asset Reservations tab)" at bounding box center [239, 188] width 6 height 6
checkbox input "false"
click at [250, 210] on input "Show giveaway costs" at bounding box center [247, 207] width 6 height 6
checkbox input "false"
click at [238, 220] on input "Include shipments (Shipments tab)" at bounding box center [239, 217] width 6 height 6
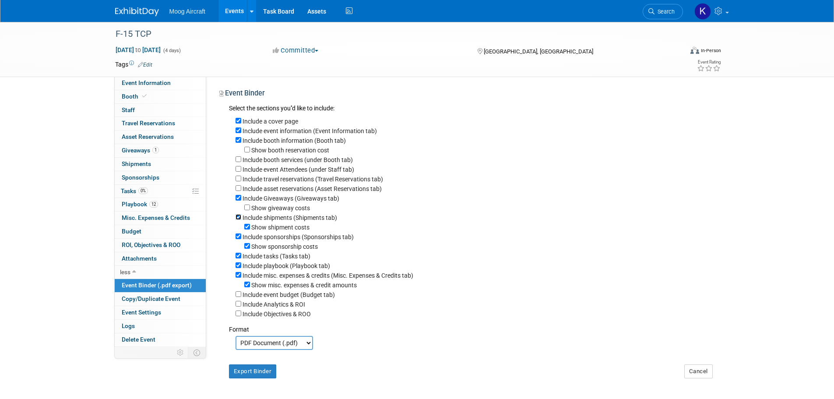
checkbox input "false"
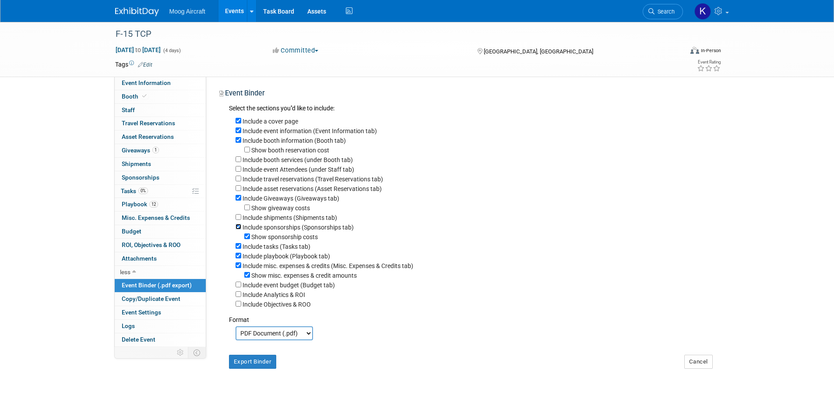
click at [238, 229] on input "Include sponsorships (Sponsorships tab)" at bounding box center [239, 227] width 6 height 6
checkbox input "false"
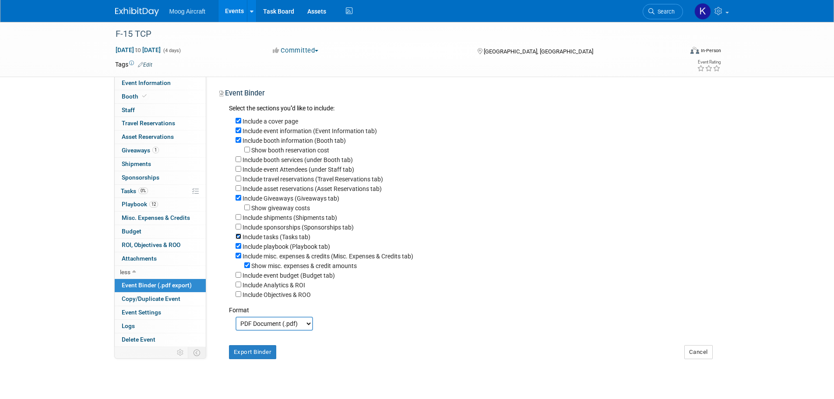
click at [239, 239] on input "Include tasks (Tasks tab)" at bounding box center [239, 236] width 6 height 6
checkbox input "false"
click at [237, 258] on input "Include misc. expenses & credits (Misc. Expenses & Credits tab)" at bounding box center [239, 256] width 6 height 6
checkbox input "false"
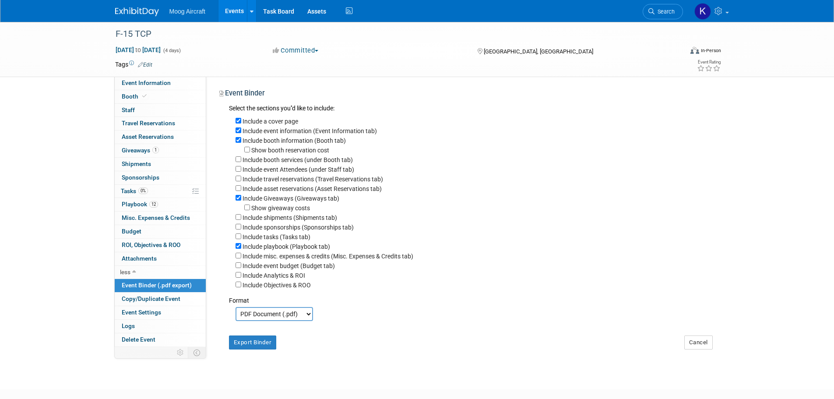
click at [254, 321] on select "PDF Document (.pdf) Microsoft Word (.docx)" at bounding box center [274, 314] width 77 height 14
select select "docx"
click at [236, 314] on select "PDF Document (.pdf) Microsoft Word (.docx)" at bounding box center [274, 314] width 77 height 14
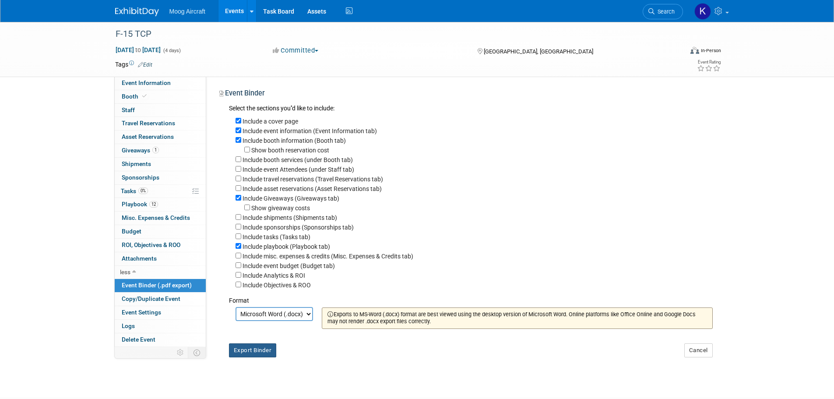
click at [260, 356] on button "Export Binder" at bounding box center [253, 350] width 48 height 14
click at [148, 149] on span "Giveaways 1" at bounding box center [140, 150] width 37 height 7
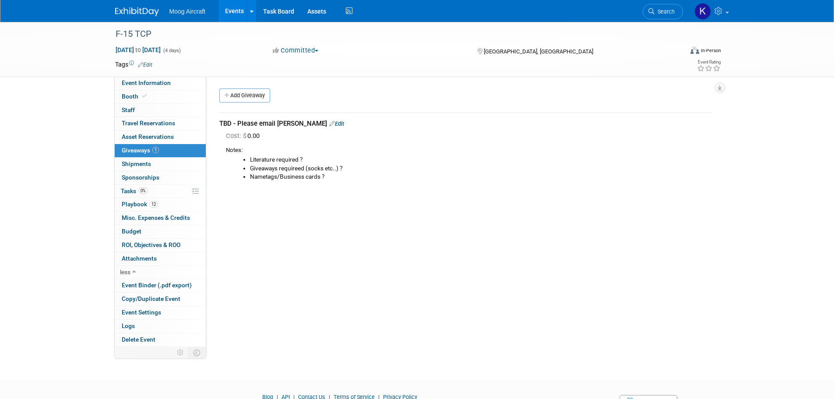
click at [331, 125] on link "Edit" at bounding box center [336, 123] width 15 height 7
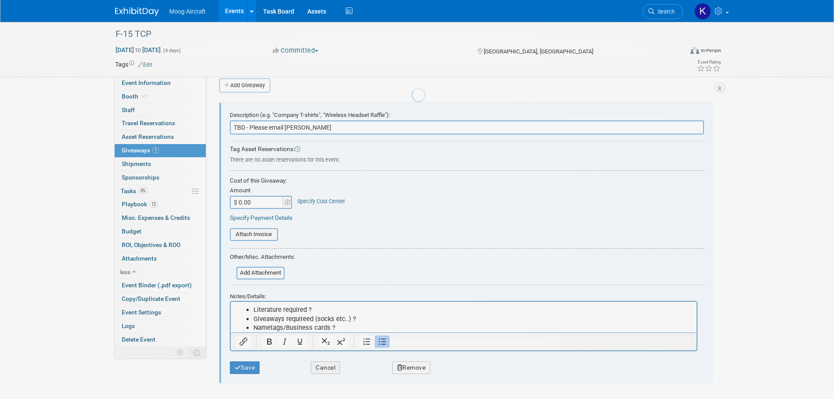
scroll to position [13, 0]
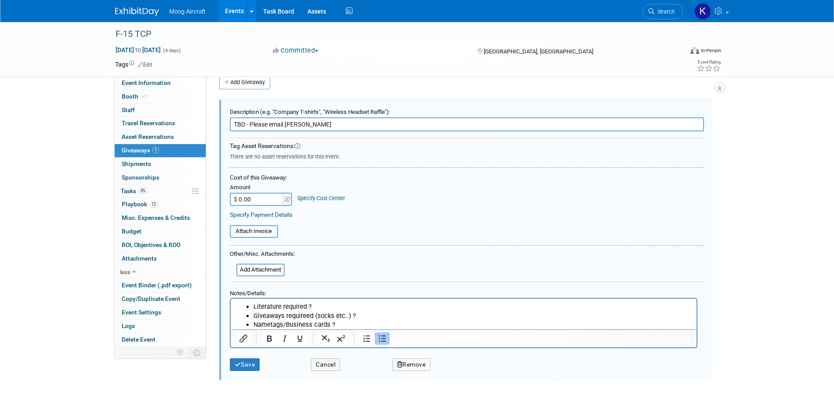
click at [309, 311] on li "Giveaways requireed (socks etc..) ?" at bounding box center [472, 315] width 438 height 9
click at [245, 369] on button "Save" at bounding box center [245, 364] width 30 height 13
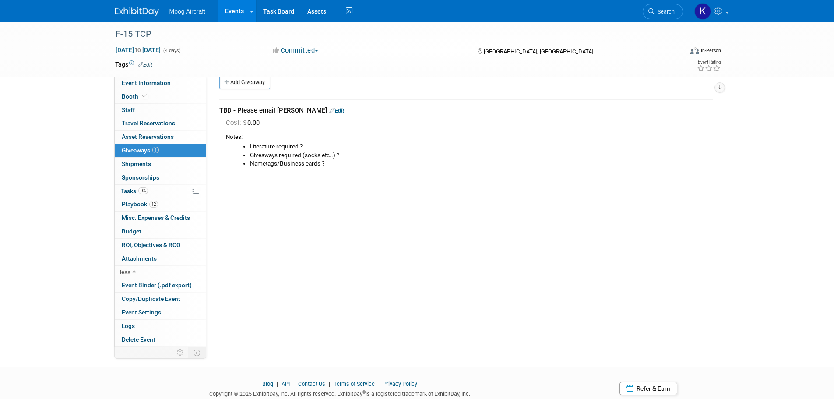
click at [487, 213] on div "Event Website: Edit [URL][DOMAIN_NAME] Event Venue Name: [PERSON_NAME] Shingle …" at bounding box center [462, 198] width 513 height 270
